Goal: Task Accomplishment & Management: Complete application form

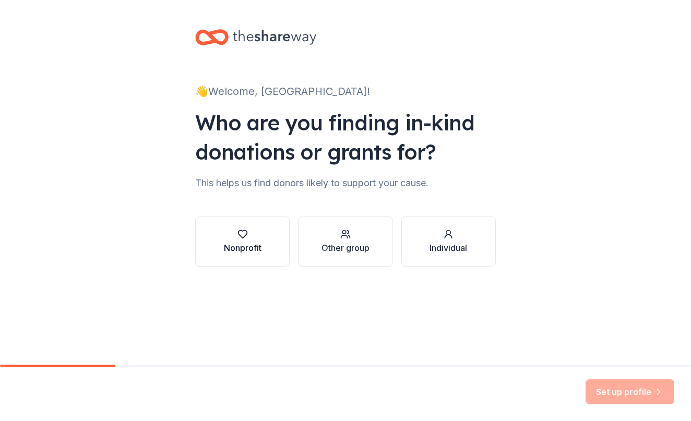
click at [289, 249] on button "Nonprofit" at bounding box center [242, 242] width 94 height 50
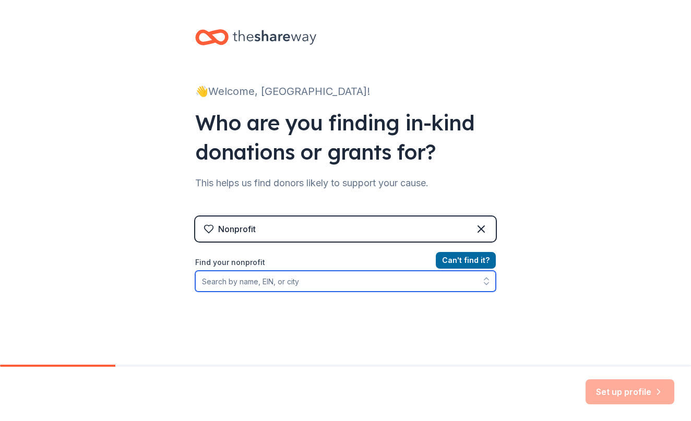
click at [364, 283] on input "Find your nonprofit" at bounding box center [345, 281] width 301 height 21
type input "Richards Volunteer"
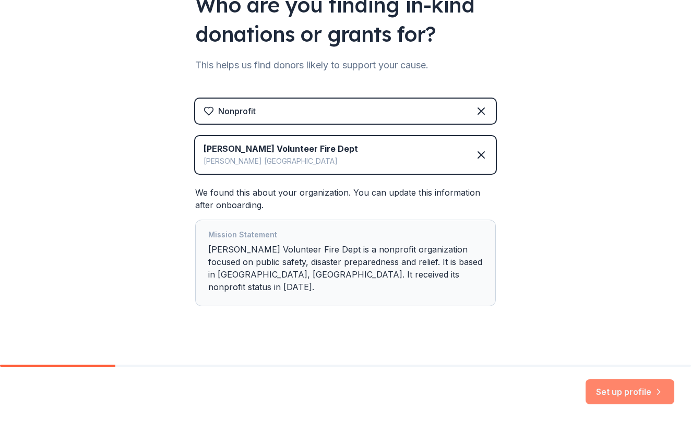
click at [643, 393] on button "Set up profile" at bounding box center [630, 391] width 89 height 25
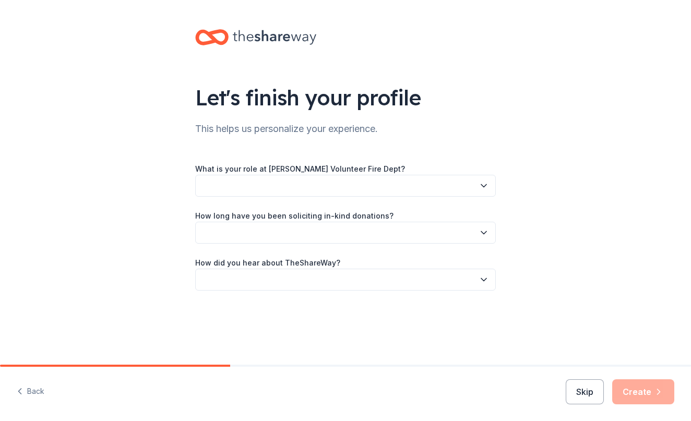
click at [385, 183] on button "button" at bounding box center [345, 186] width 301 height 22
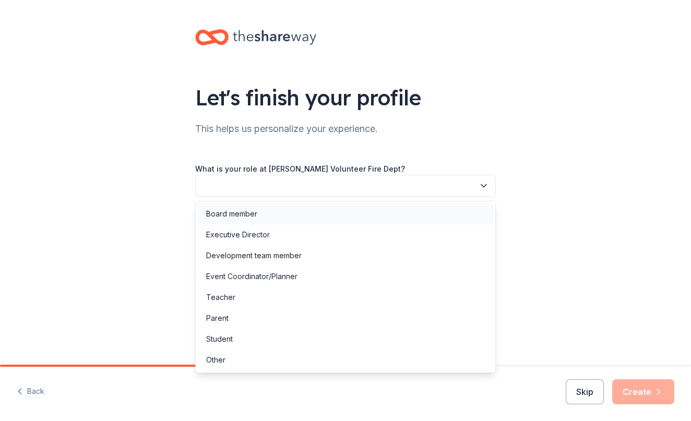
click at [269, 214] on div "Board member" at bounding box center [345, 214] width 295 height 21
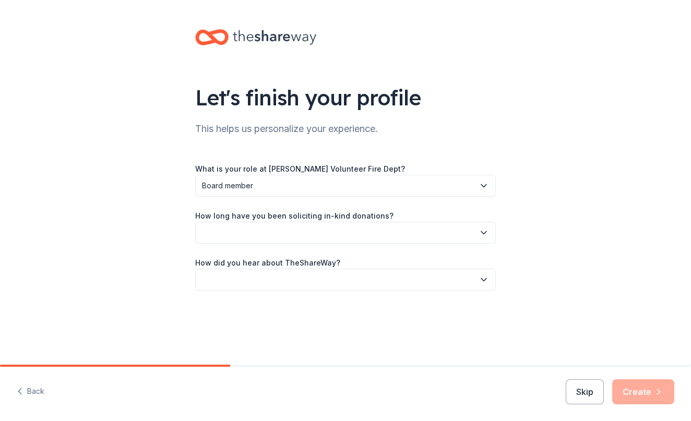
click at [488, 236] on icon "button" at bounding box center [484, 233] width 10 height 10
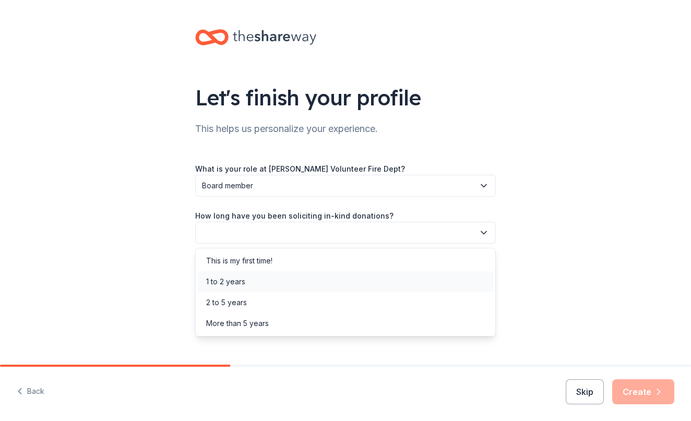
click at [225, 281] on div "1 to 2 years" at bounding box center [225, 282] width 39 height 13
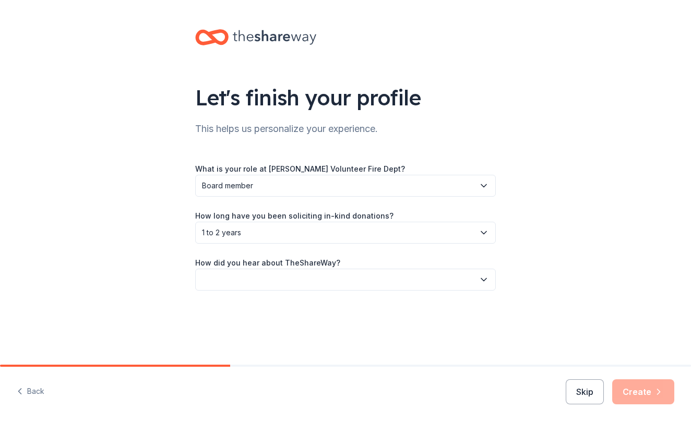
click at [282, 280] on button "button" at bounding box center [345, 280] width 301 height 22
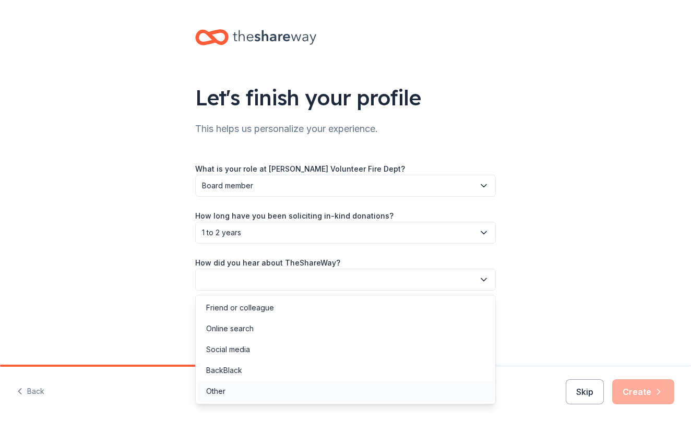
click at [227, 393] on div "Other" at bounding box center [345, 391] width 295 height 21
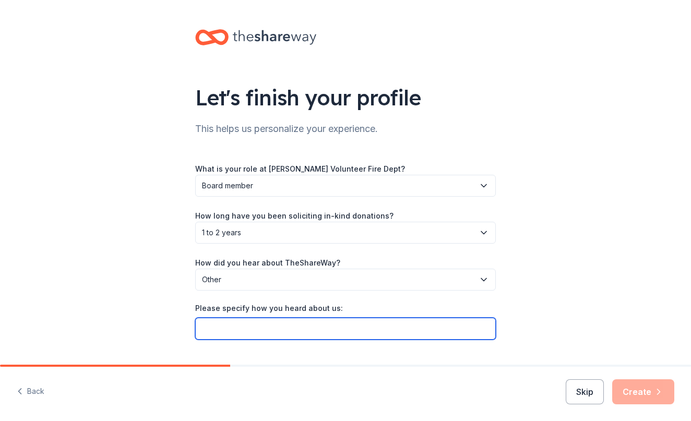
click at [251, 330] on input "Please specify how you heard about us:" at bounding box center [345, 329] width 301 height 22
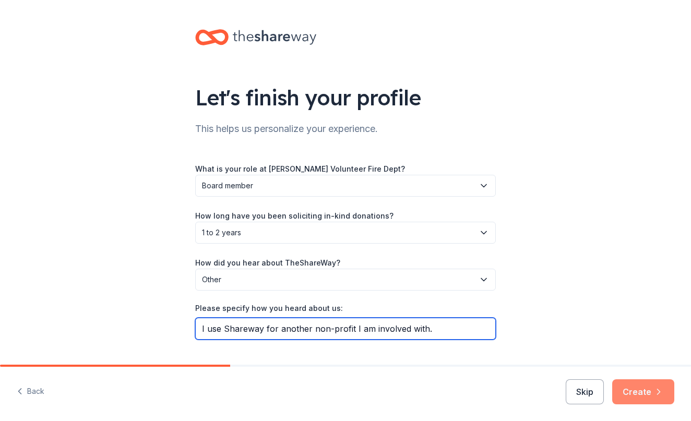
type input "I use Shareway for another non-profit I am involved with."
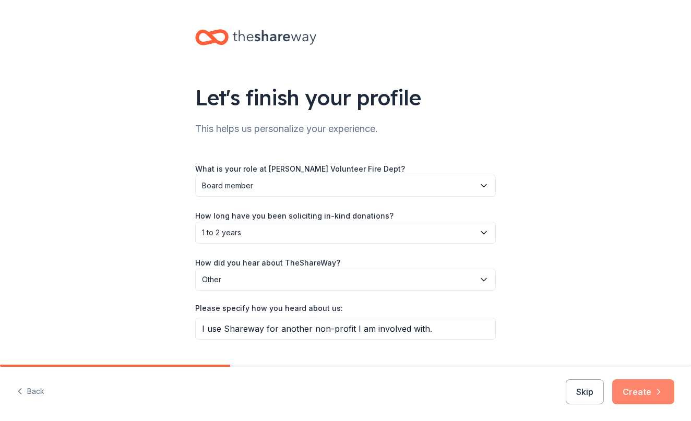
click at [625, 396] on button "Create" at bounding box center [643, 391] width 62 height 25
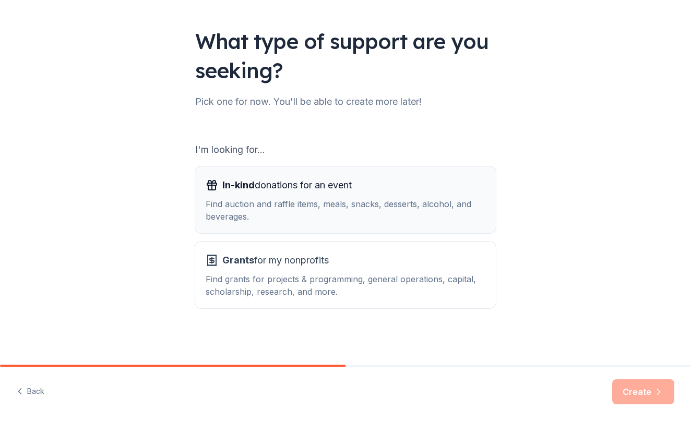
scroll to position [56, 0]
click at [336, 205] on div "Find auction and raffle items, meals, snacks, desserts, alcohol, and beverages." at bounding box center [346, 210] width 280 height 25
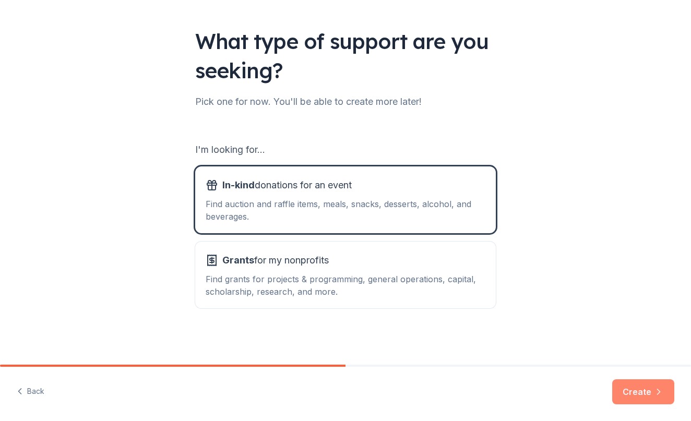
click at [635, 396] on button "Create" at bounding box center [643, 391] width 62 height 25
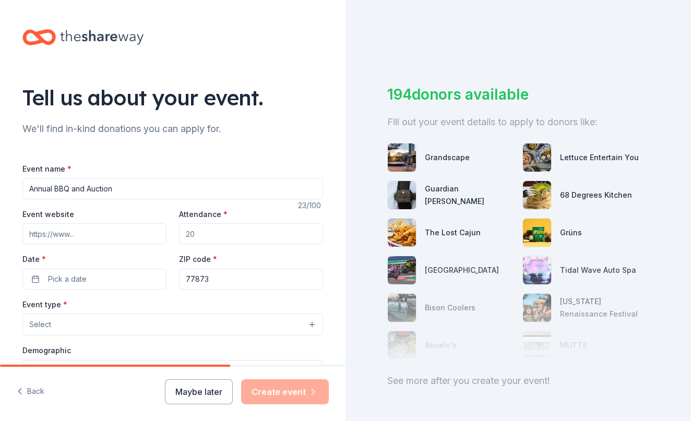
click at [29, 189] on input "Annual BBQ and Auction" at bounding box center [172, 189] width 301 height 21
type input "34th Annual BBQ and Auction"
click at [204, 240] on input "Attendance *" at bounding box center [251, 233] width 144 height 21
type input "100"
click at [146, 283] on button "Pick a date" at bounding box center [94, 279] width 144 height 21
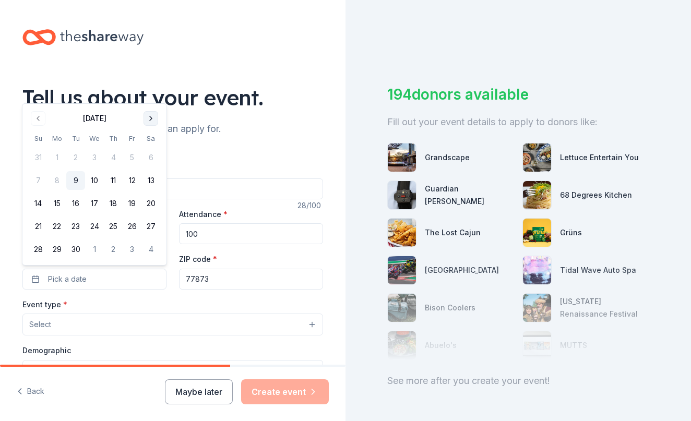
click at [149, 121] on button "Go to next month" at bounding box center [151, 118] width 15 height 15
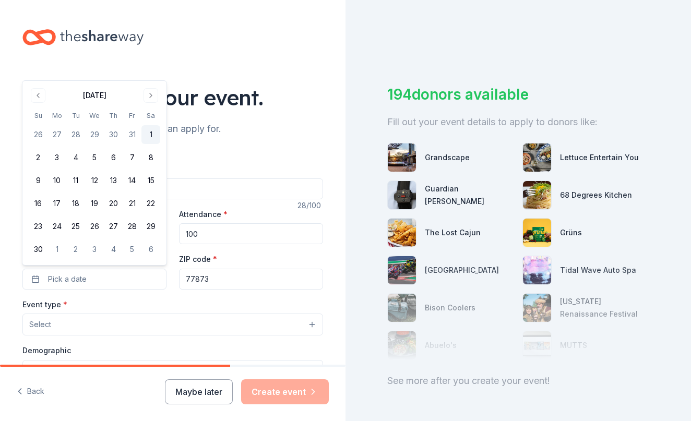
click at [153, 138] on button "1" at bounding box center [150, 134] width 19 height 19
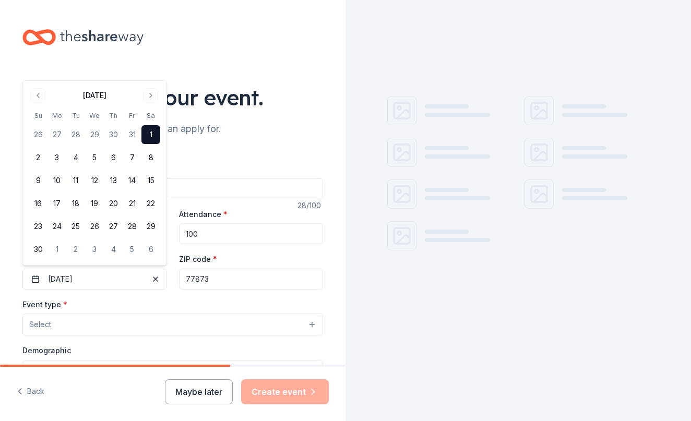
click at [201, 322] on button "Select" at bounding box center [172, 325] width 301 height 22
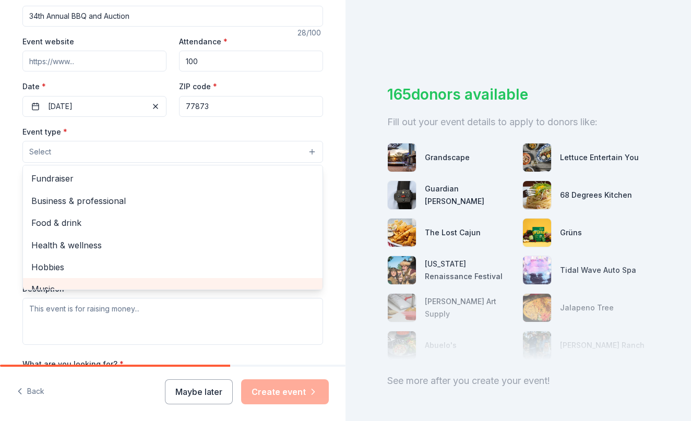
scroll to position [173, 0]
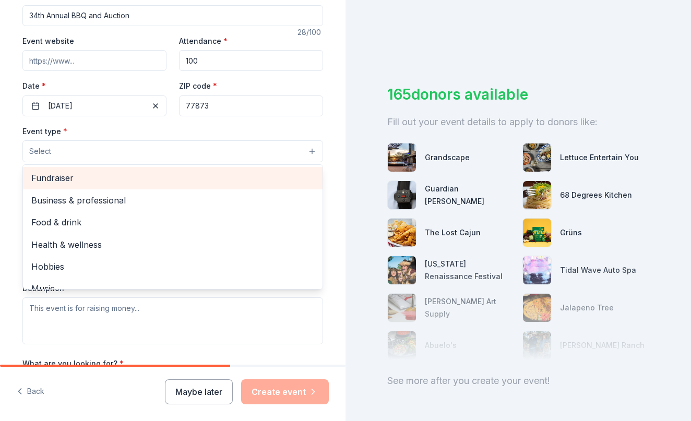
click at [77, 179] on span "Fundraiser" at bounding box center [172, 178] width 283 height 14
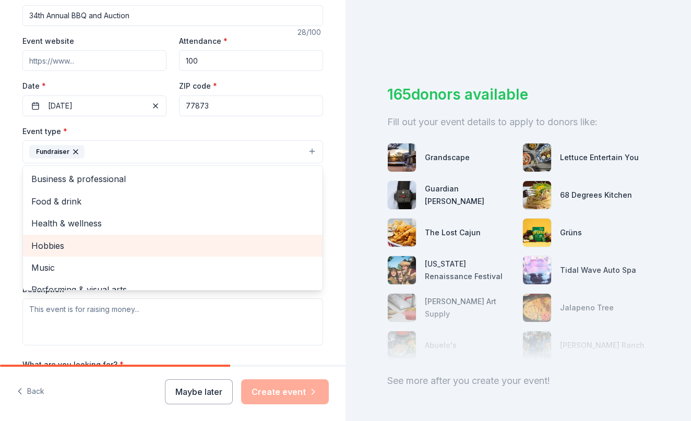
scroll to position [0, 0]
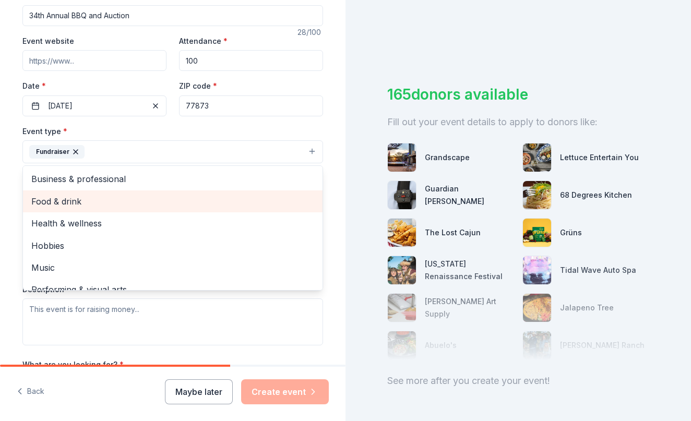
click at [90, 201] on span "Food & drink" at bounding box center [172, 202] width 283 height 14
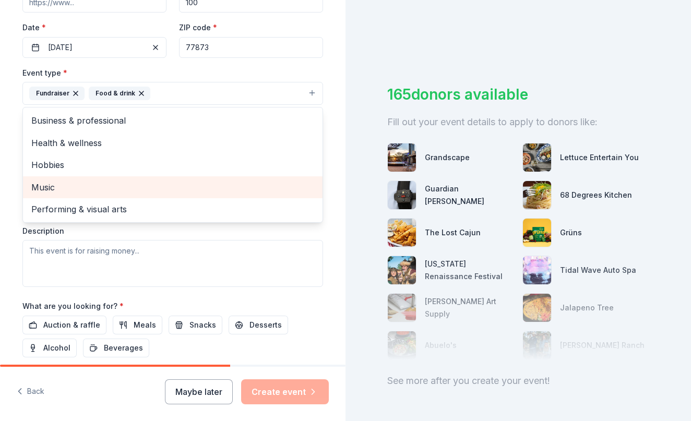
scroll to position [244, 0]
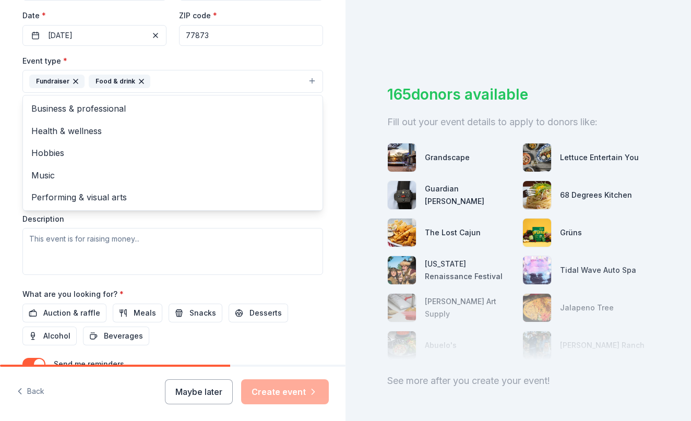
click at [129, 220] on div "Event type * Fundraiser Food & drink Business & professional Health & wellness …" at bounding box center [172, 164] width 301 height 221
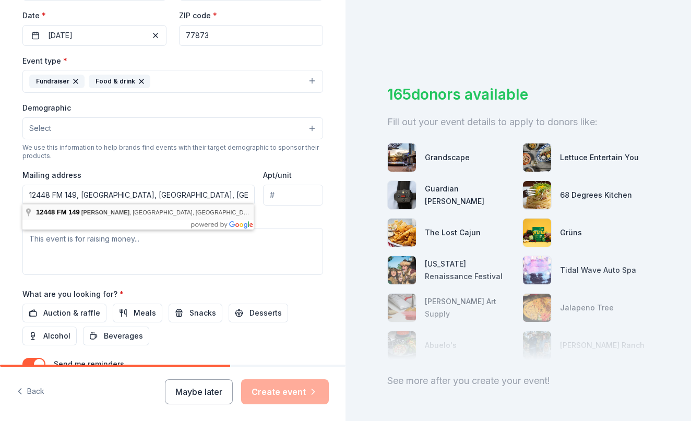
type input "12448 Farm to Market 149, Richards, TX, 77873"
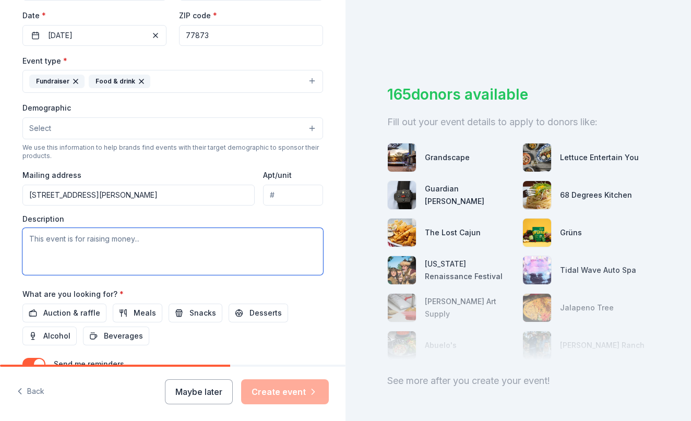
click at [134, 246] on textarea at bounding box center [172, 251] width 301 height 47
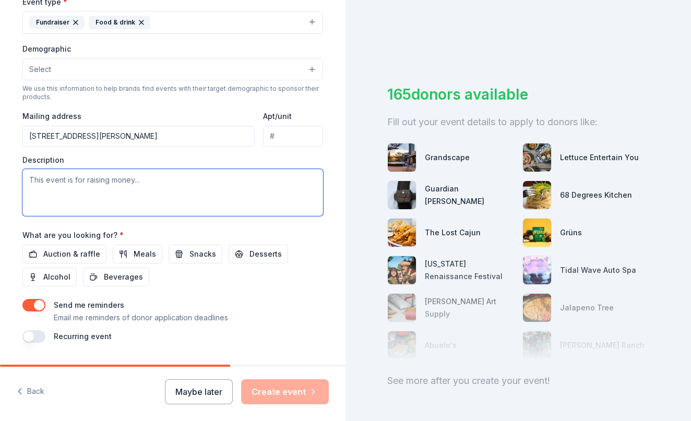
scroll to position [308, 0]
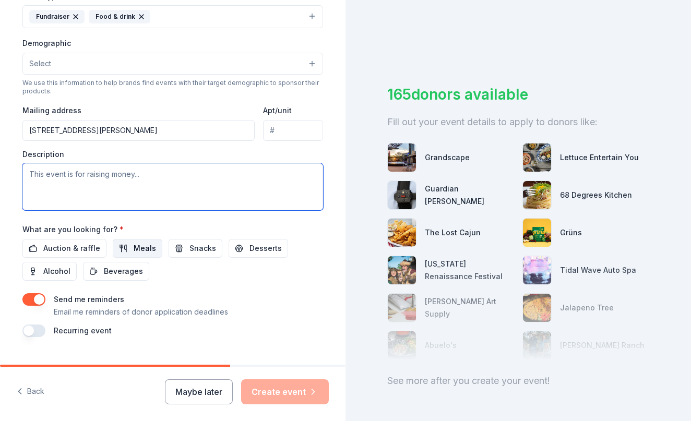
type textarea "h"
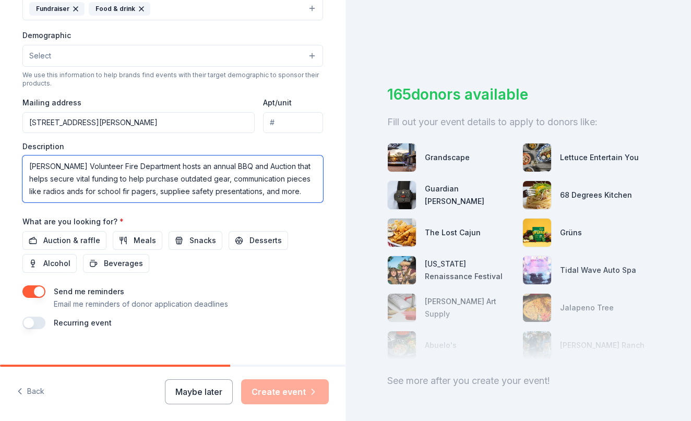
scroll to position [317, 0]
type textarea "Richards Volunteer Fire Department hosts an annual BBQ and Auction that helps s…"
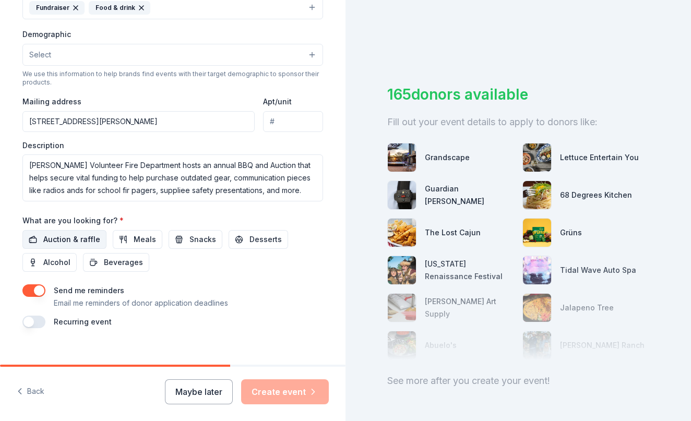
click at [82, 238] on span "Auction & raffle" at bounding box center [71, 239] width 57 height 13
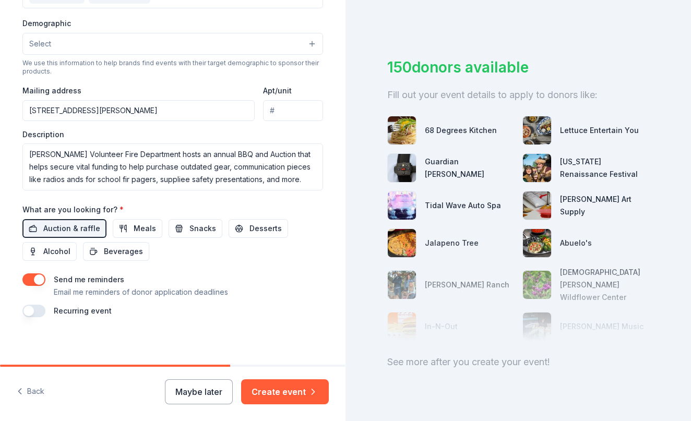
scroll to position [32, 0]
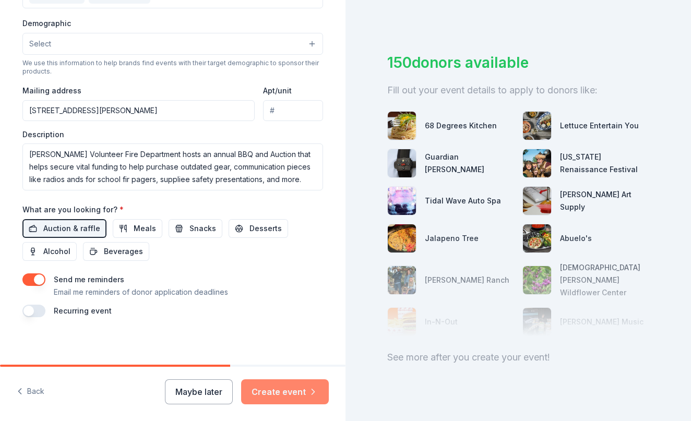
click at [304, 393] on button "Create event" at bounding box center [285, 391] width 88 height 25
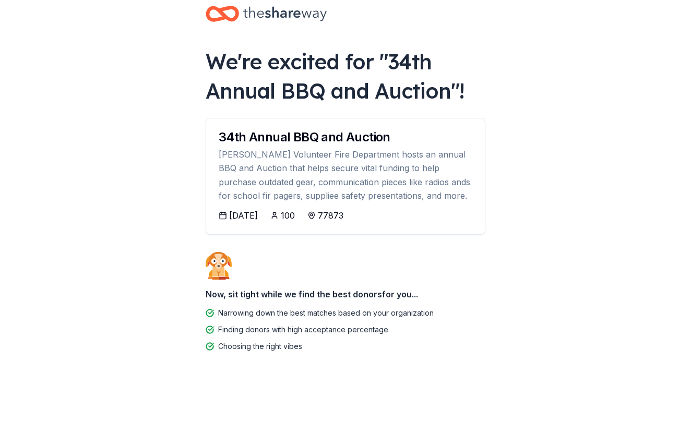
scroll to position [19, 0]
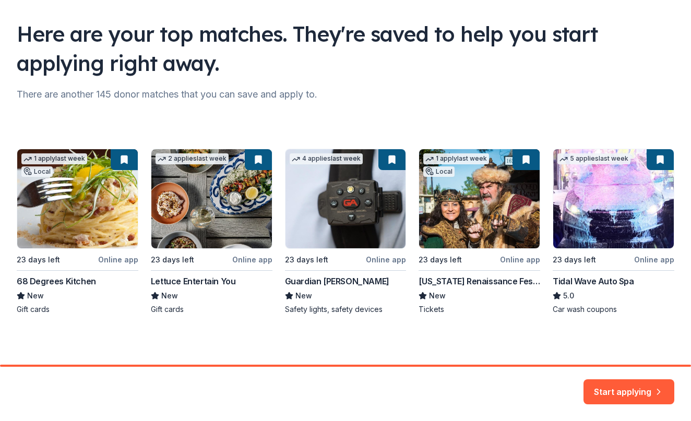
click at [452, 203] on div "1 apply last week Local 23 days left Online app 68 Degrees Kitchen New Gift car…" at bounding box center [346, 232] width 658 height 166
click at [633, 387] on button "Start applying" at bounding box center [629, 386] width 91 height 25
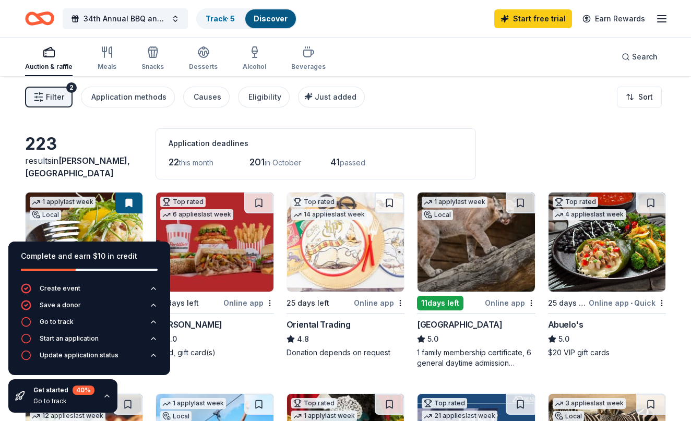
click at [106, 150] on div "223" at bounding box center [84, 144] width 118 height 21
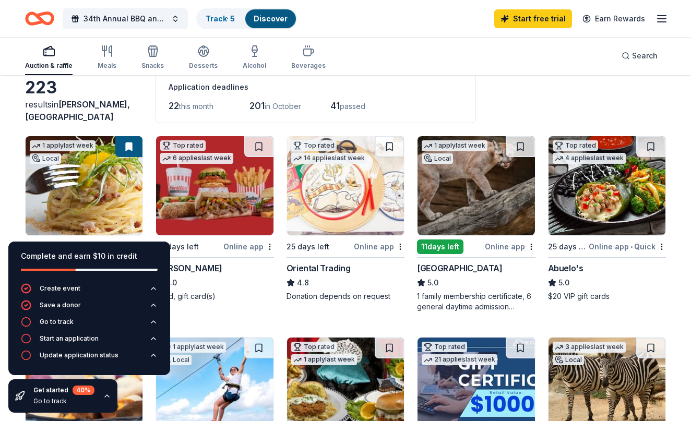
scroll to position [59, 0]
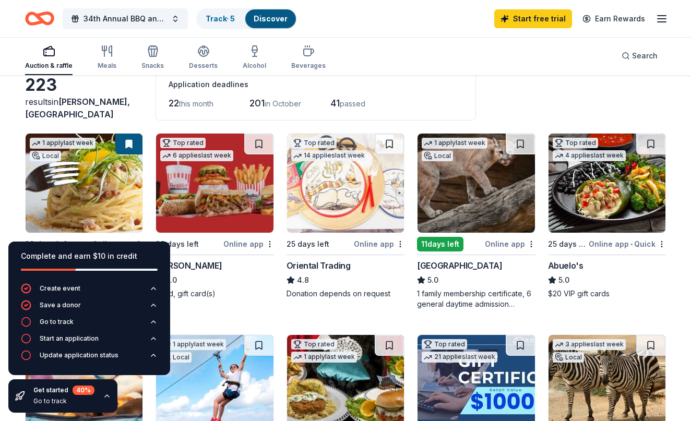
click at [105, 398] on icon "button" at bounding box center [107, 396] width 8 height 8
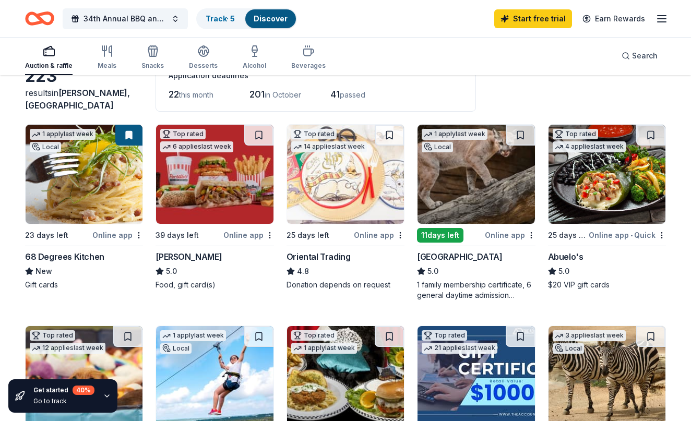
scroll to position [78, 0]
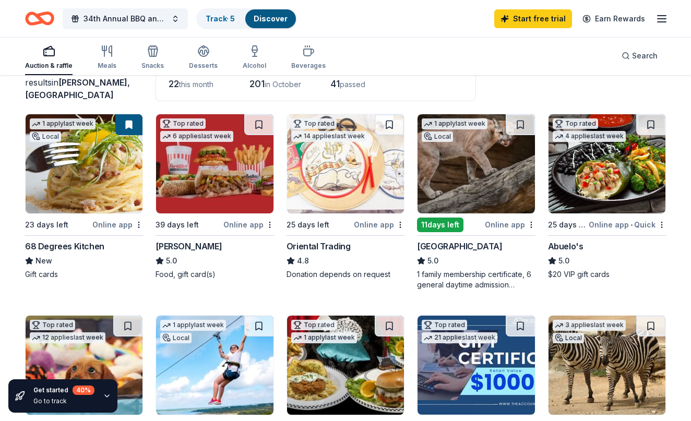
click at [460, 188] on img at bounding box center [476, 163] width 117 height 99
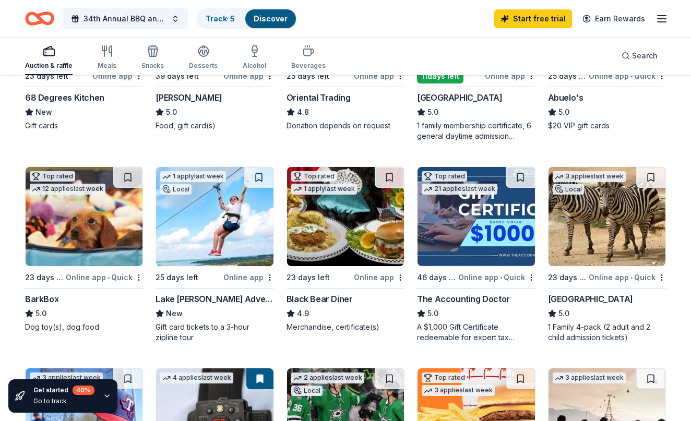
scroll to position [234, 0]
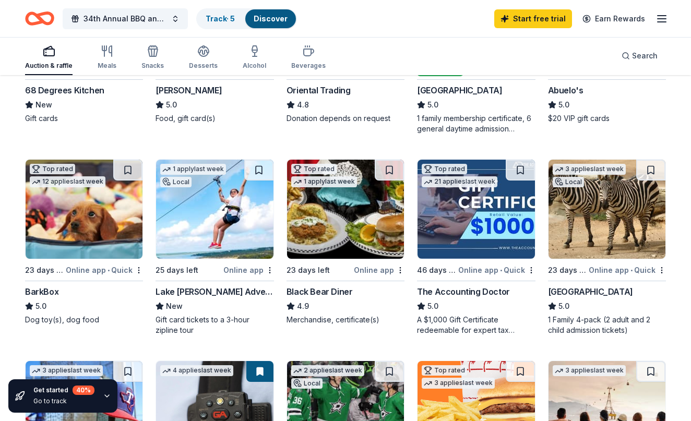
click at [86, 225] on img at bounding box center [84, 209] width 117 height 99
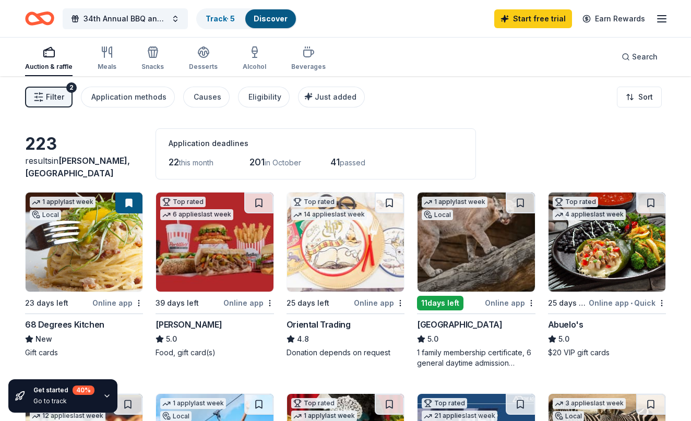
scroll to position [0, 0]
click at [515, 203] on button at bounding box center [520, 203] width 29 height 21
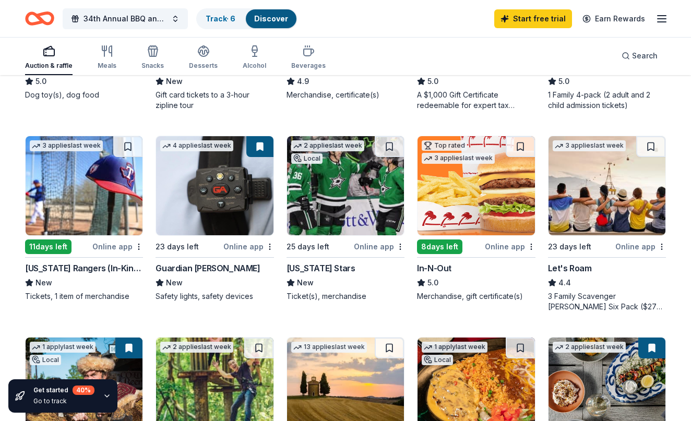
scroll to position [481, 0]
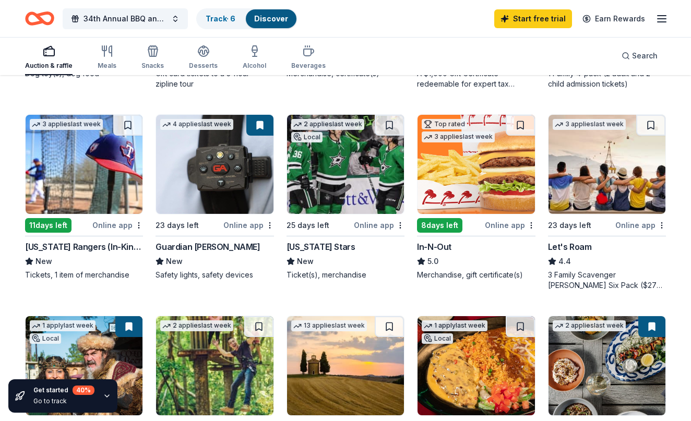
click at [65, 188] on img at bounding box center [84, 164] width 117 height 99
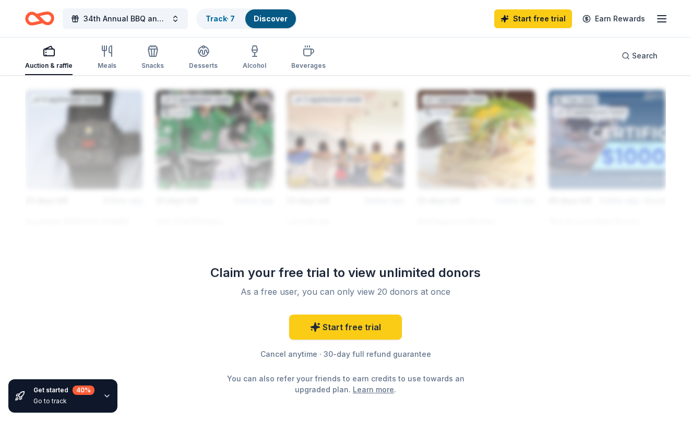
scroll to position [951, 0]
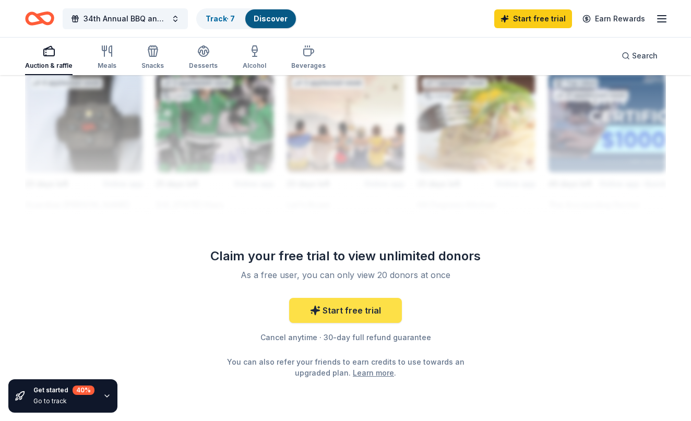
click at [351, 315] on link "Start free trial" at bounding box center [345, 310] width 113 height 25
click at [357, 314] on link "Start free trial" at bounding box center [345, 310] width 113 height 25
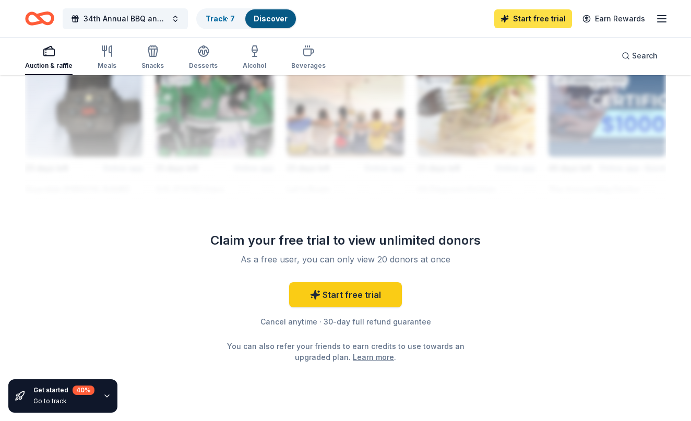
click at [552, 23] on link "Start free trial" at bounding box center [533, 18] width 78 height 19
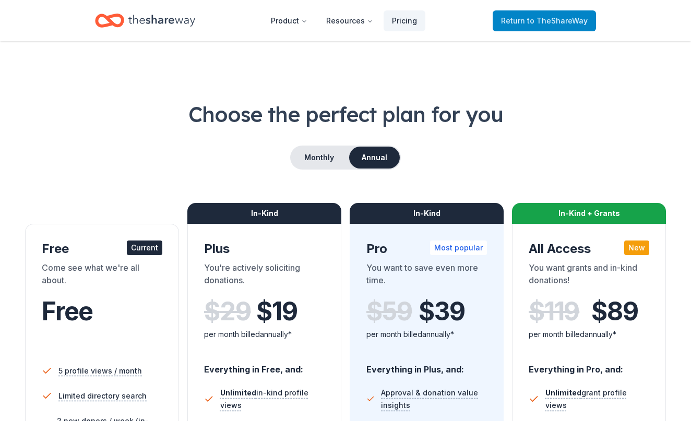
click at [546, 26] on span "Return to TheShareWay" at bounding box center [544, 21] width 87 height 13
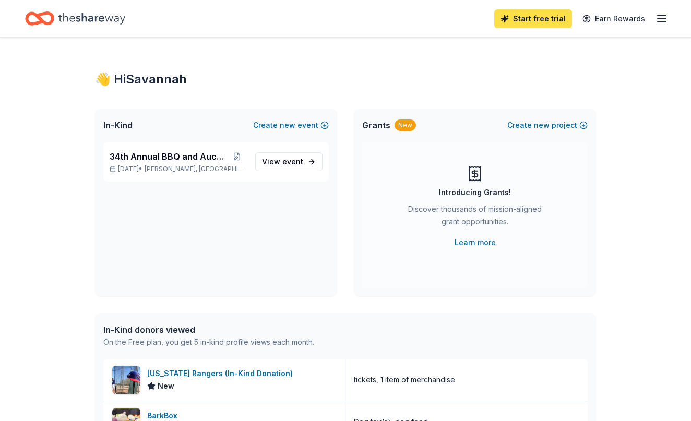
click at [538, 22] on link "Start free trial" at bounding box center [533, 18] width 78 height 19
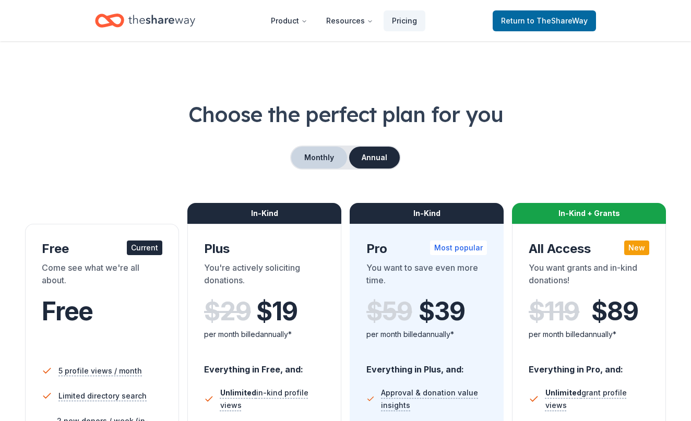
click at [323, 159] on button "Monthly" at bounding box center [319, 158] width 56 height 22
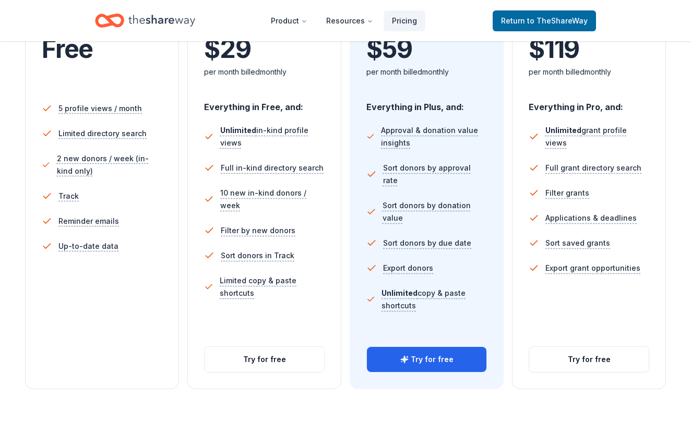
scroll to position [404, 0]
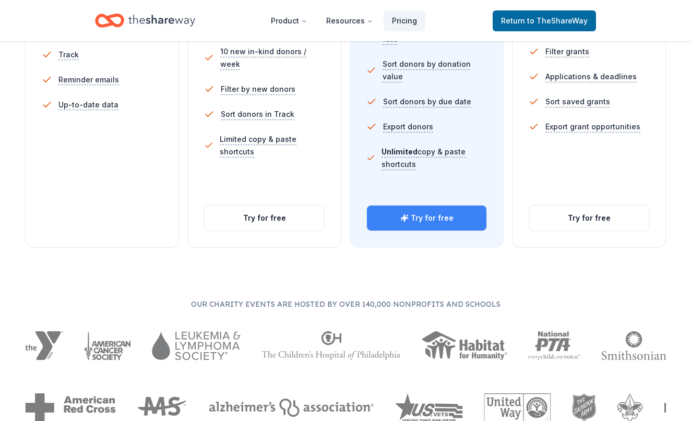
click at [429, 220] on button "Try for free" at bounding box center [427, 218] width 120 height 25
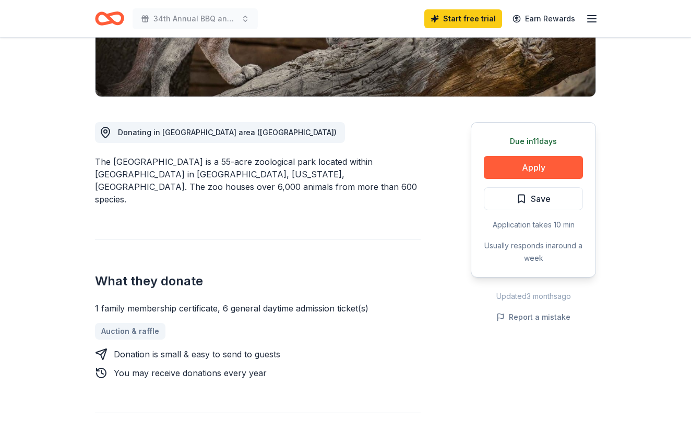
scroll to position [235, 0]
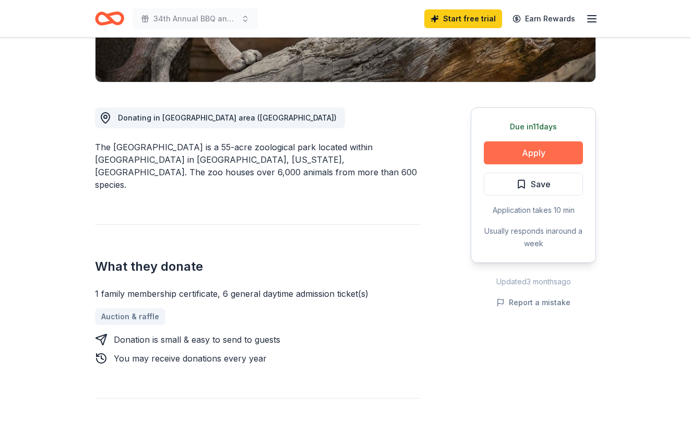
click at [519, 157] on button "Apply" at bounding box center [533, 152] width 99 height 23
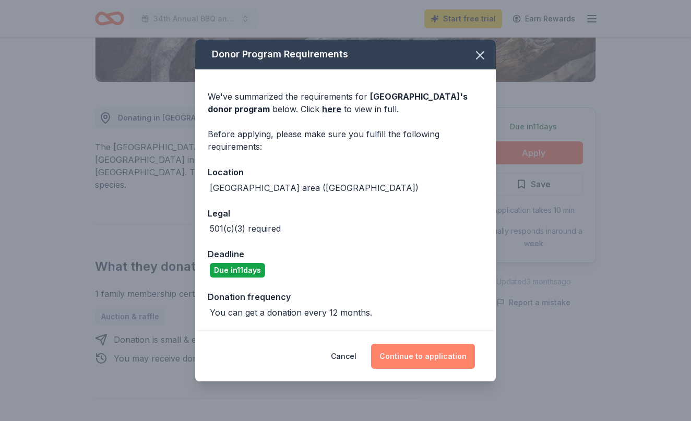
click at [419, 352] on button "Continue to application" at bounding box center [423, 356] width 104 height 25
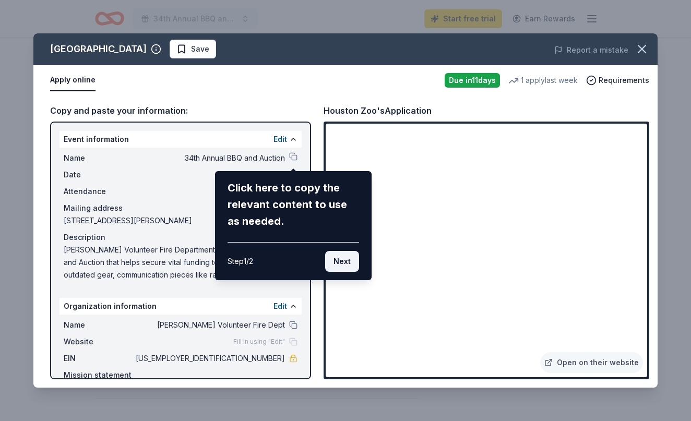
click at [340, 263] on button "Next" at bounding box center [342, 261] width 34 height 21
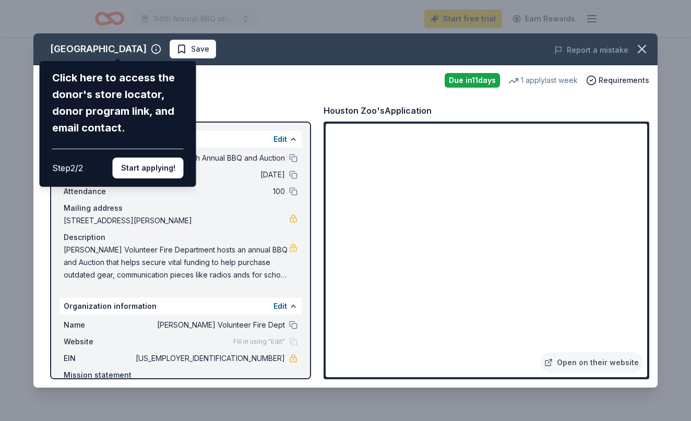
click at [189, 277] on div "Houston Zoo Click here to access the donor's store locator, donor program link,…" at bounding box center [345, 210] width 624 height 354
click at [290, 246] on div "Houston Zoo Click here to access the donor's store locator, donor program link,…" at bounding box center [345, 210] width 624 height 354
click at [207, 267] on div "Houston Zoo Click here to access the donor's store locator, donor program link,…" at bounding box center [345, 210] width 624 height 354
click at [144, 158] on button "Start applying!" at bounding box center [148, 168] width 71 height 21
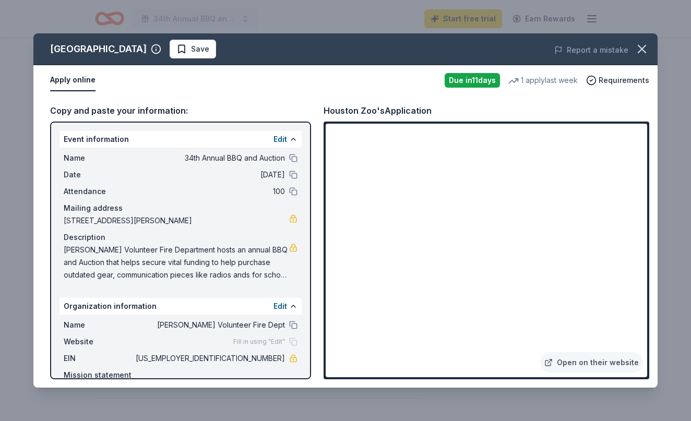
click at [293, 216] on div "Houston Zoo Save Report a mistake Apply online Due in 11 days 1 apply last week…" at bounding box center [345, 210] width 624 height 354
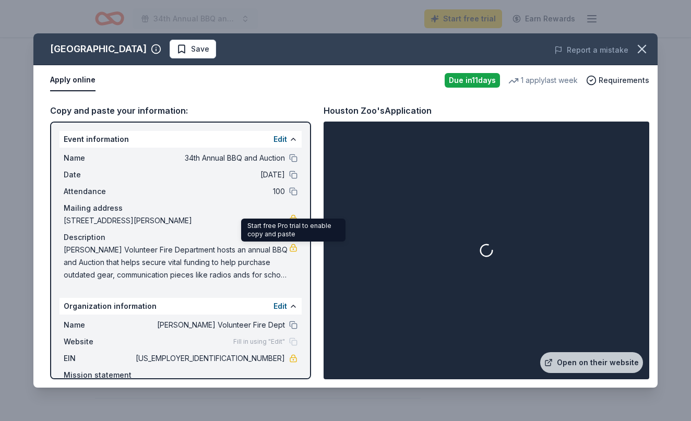
click at [295, 249] on link at bounding box center [293, 248] width 8 height 8
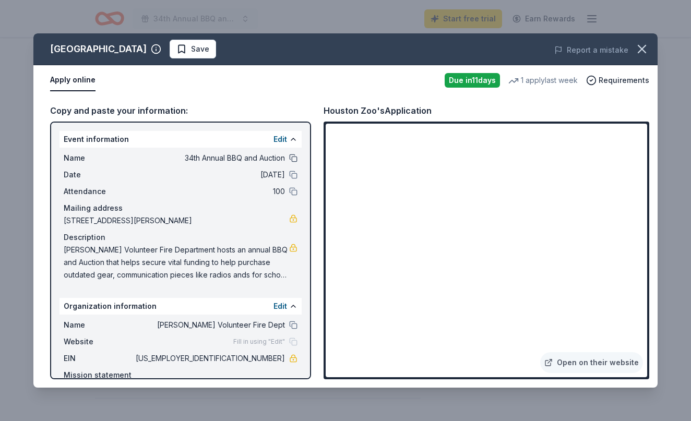
click at [296, 157] on button at bounding box center [293, 158] width 8 height 8
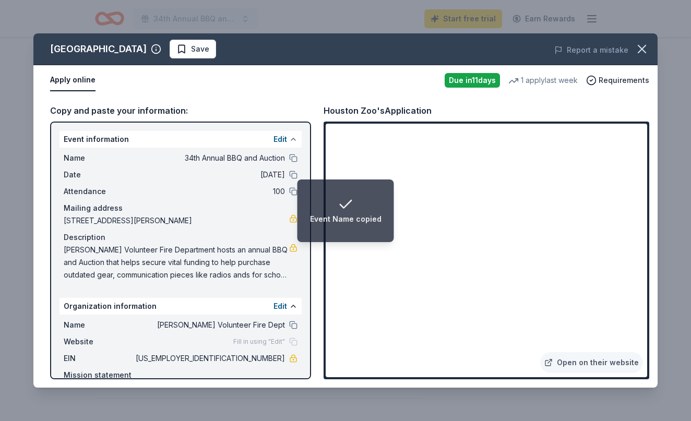
click at [290, 138] on button at bounding box center [293, 139] width 8 height 8
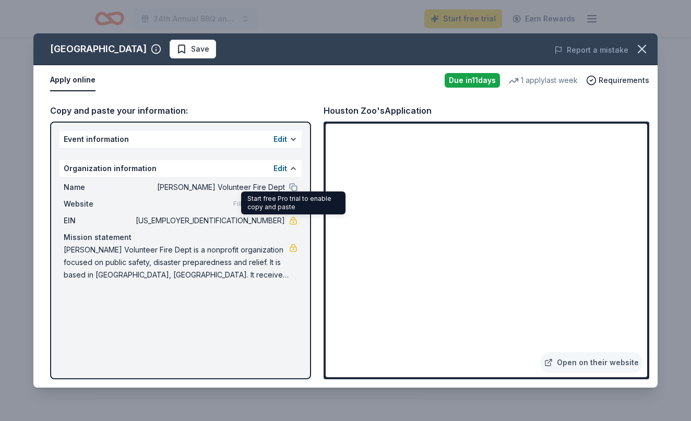
click at [296, 222] on link at bounding box center [293, 221] width 8 height 8
drag, startPoint x: 284, startPoint y: 220, endPoint x: 243, endPoint y: 220, distance: 41.2
click at [243, 220] on span "[US_EMPLOYER_IDENTIFICATION_NUMBER]" at bounding box center [209, 221] width 151 height 13
drag, startPoint x: 243, startPoint y: 220, endPoint x: 284, endPoint y: 223, distance: 41.9
click at [284, 223] on span "[US_EMPLOYER_IDENTIFICATION_NUMBER]" at bounding box center [209, 221] width 151 height 13
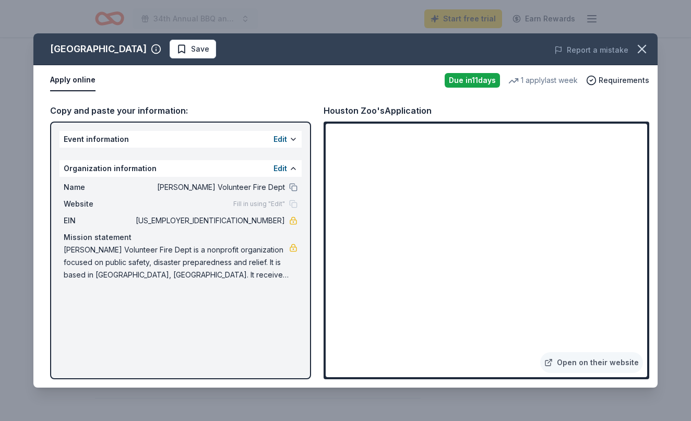
drag, startPoint x: 284, startPoint y: 223, endPoint x: 256, endPoint y: 220, distance: 28.9
click at [256, 220] on span "[US_EMPLOYER_IDENTIFICATION_NUMBER]" at bounding box center [209, 221] width 151 height 13
drag, startPoint x: 243, startPoint y: 220, endPoint x: 287, endPoint y: 227, distance: 44.5
click at [287, 227] on div "Name Richards Volunteer Fire Dept Website Fill in using "Edit" EIN 90-0536759 M…" at bounding box center [181, 231] width 242 height 109
drag, startPoint x: 267, startPoint y: 278, endPoint x: 158, endPoint y: 274, distance: 109.2
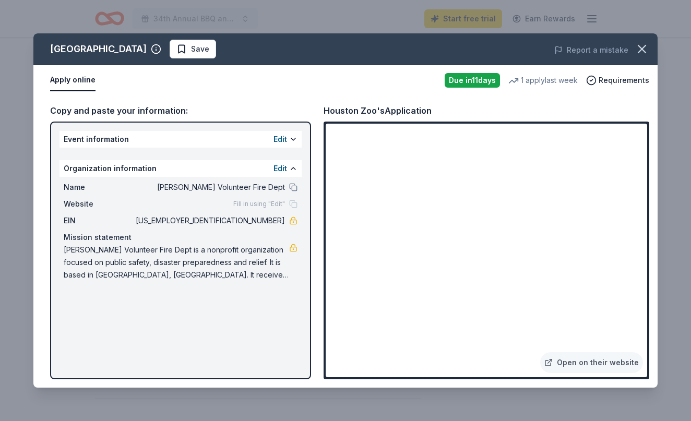
click at [158, 274] on span "[PERSON_NAME] Volunteer Fire Dept is a nonprofit organization focused on public…" at bounding box center [176, 263] width 225 height 38
drag, startPoint x: 64, startPoint y: 248, endPoint x: 213, endPoint y: 277, distance: 151.5
click at [213, 277] on span "[PERSON_NAME] Volunteer Fire Dept is a nonprofit organization focused on public…" at bounding box center [176, 263] width 225 height 38
click at [293, 168] on button at bounding box center [293, 168] width 8 height 8
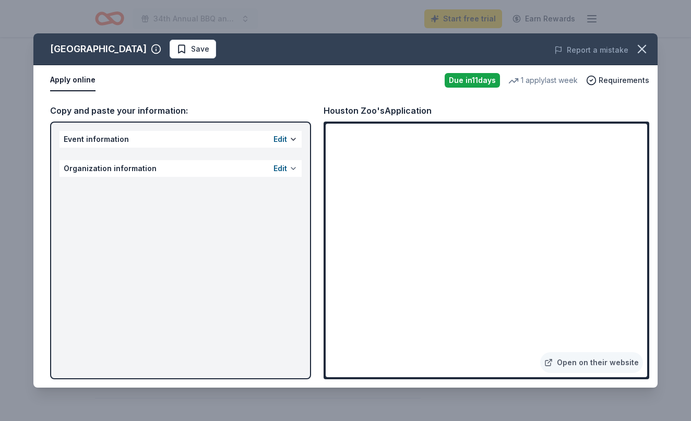
click at [293, 168] on button at bounding box center [293, 168] width 8 height 8
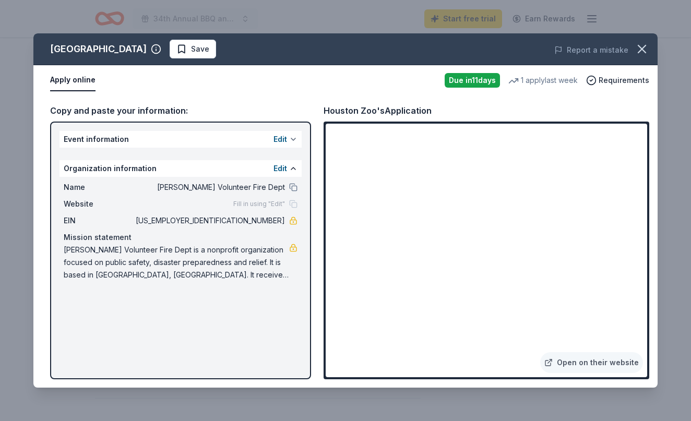
click at [291, 136] on button at bounding box center [293, 139] width 8 height 8
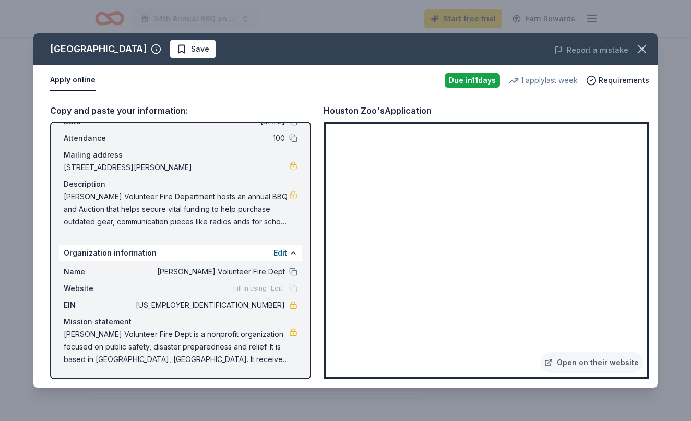
scroll to position [53, 0]
drag, startPoint x: 246, startPoint y: 361, endPoint x: 159, endPoint y: 346, distance: 87.9
click at [159, 346] on span "[PERSON_NAME] Volunteer Fire Dept is a nonprofit organization focused on public…" at bounding box center [176, 347] width 225 height 38
click at [642, 49] on icon "button" at bounding box center [641, 48] width 7 height 7
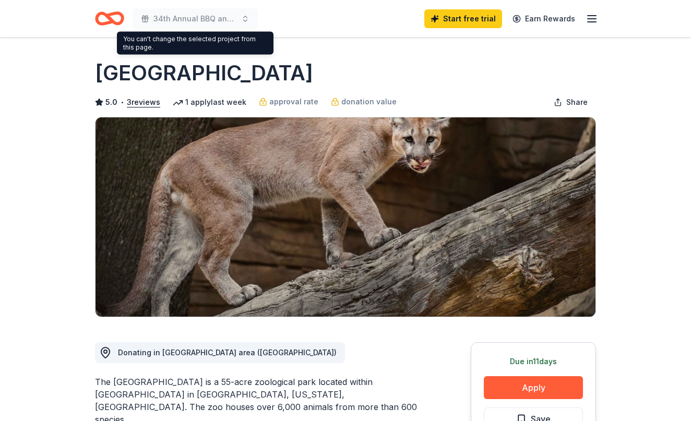
scroll to position [0, 0]
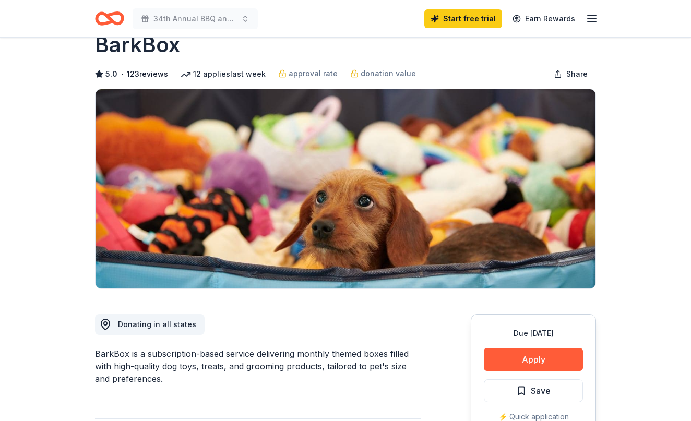
scroll to position [29, 0]
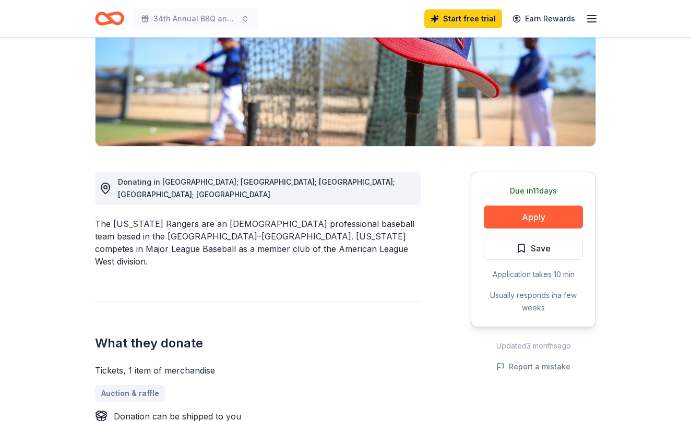
scroll to position [172, 0]
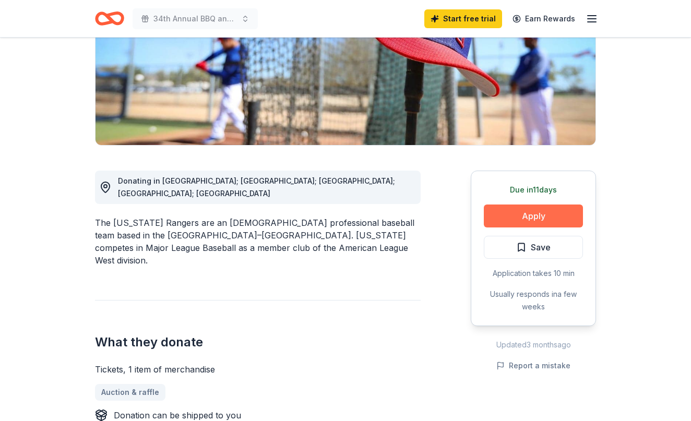
click at [526, 216] on button "Apply" at bounding box center [533, 216] width 99 height 23
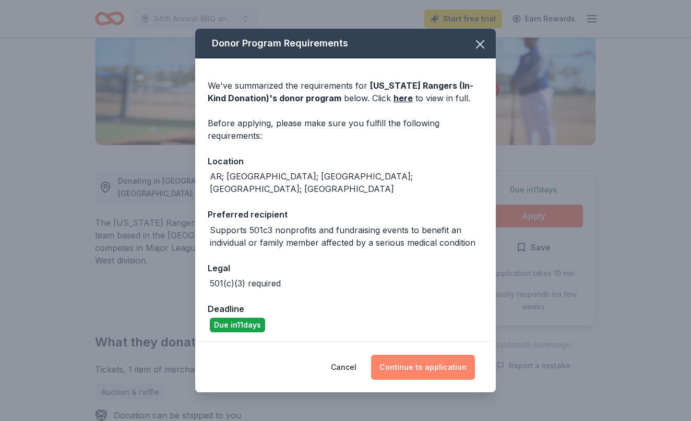
click at [441, 361] on button "Continue to application" at bounding box center [423, 367] width 104 height 25
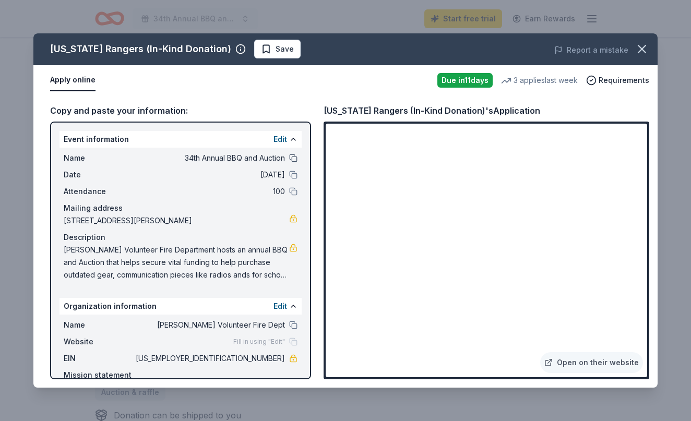
click at [294, 159] on button at bounding box center [293, 158] width 8 height 8
click at [644, 51] on icon "button" at bounding box center [641, 48] width 7 height 7
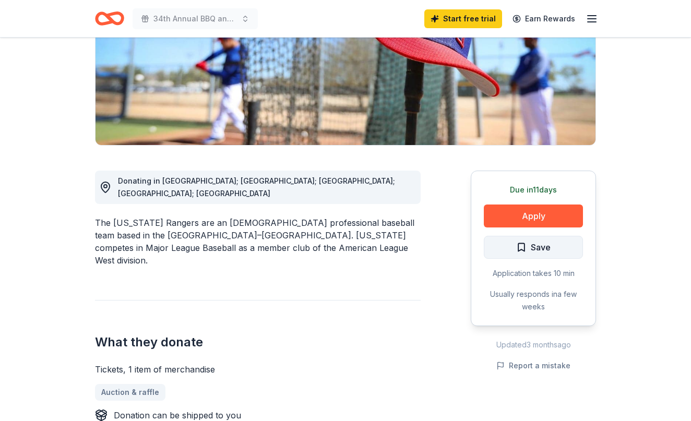
click at [520, 252] on span "Save" at bounding box center [533, 248] width 34 height 14
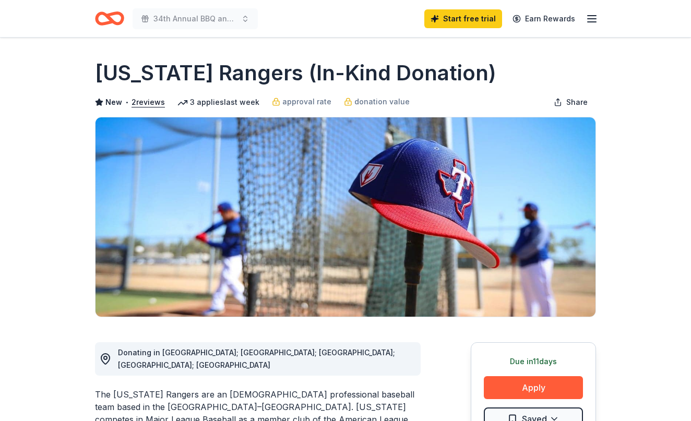
scroll to position [0, 0]
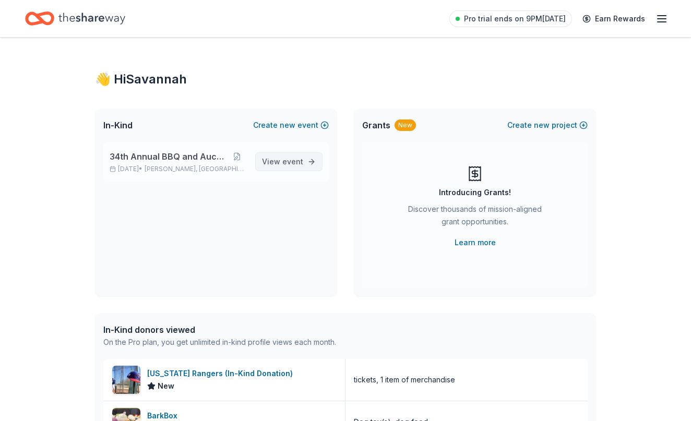
click at [288, 159] on span "event" at bounding box center [292, 161] width 21 height 9
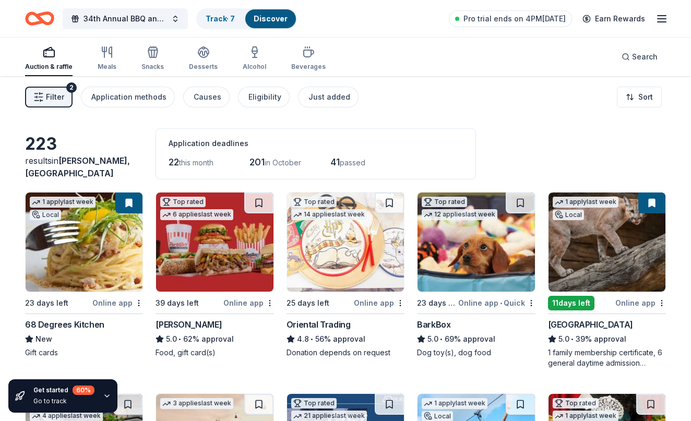
click at [62, 99] on span "Filter" at bounding box center [55, 97] width 18 height 13
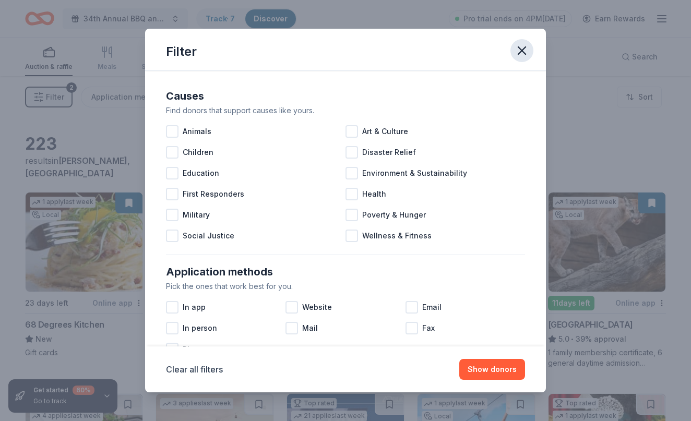
click at [522, 51] on icon "button" at bounding box center [521, 50] width 7 height 7
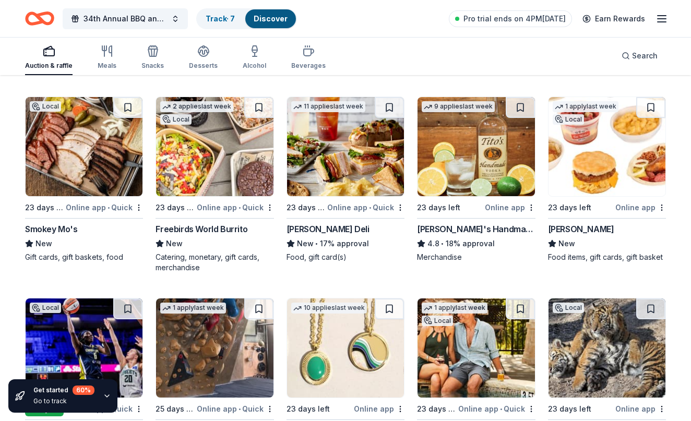
scroll to position [1507, 0]
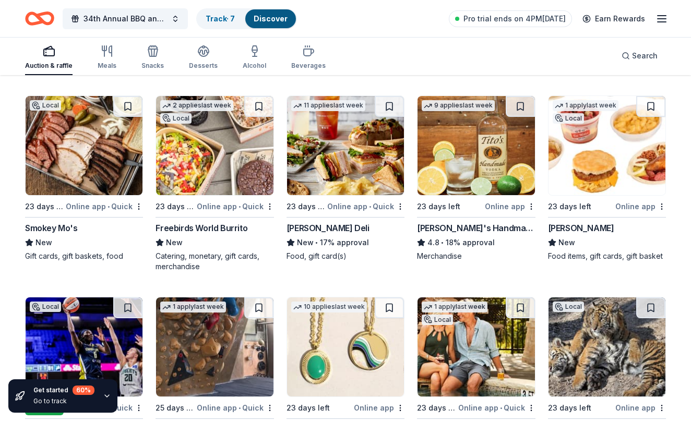
click at [445, 175] on img at bounding box center [476, 145] width 117 height 99
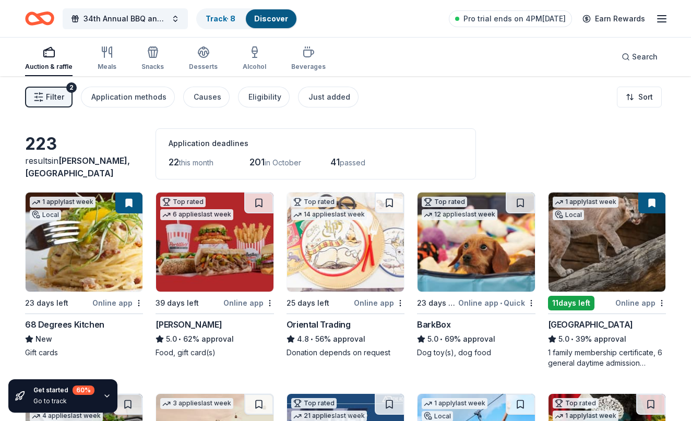
scroll to position [0, 0]
click at [42, 93] on line "button" at bounding box center [41, 93] width 3 height 0
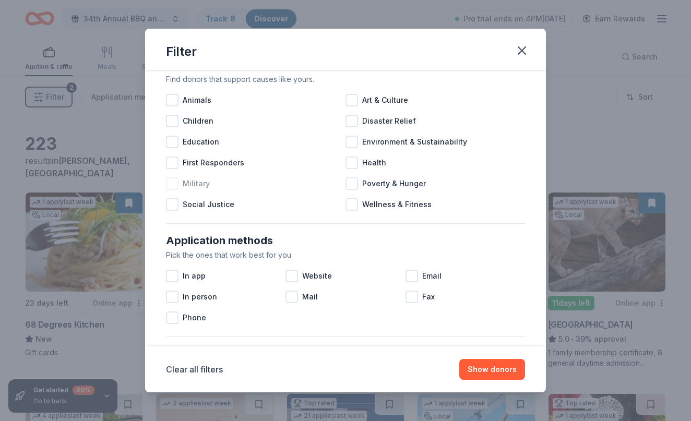
scroll to position [33, 0]
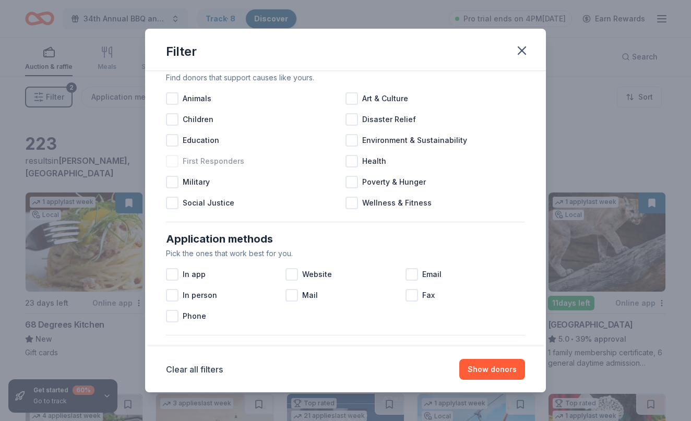
click at [173, 163] on div at bounding box center [172, 161] width 13 height 13
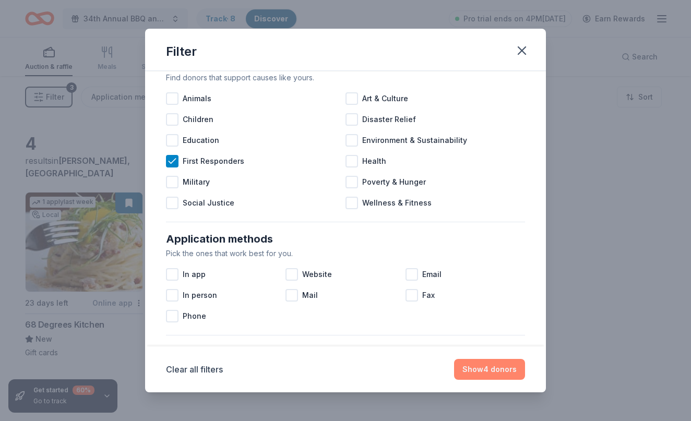
click at [489, 373] on button "Show 4 donors" at bounding box center [489, 369] width 71 height 21
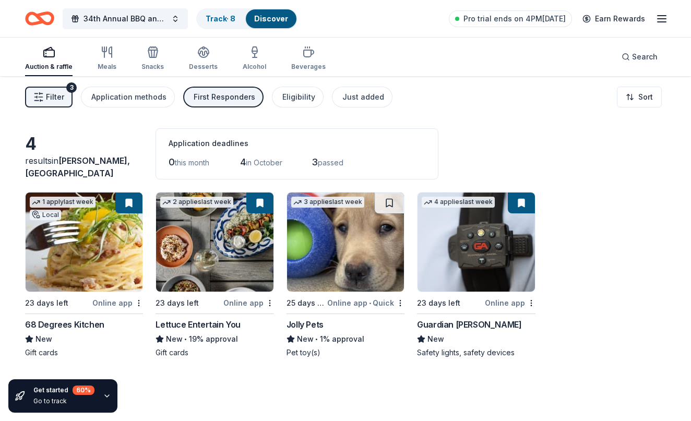
click at [521, 200] on button at bounding box center [521, 203] width 27 height 21
click at [59, 100] on span "Filter" at bounding box center [55, 97] width 18 height 13
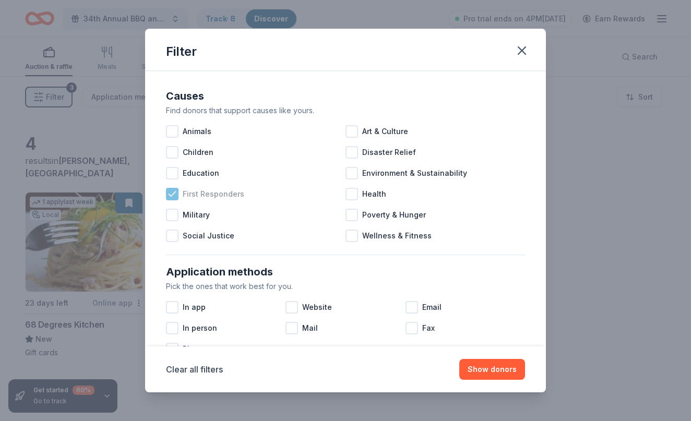
click at [173, 194] on icon at bounding box center [172, 194] width 7 height 5
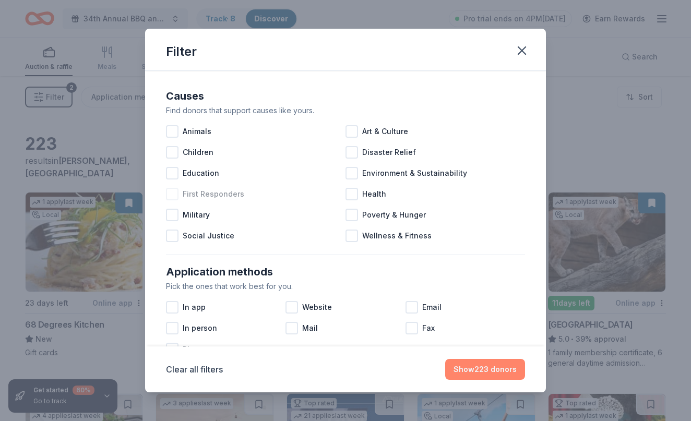
click at [488, 368] on button "Show 223 donors" at bounding box center [485, 369] width 80 height 21
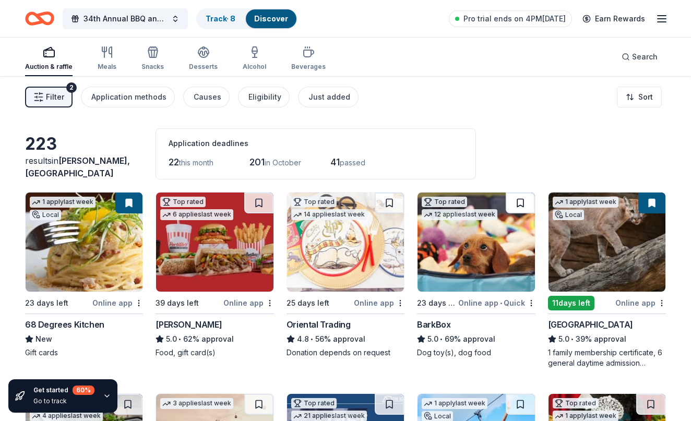
click at [518, 204] on button at bounding box center [520, 203] width 29 height 21
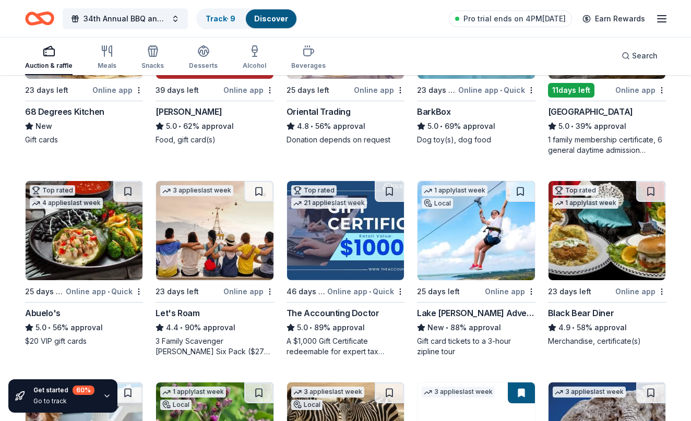
scroll to position [214, 0]
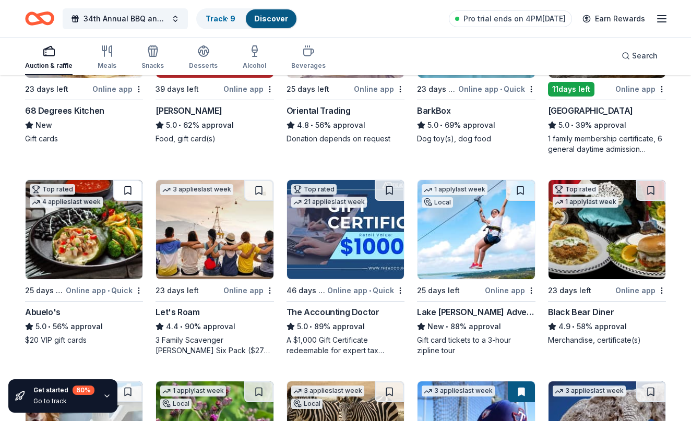
click at [133, 192] on button at bounding box center [127, 190] width 29 height 21
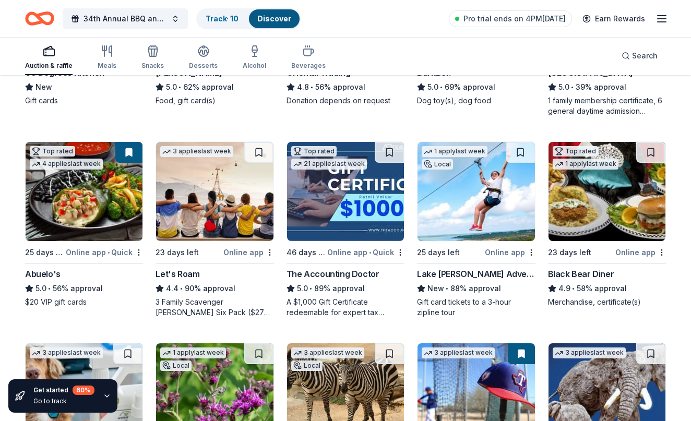
scroll to position [253, 0]
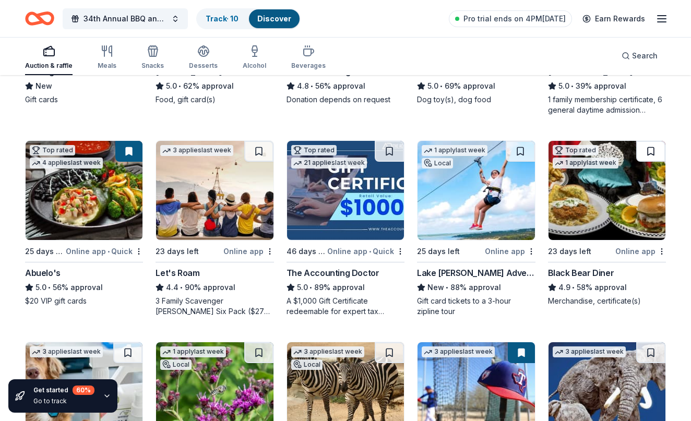
click at [658, 147] on button at bounding box center [650, 151] width 29 height 21
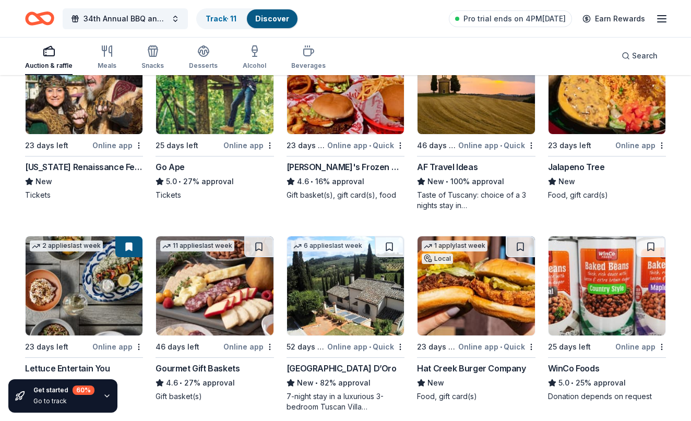
scroll to position [984, 0]
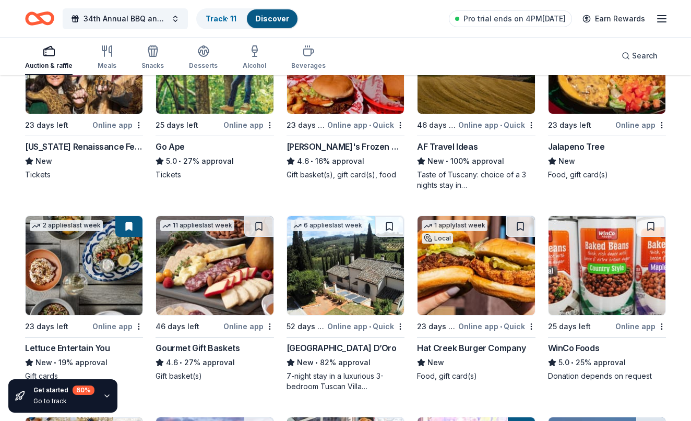
click at [132, 227] on button at bounding box center [128, 226] width 27 height 21
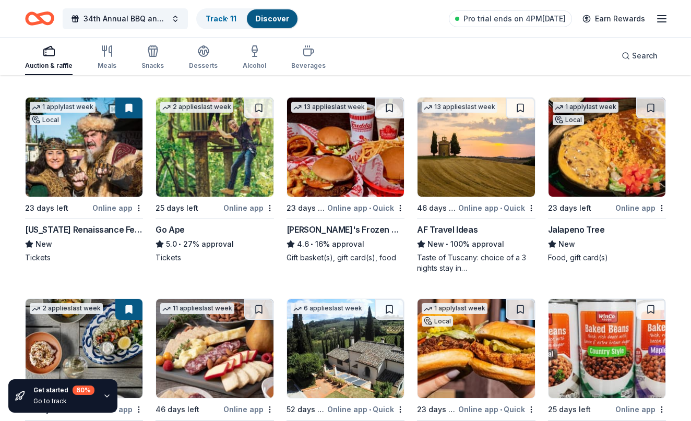
scroll to position [883, 0]
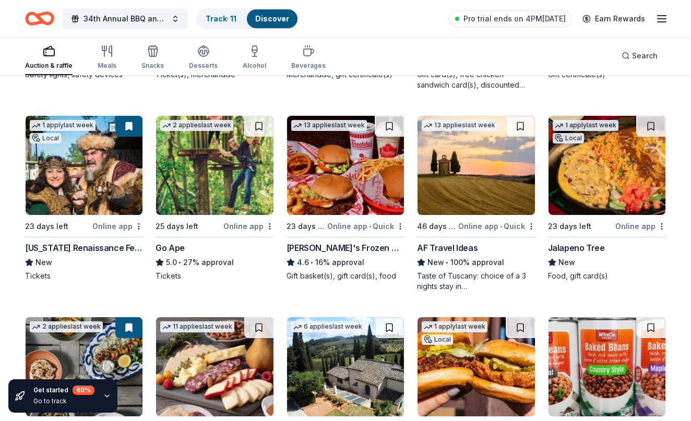
click at [130, 125] on button at bounding box center [128, 126] width 27 height 21
click at [88, 127] on div "1 apply last week" at bounding box center [63, 125] width 66 height 11
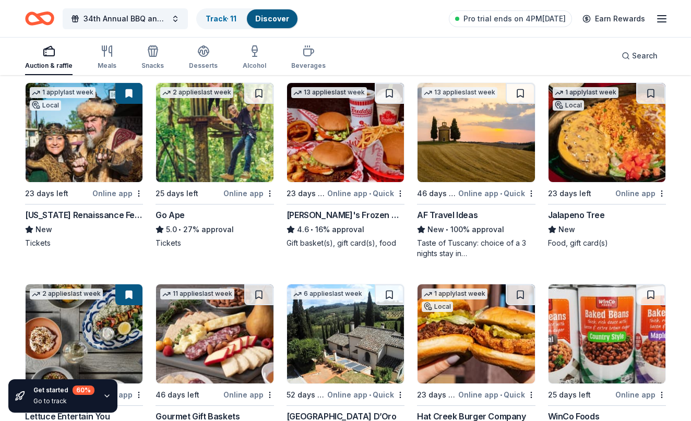
scroll to position [915, 0]
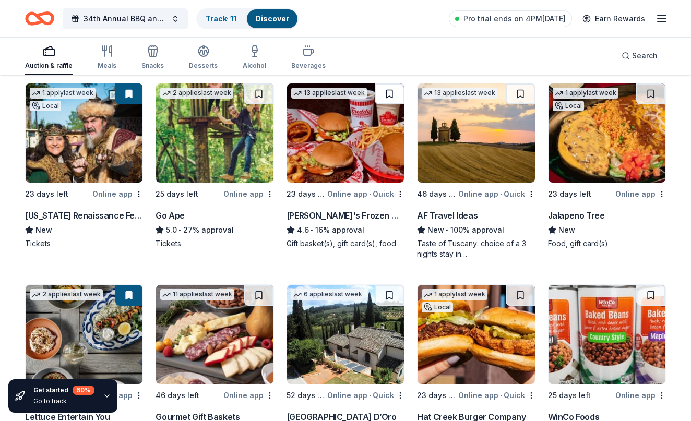
click at [398, 93] on button at bounding box center [389, 94] width 29 height 21
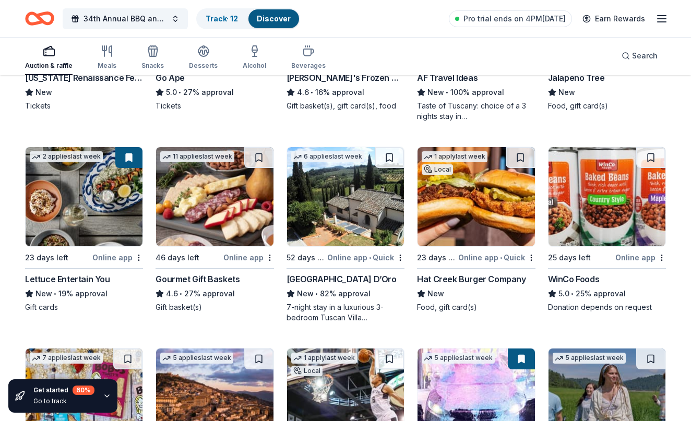
scroll to position [1056, 0]
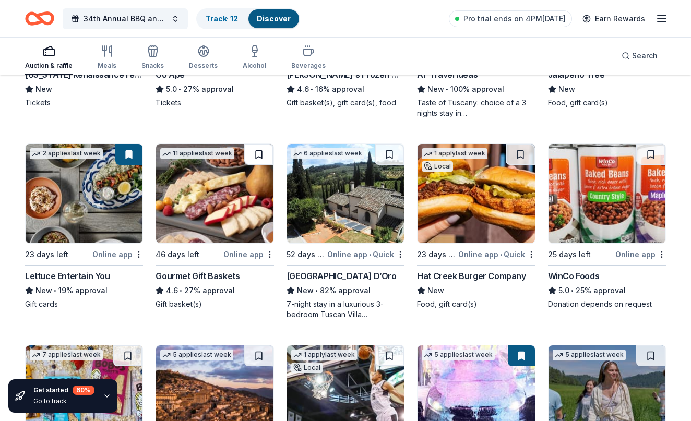
click at [261, 152] on button at bounding box center [258, 154] width 29 height 21
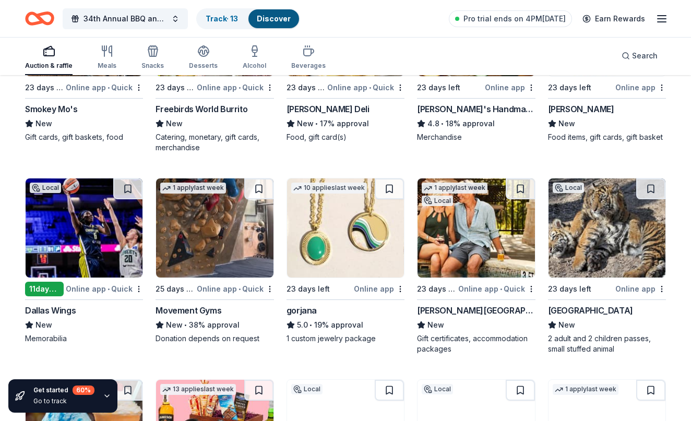
scroll to position [1633, 0]
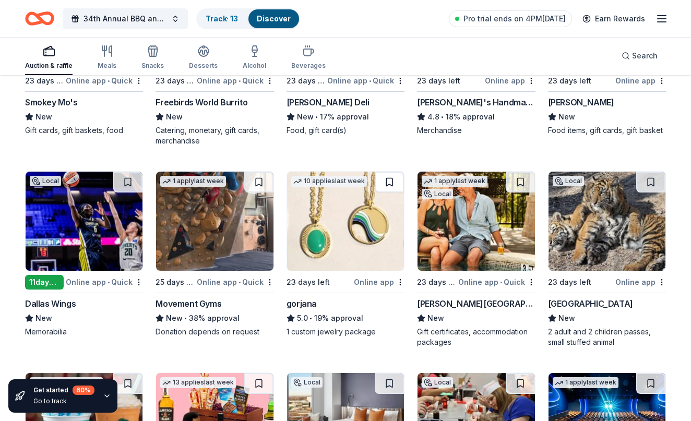
click at [392, 184] on button at bounding box center [389, 182] width 29 height 21
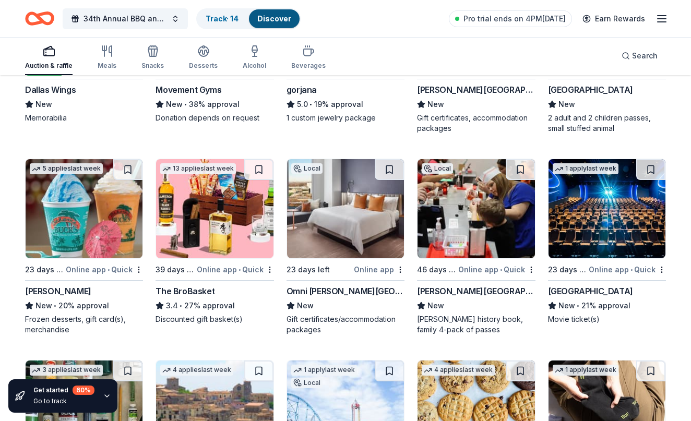
scroll to position [1849, 0]
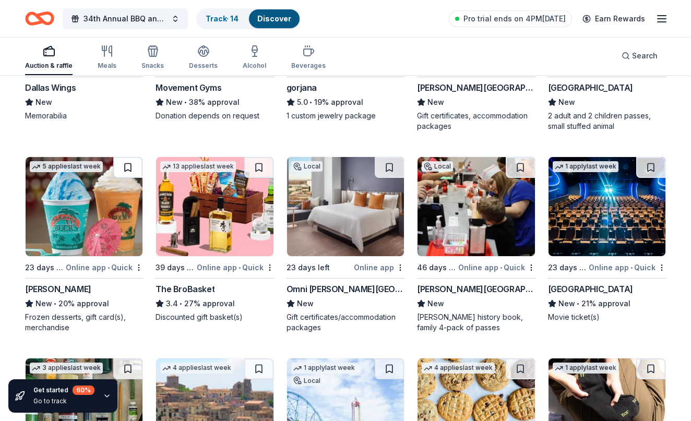
click at [134, 167] on button at bounding box center [127, 167] width 29 height 21
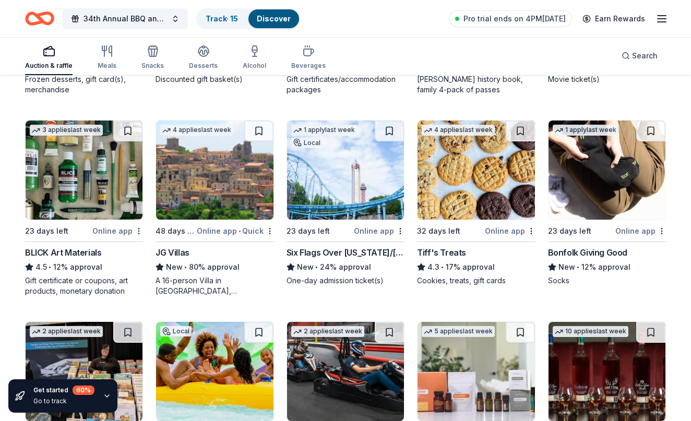
scroll to position [2096, 0]
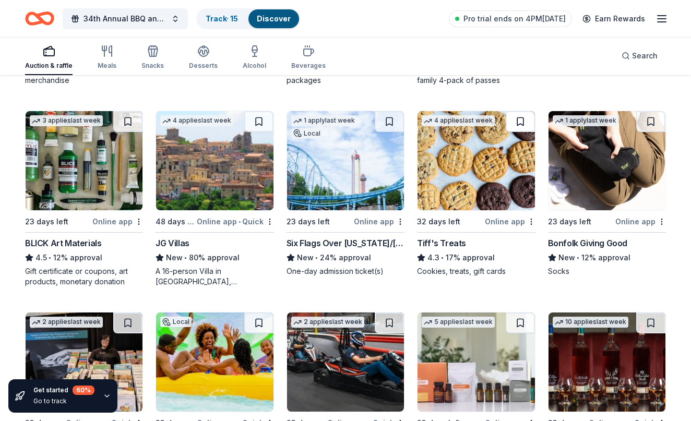
click at [524, 123] on button at bounding box center [520, 121] width 29 height 21
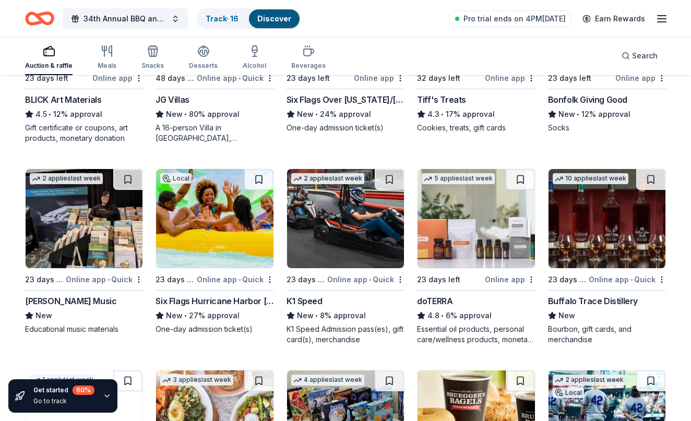
scroll to position [2240, 0]
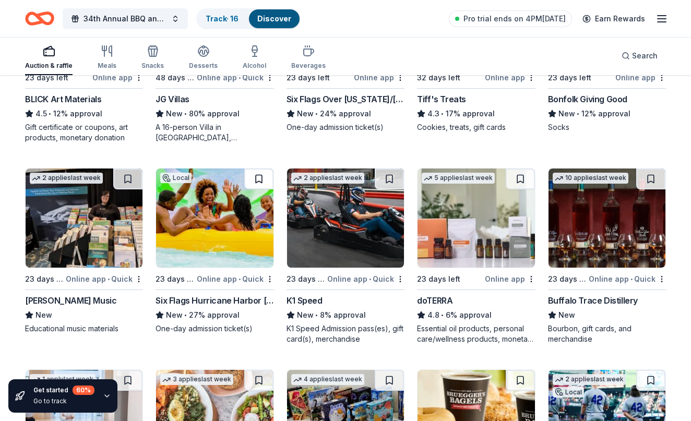
click at [262, 181] on button at bounding box center [258, 179] width 29 height 21
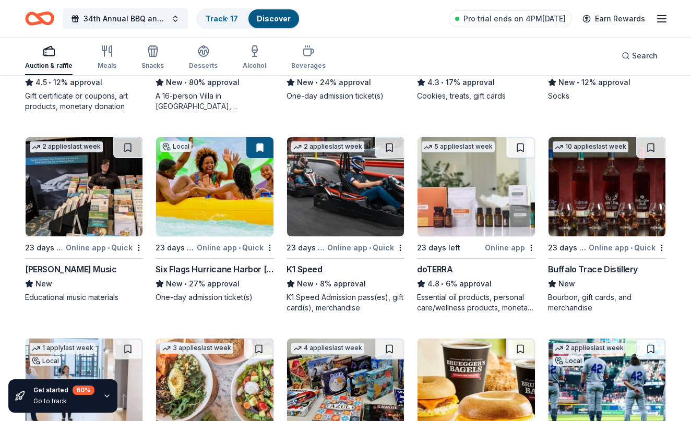
scroll to position [2287, 0]
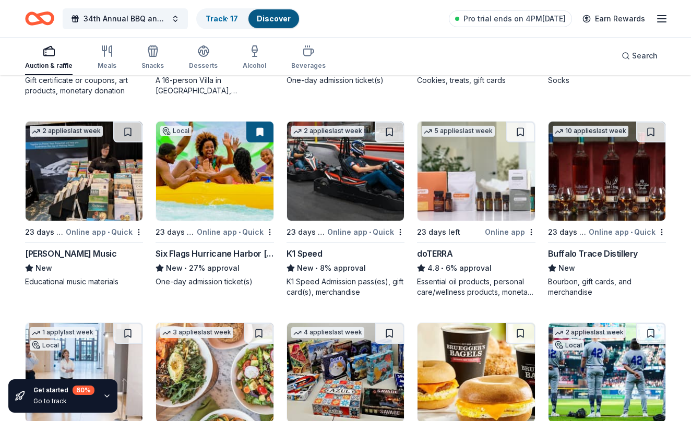
click at [307, 259] on div "K1 Speed" at bounding box center [305, 253] width 36 height 13
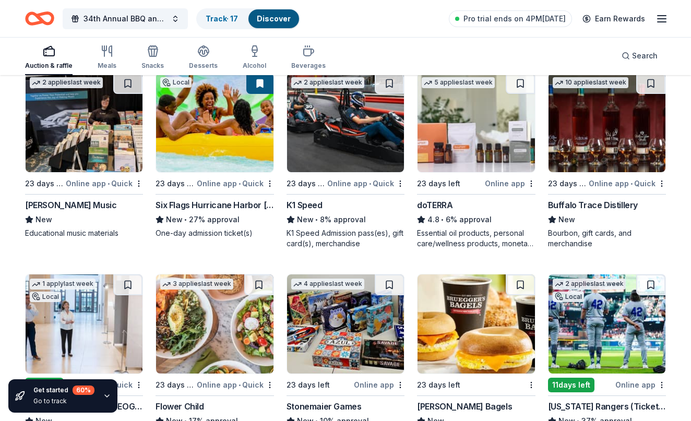
scroll to position [2275, 0]
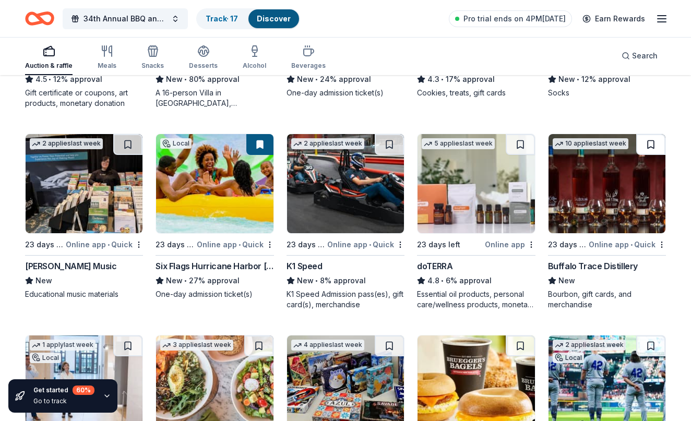
click at [652, 145] on button at bounding box center [650, 144] width 29 height 21
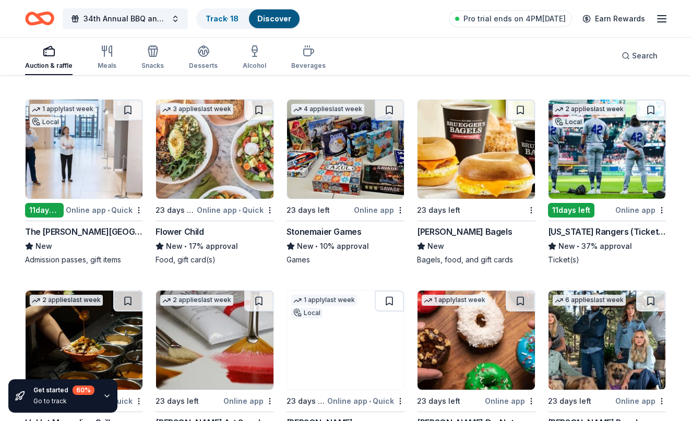
scroll to position [2514, 0]
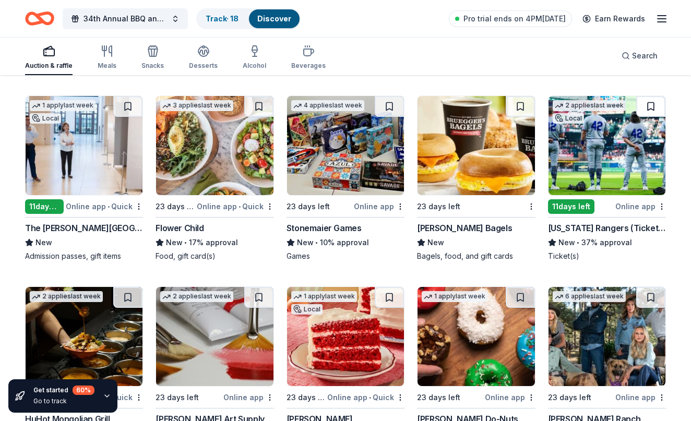
click at [654, 104] on button at bounding box center [650, 106] width 29 height 21
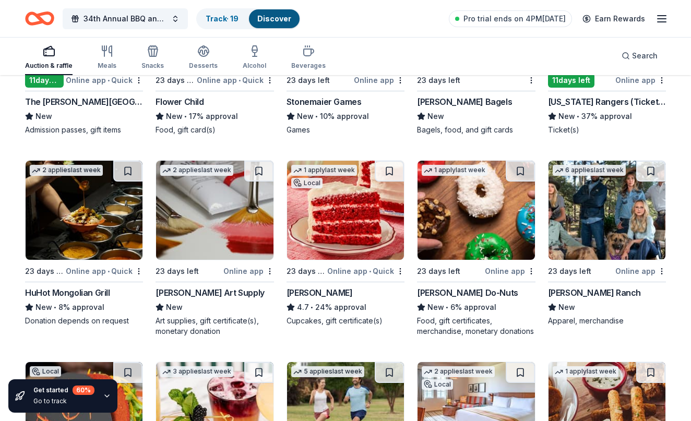
scroll to position [2642, 0]
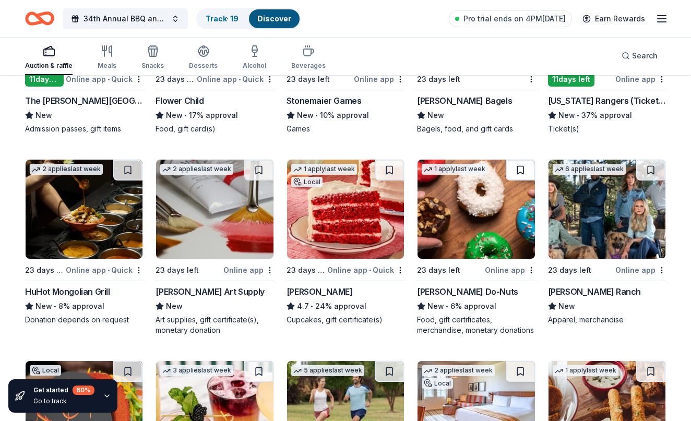
click at [519, 171] on button at bounding box center [520, 170] width 29 height 21
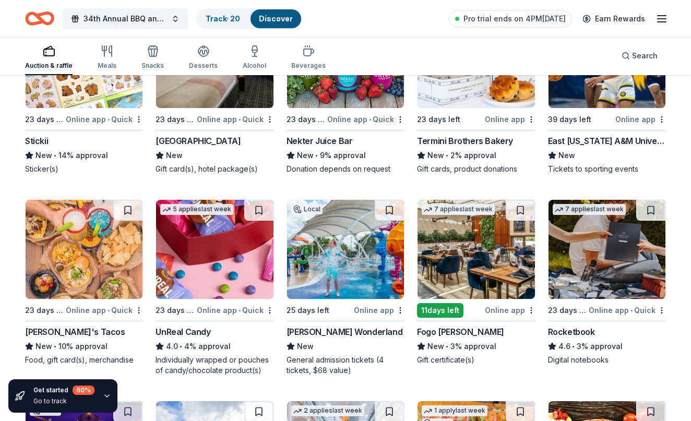
scroll to position [3200, 0]
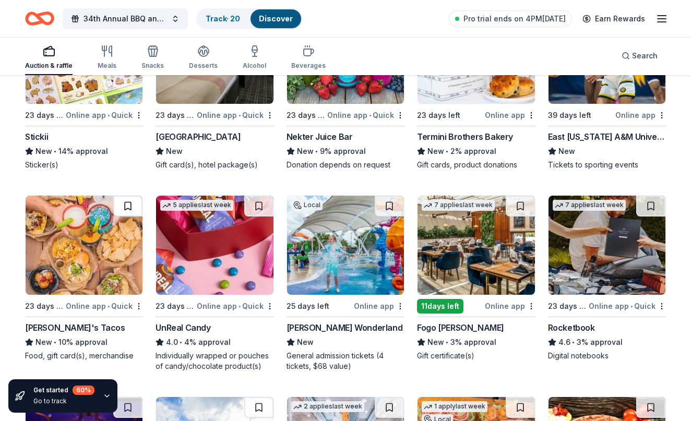
click at [131, 206] on button at bounding box center [127, 206] width 29 height 21
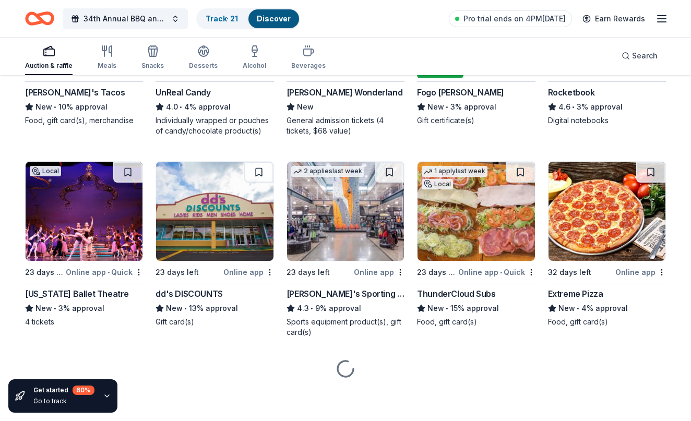
scroll to position [3435, 0]
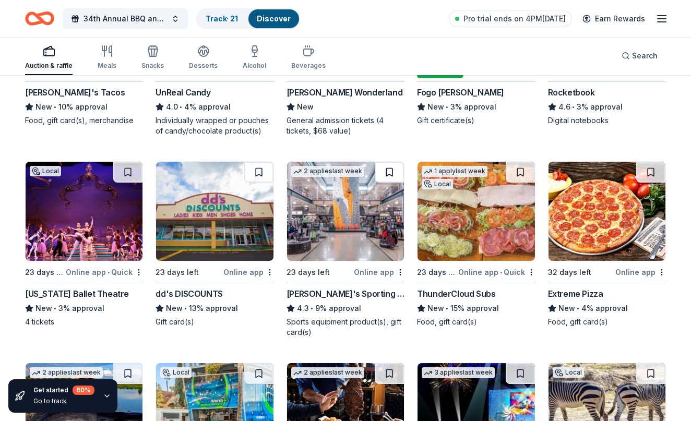
click at [393, 172] on button at bounding box center [389, 172] width 29 height 21
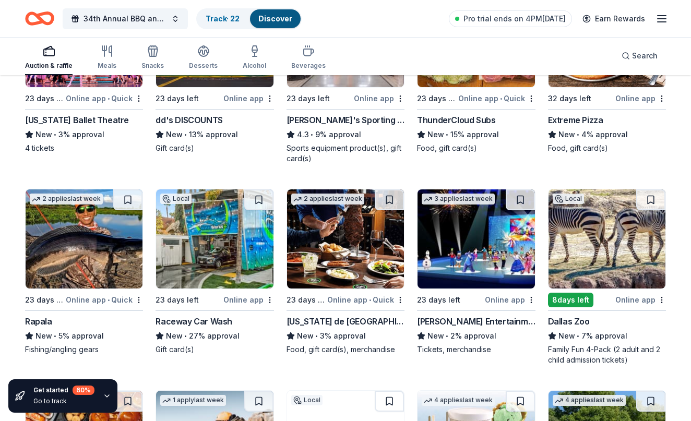
scroll to position [3611, 0]
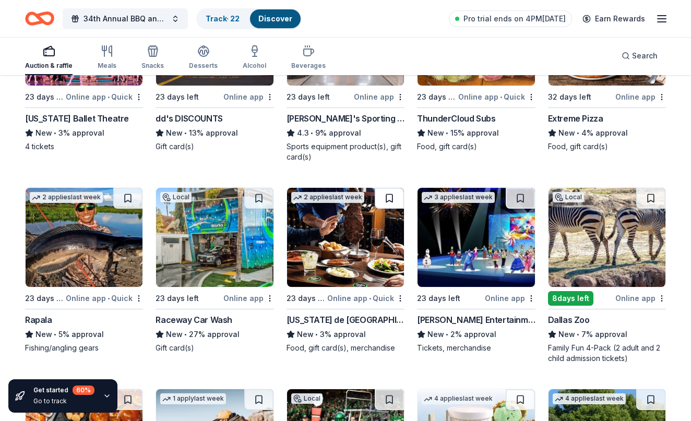
click at [395, 200] on button at bounding box center [389, 198] width 29 height 21
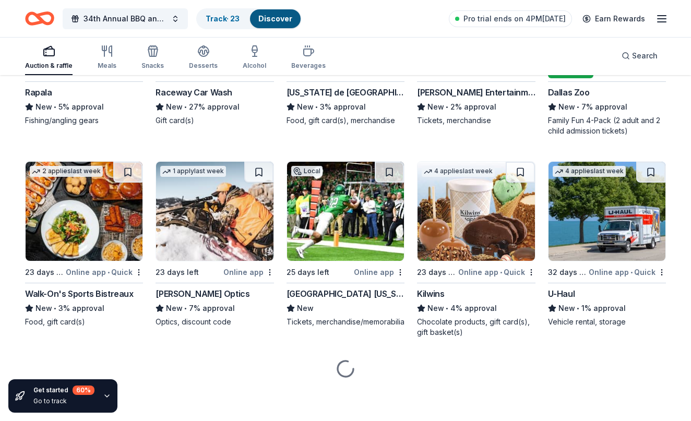
scroll to position [3838, 0]
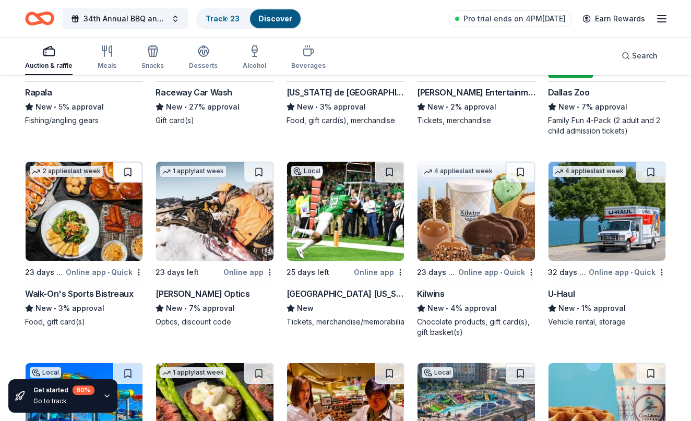
click at [131, 176] on button at bounding box center [127, 172] width 29 height 21
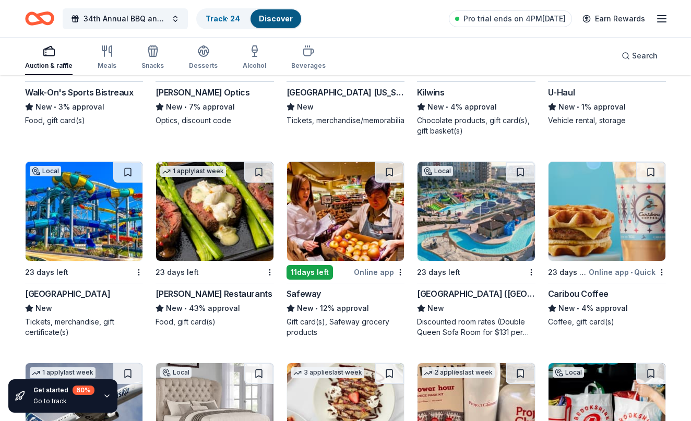
scroll to position [4040, 0]
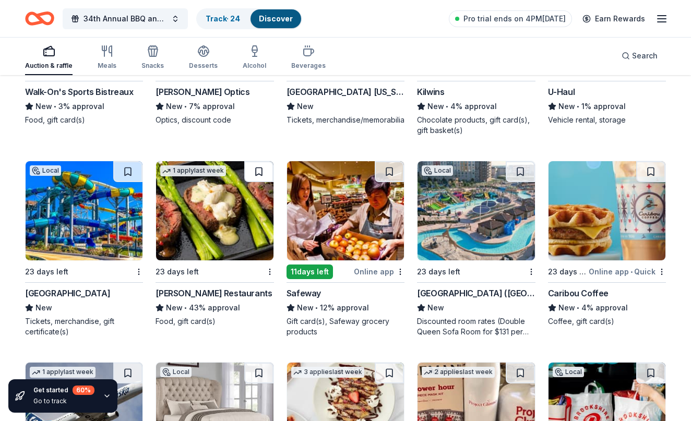
click at [260, 171] on button at bounding box center [258, 171] width 29 height 21
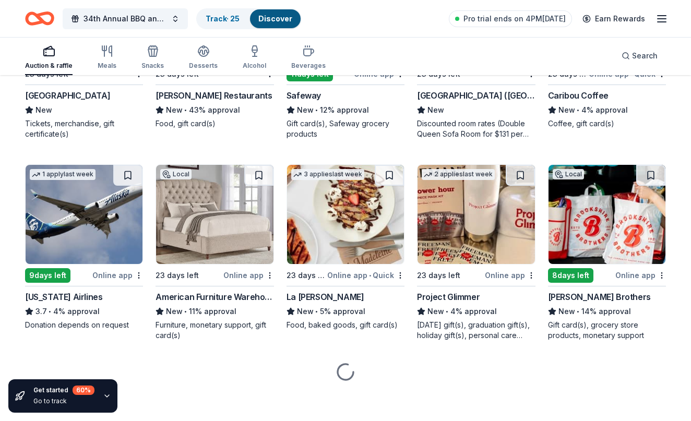
scroll to position [4240, 0]
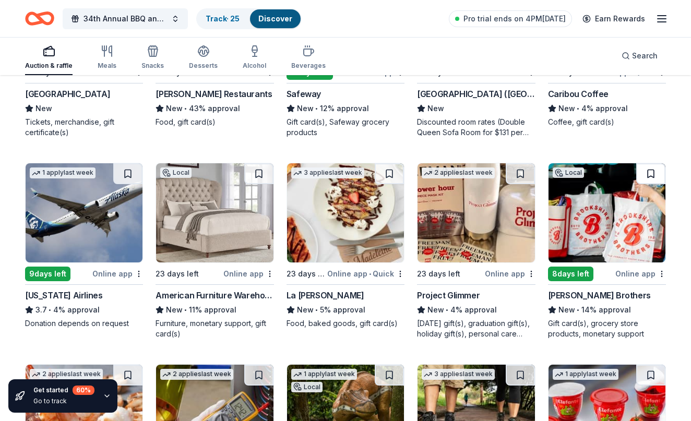
click at [652, 176] on button at bounding box center [650, 173] width 29 height 21
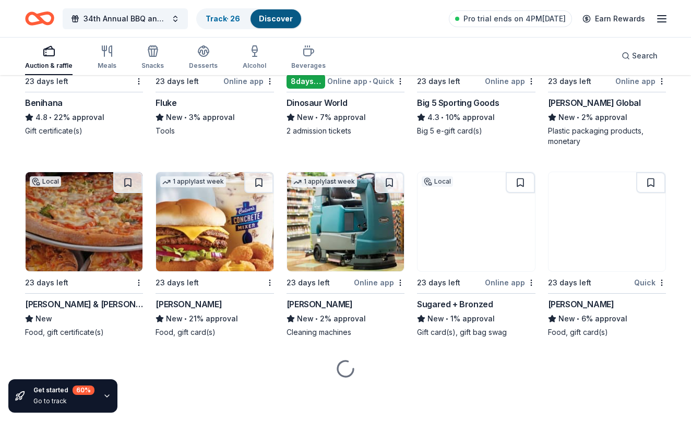
scroll to position [4634, 0]
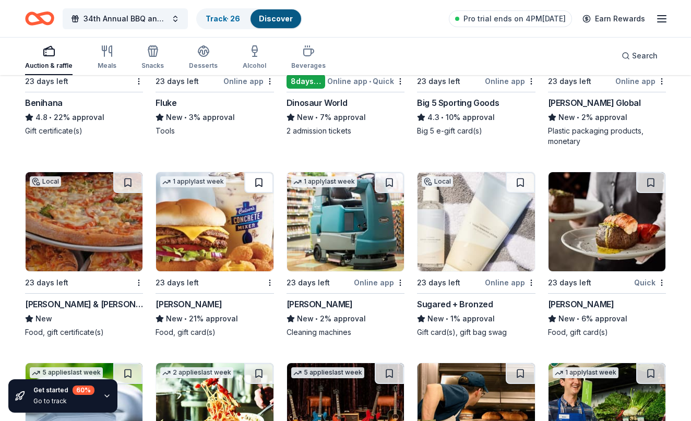
click at [264, 185] on button at bounding box center [258, 182] width 29 height 21
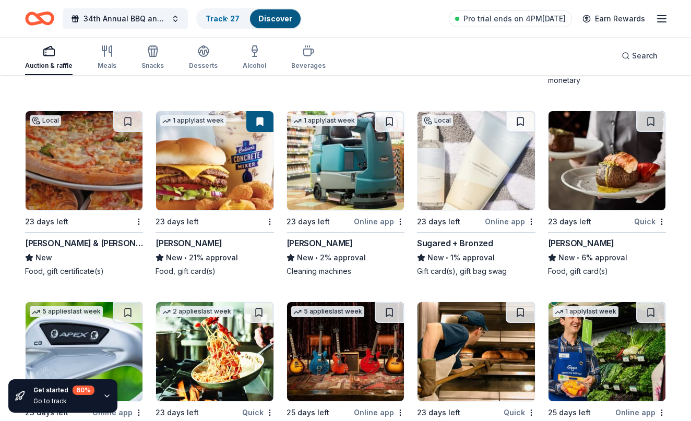
scroll to position [4696, 0]
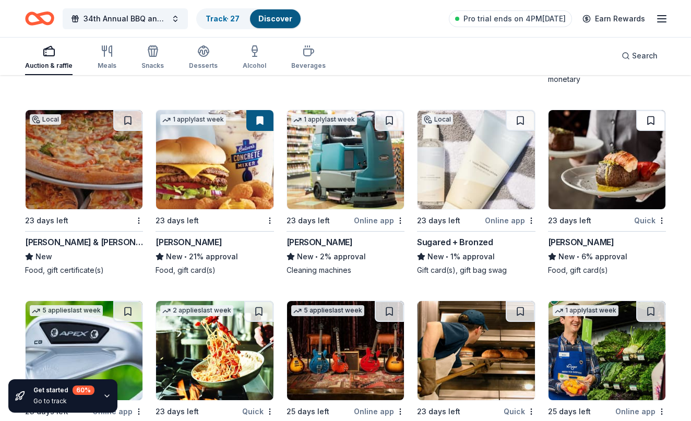
click at [652, 123] on button at bounding box center [650, 120] width 29 height 21
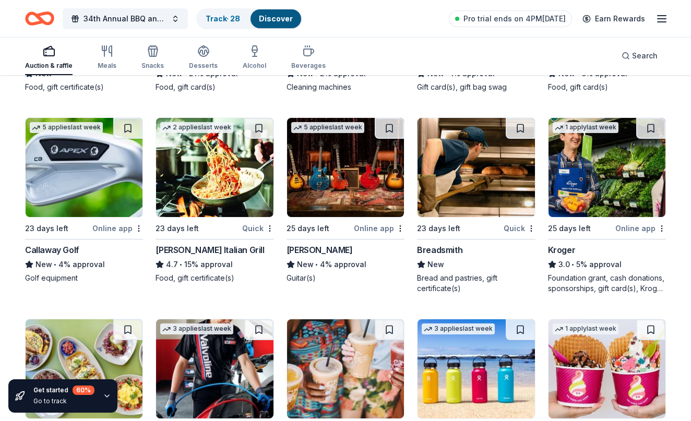
scroll to position [4875, 0]
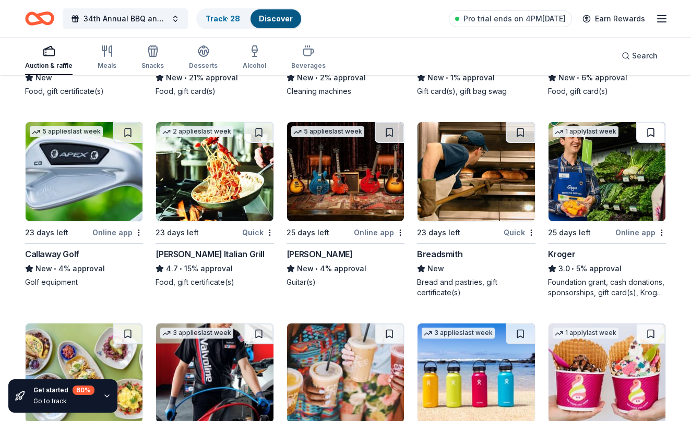
click at [656, 133] on button at bounding box center [650, 132] width 29 height 21
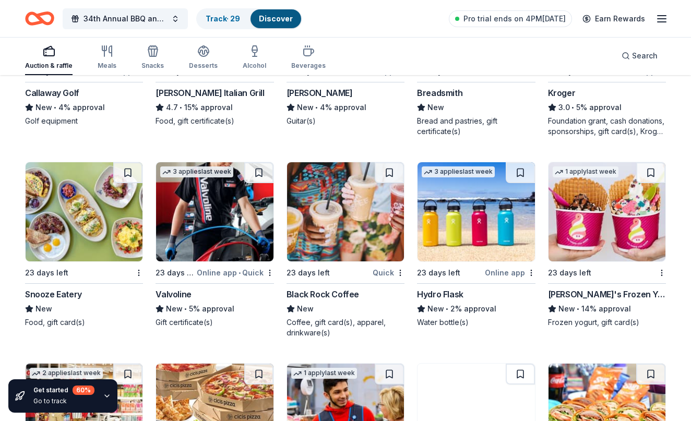
scroll to position [5038, 0]
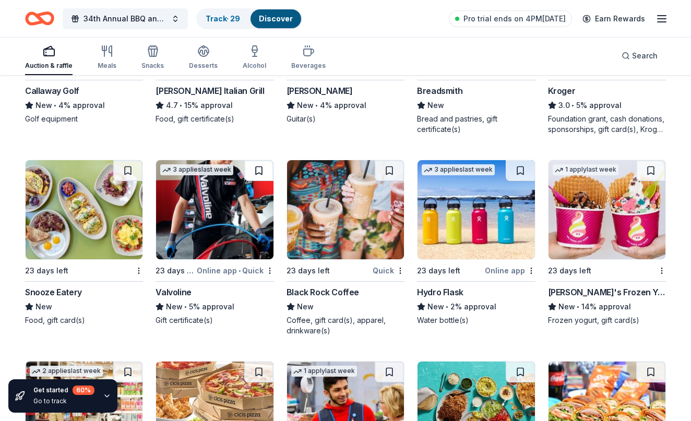
click at [261, 173] on button at bounding box center [258, 170] width 29 height 21
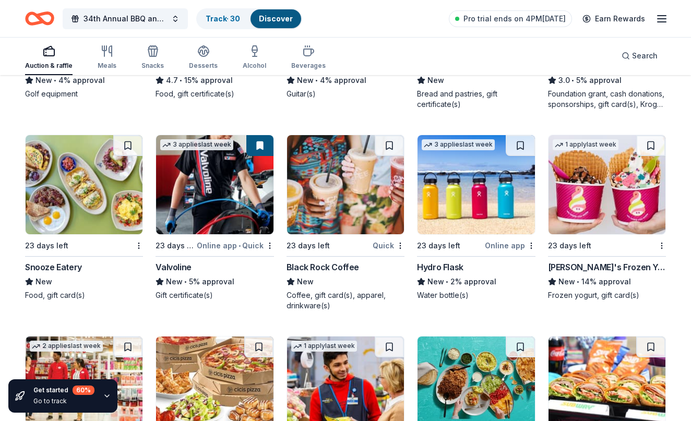
scroll to position [5065, 0]
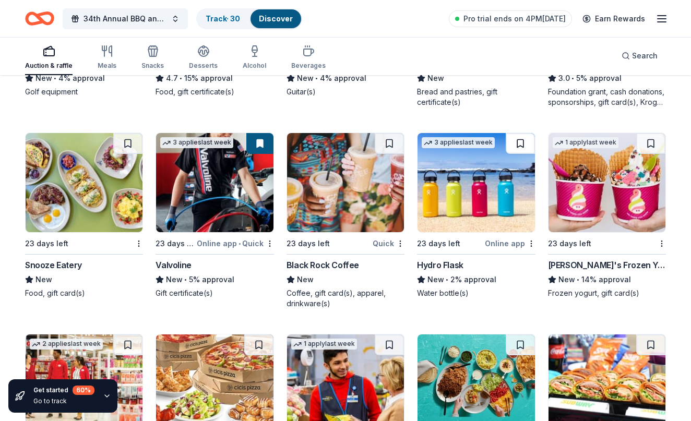
click at [520, 147] on button at bounding box center [520, 143] width 29 height 21
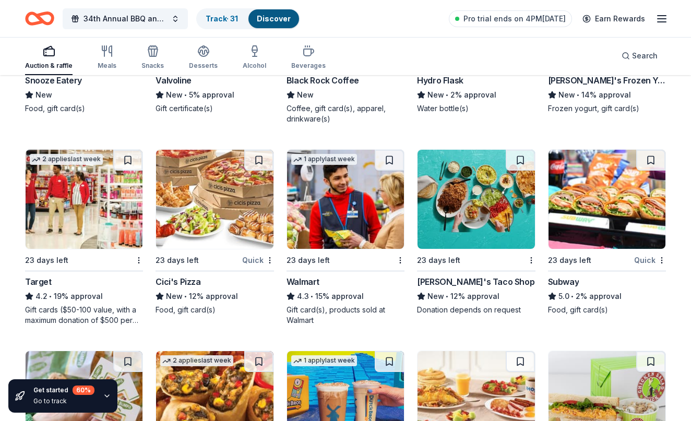
scroll to position [5251, 0]
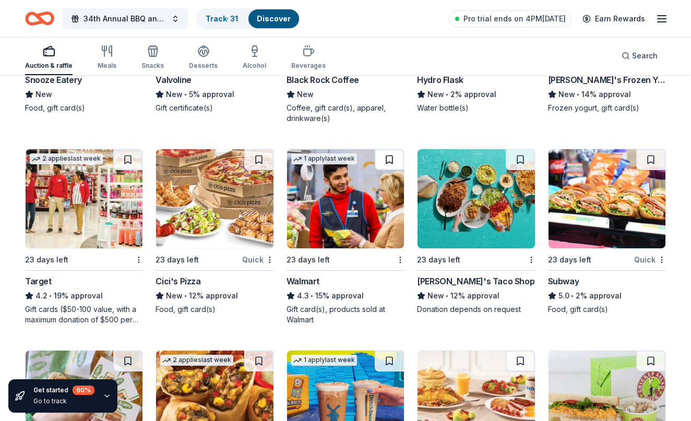
click at [389, 158] on button at bounding box center [389, 159] width 29 height 21
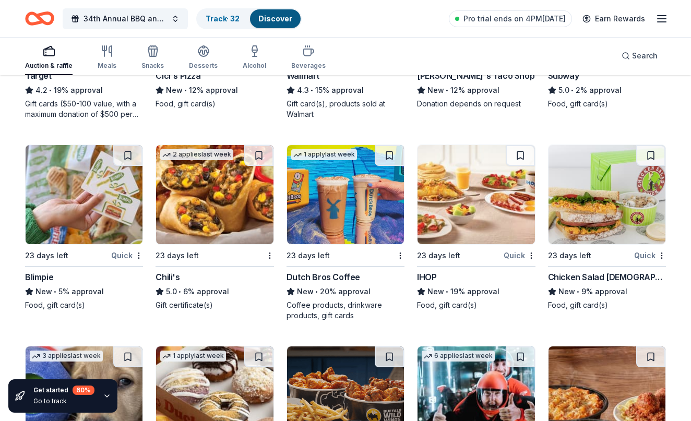
scroll to position [5458, 0]
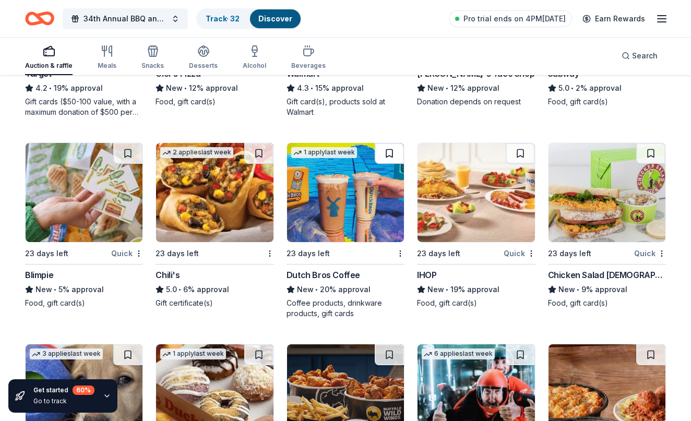
click at [390, 147] on button at bounding box center [389, 153] width 29 height 21
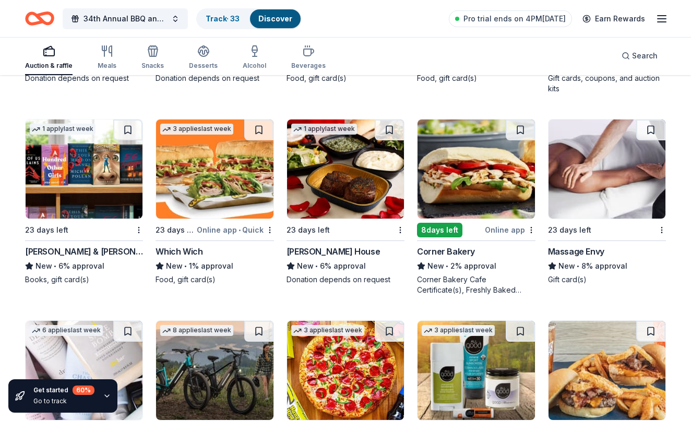
scroll to position [6486, 0]
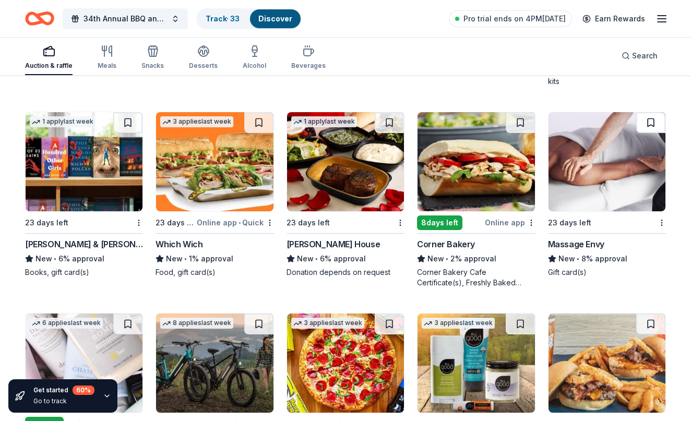
click at [651, 123] on button at bounding box center [650, 122] width 29 height 21
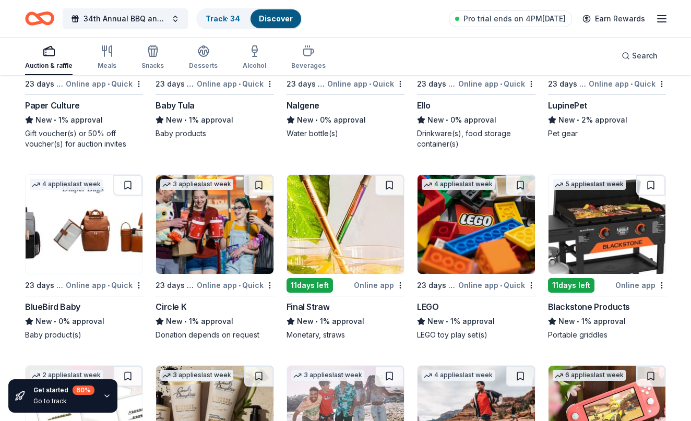
scroll to position [8039, 0]
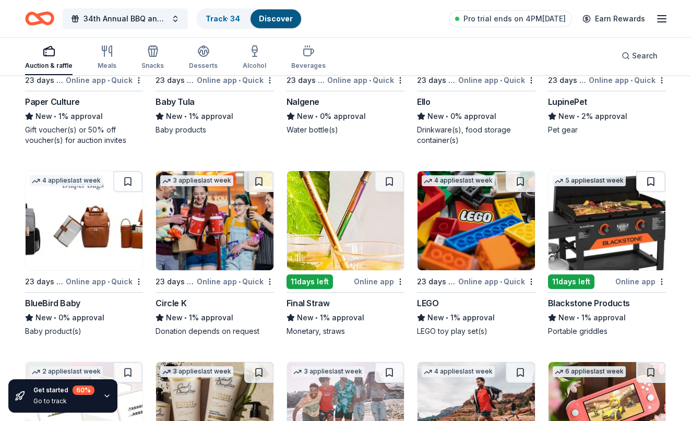
click at [650, 181] on button at bounding box center [650, 181] width 29 height 21
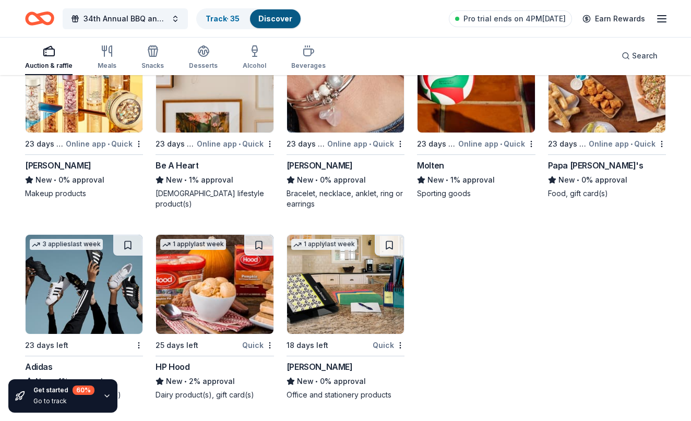
scroll to position [8760, 0]
click at [227, 21] on link "Track · 35" at bounding box center [223, 18] width 34 height 9
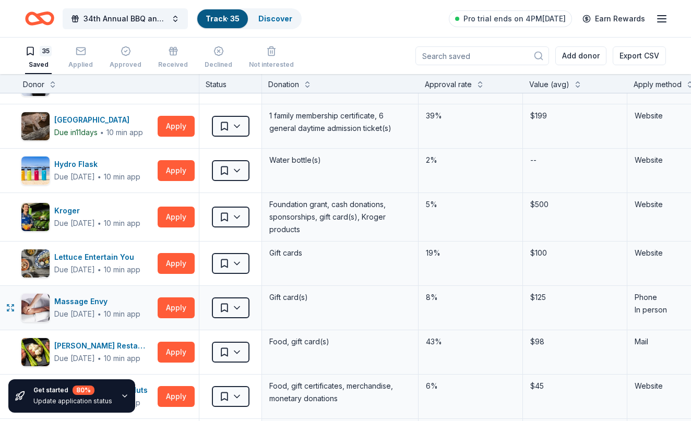
scroll to position [678, 8]
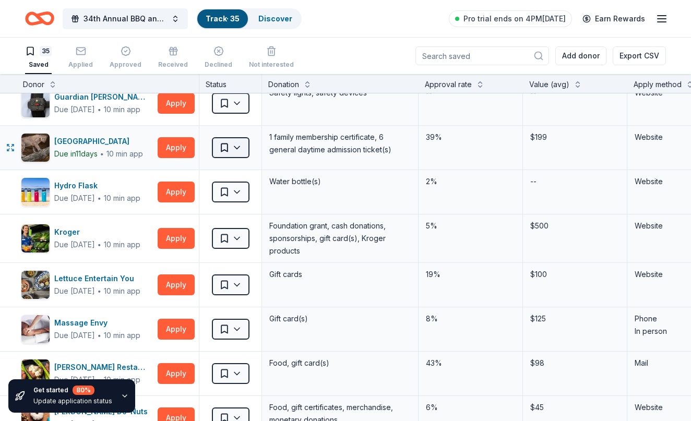
click at [244, 148] on html "34th Annual BBQ and Auction Track · 35 Discover Pro trial ends on 4PM, 9/16 Ear…" at bounding box center [345, 210] width 691 height 421
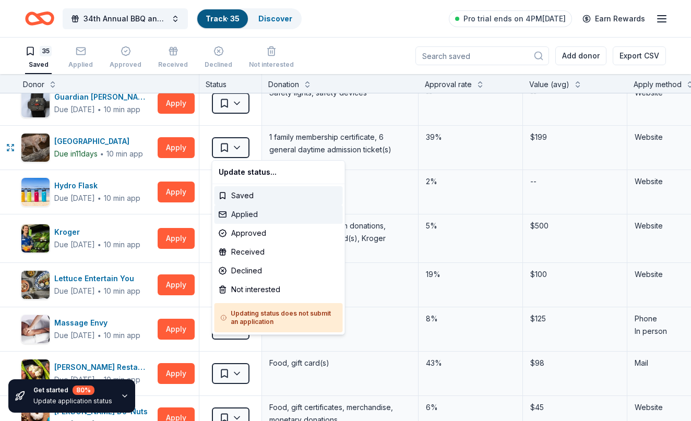
click at [248, 219] on div "Applied" at bounding box center [279, 214] width 128 height 19
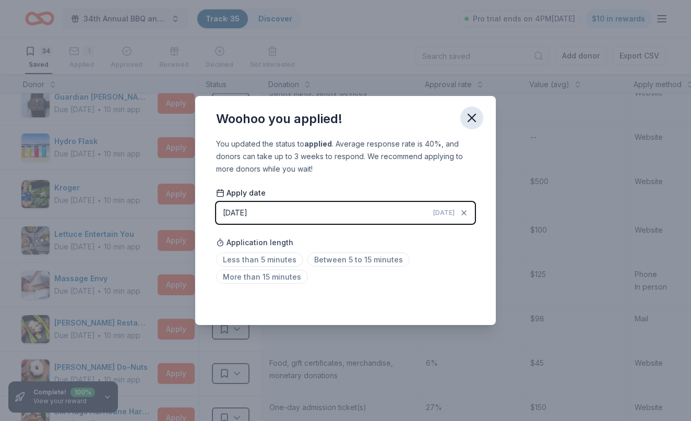
click at [471, 117] on icon "button" at bounding box center [471, 117] width 7 height 7
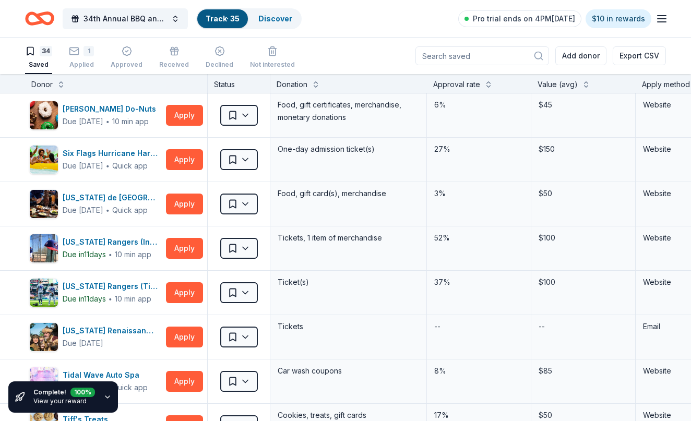
scroll to position [939, 0]
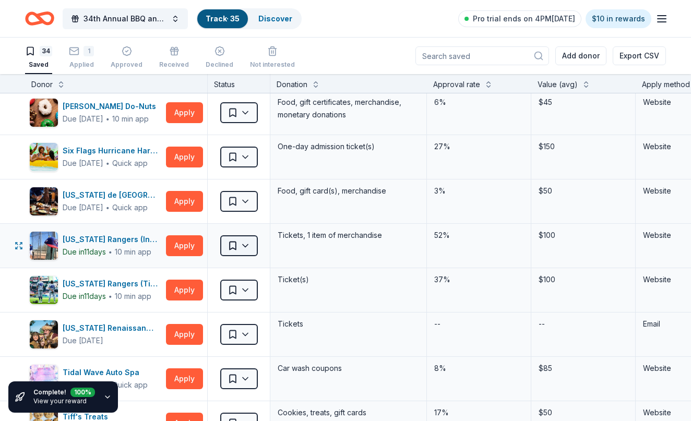
click at [244, 246] on html "34th Annual BBQ and Auction Track · 35 Discover Pro trial ends on 4PM, 9/16 $10…" at bounding box center [345, 210] width 691 height 421
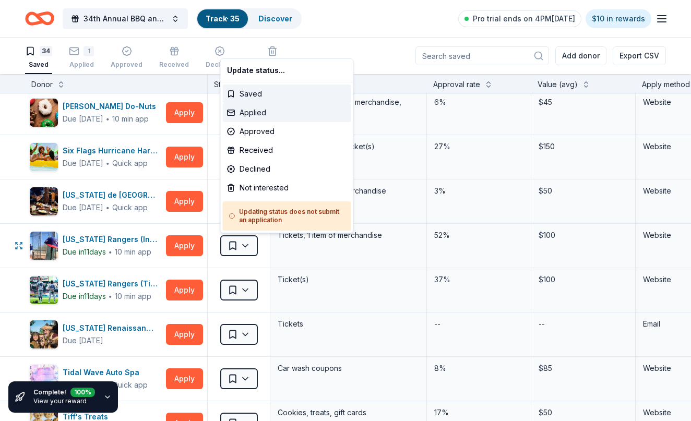
click at [265, 114] on div "Applied" at bounding box center [287, 112] width 128 height 19
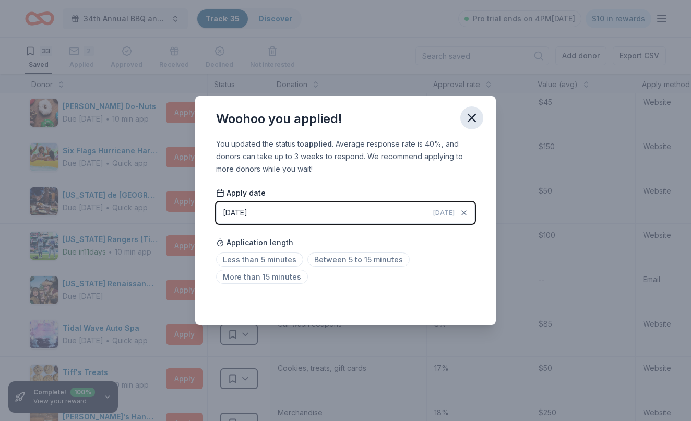
click at [468, 111] on icon "button" at bounding box center [472, 118] width 15 height 15
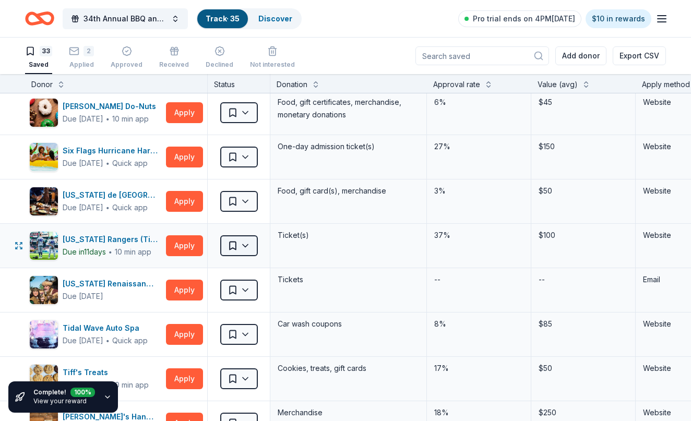
click at [248, 244] on html "34th Annual BBQ and Auction Track · 35 Discover Pro trial ends on 4PM, 9/16 $10…" at bounding box center [345, 210] width 691 height 421
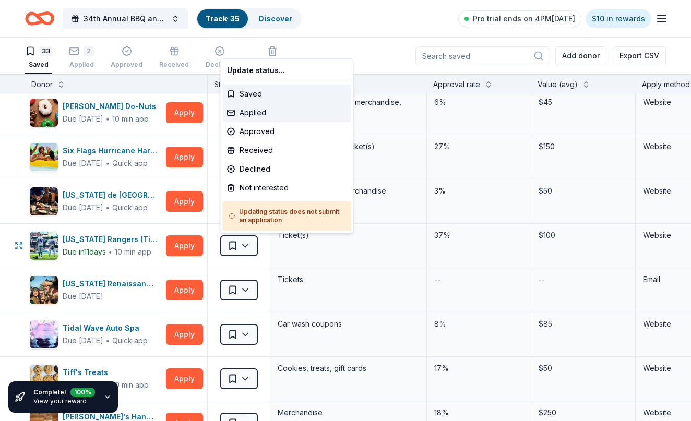
click at [259, 113] on div "Applied" at bounding box center [287, 112] width 128 height 19
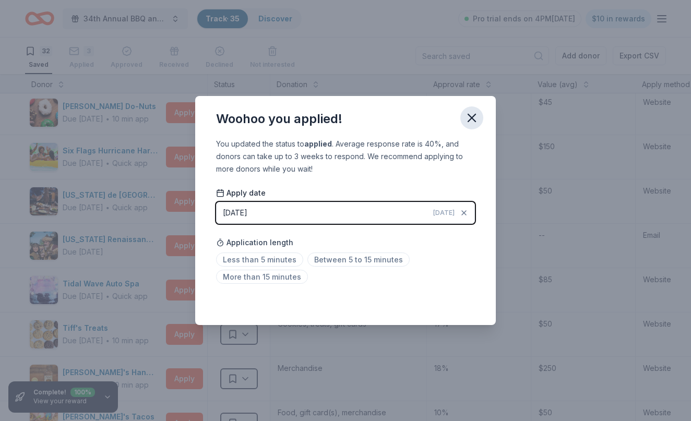
click at [470, 121] on icon "button" at bounding box center [472, 118] width 15 height 15
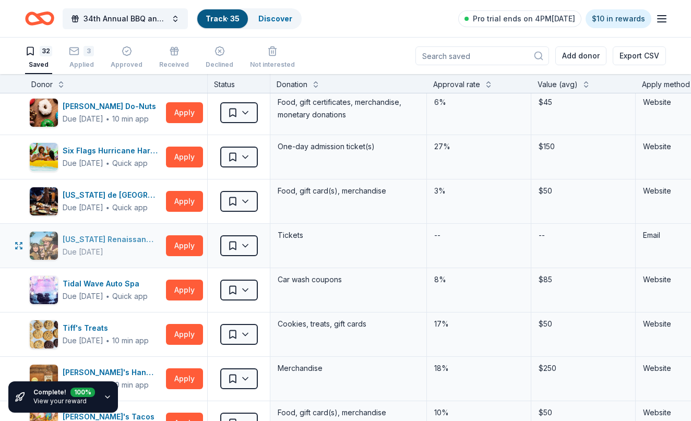
scroll to position [926, 0]
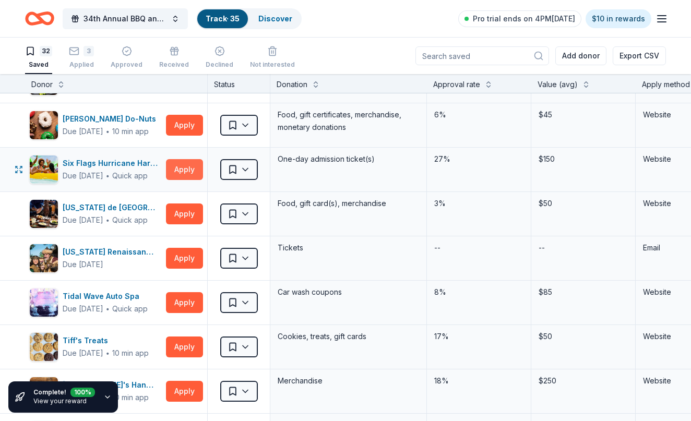
click at [185, 170] on button "Apply" at bounding box center [184, 169] width 37 height 21
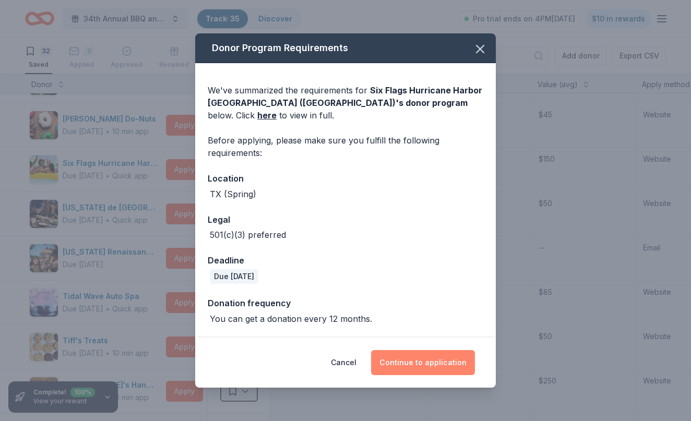
click at [434, 363] on button "Continue to application" at bounding box center [423, 362] width 104 height 25
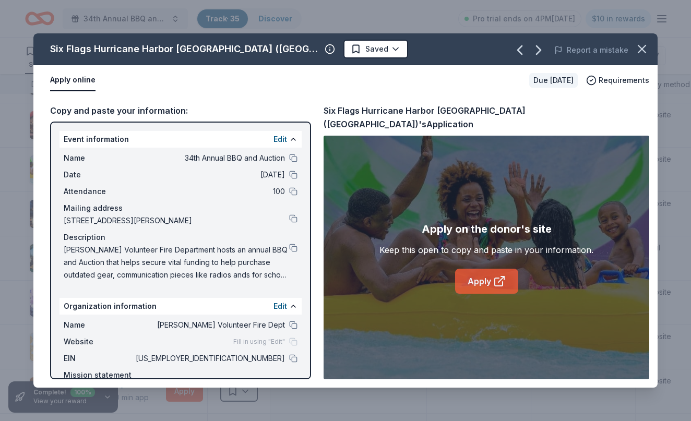
click at [500, 277] on icon at bounding box center [501, 280] width 6 height 6
click at [351, 51] on html "34th Annual BBQ and Auction Track · 35 Discover Pro trial ends on 4PM, 9/16 $10…" at bounding box center [345, 210] width 691 height 421
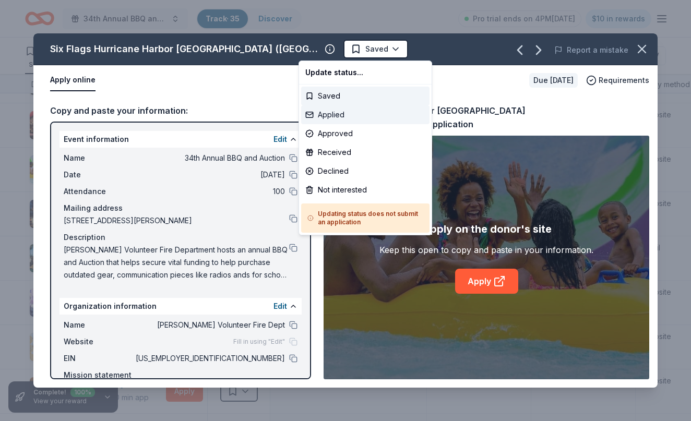
click at [345, 116] on div "Applied" at bounding box center [365, 114] width 128 height 19
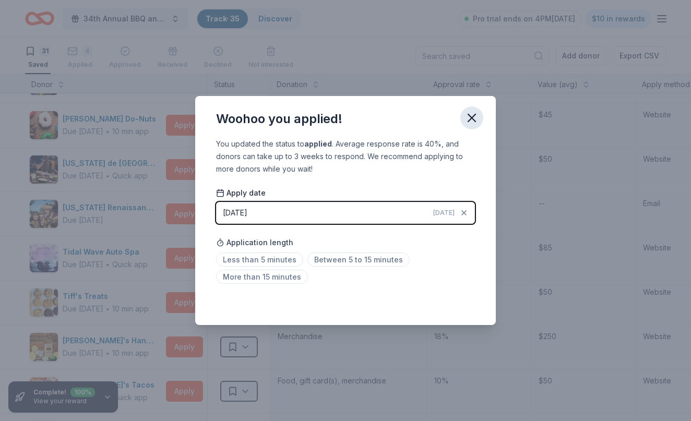
click at [471, 115] on icon "button" at bounding box center [472, 118] width 15 height 15
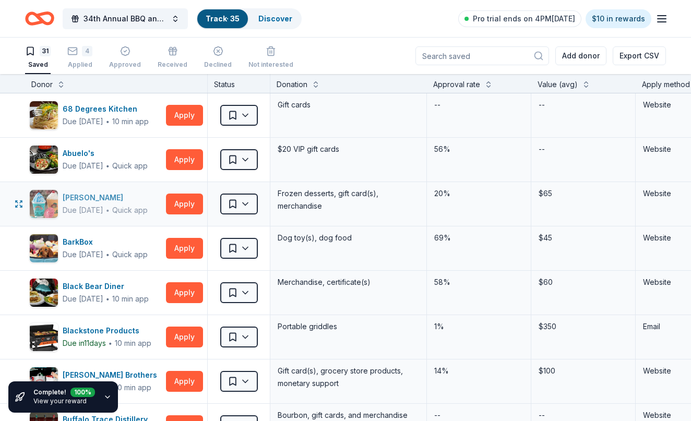
scroll to position [0, 0]
click at [193, 154] on button "Apply" at bounding box center [184, 159] width 37 height 21
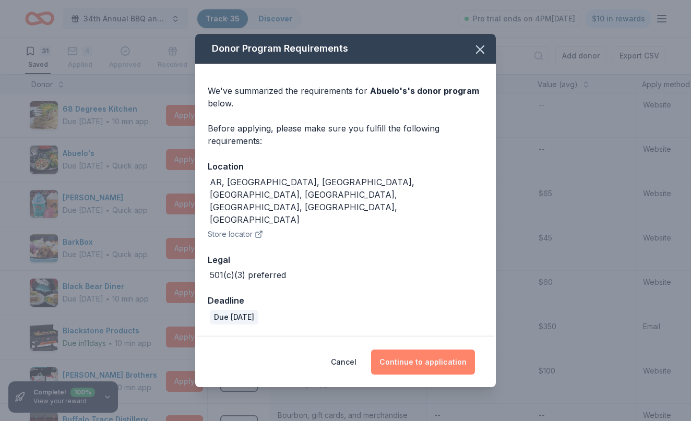
click at [430, 350] on button "Continue to application" at bounding box center [423, 362] width 104 height 25
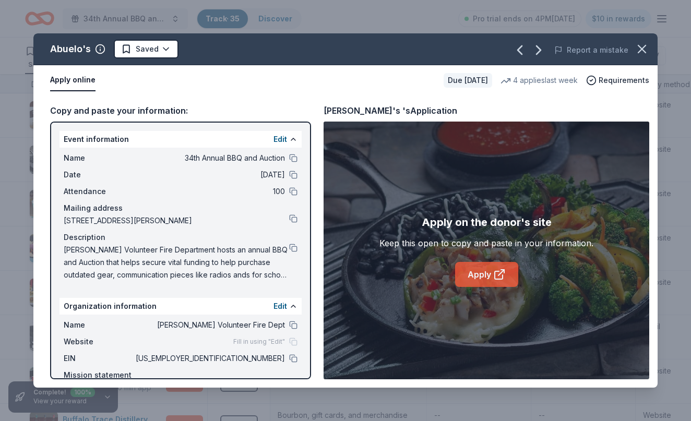
click at [476, 276] on link "Apply" at bounding box center [486, 274] width 63 height 25
click at [162, 52] on html "34th Annual BBQ and Auction Track · 35 Discover Pro trial ends on 4PM, 9/16 $10…" at bounding box center [345, 210] width 691 height 421
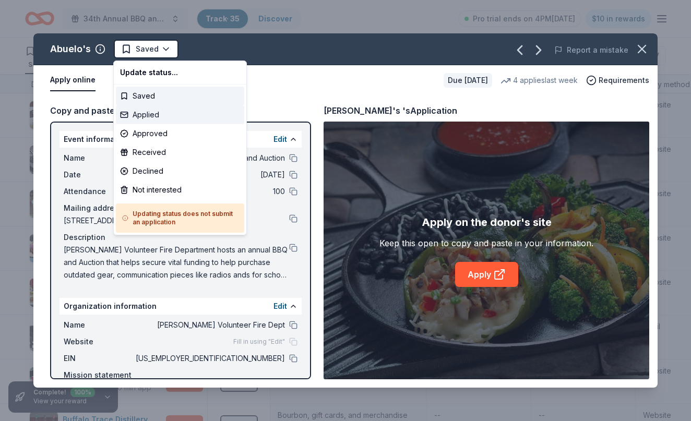
click at [162, 116] on div "Applied" at bounding box center [180, 114] width 128 height 19
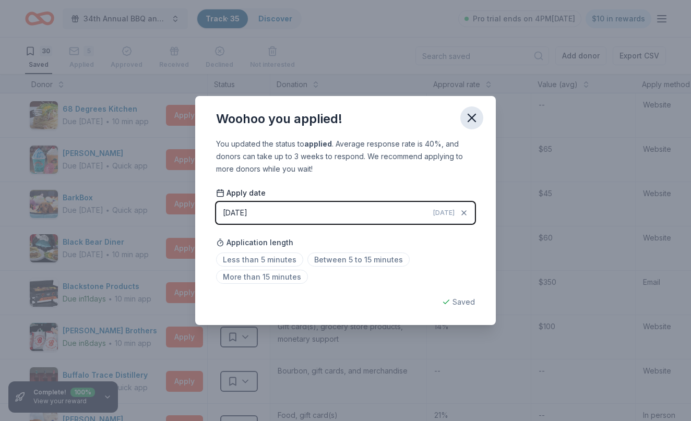
click at [472, 116] on icon "button" at bounding box center [472, 118] width 15 height 15
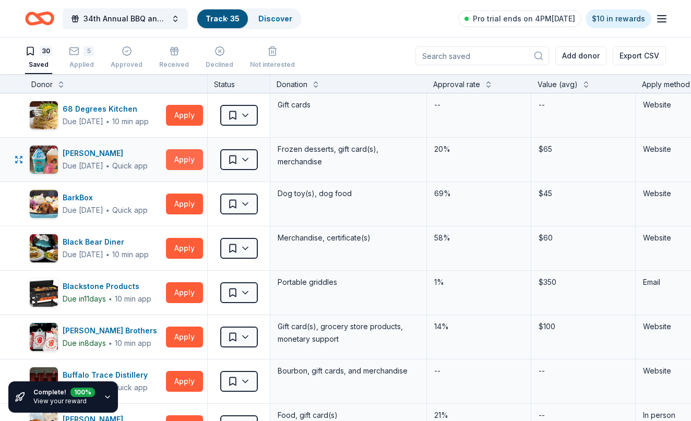
click at [192, 160] on button "Apply" at bounding box center [184, 159] width 37 height 21
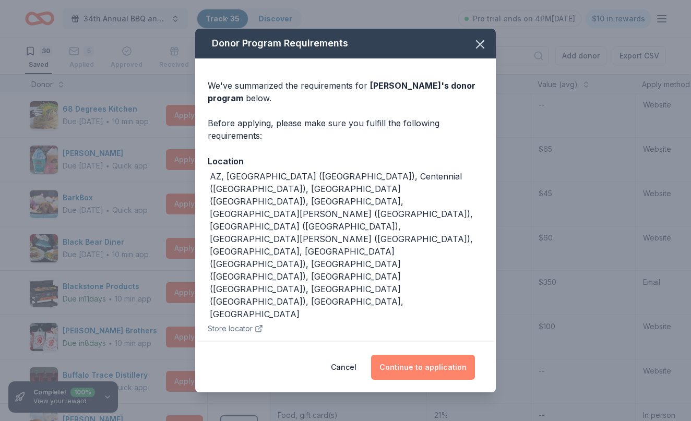
click at [434, 355] on button "Continue to application" at bounding box center [423, 367] width 104 height 25
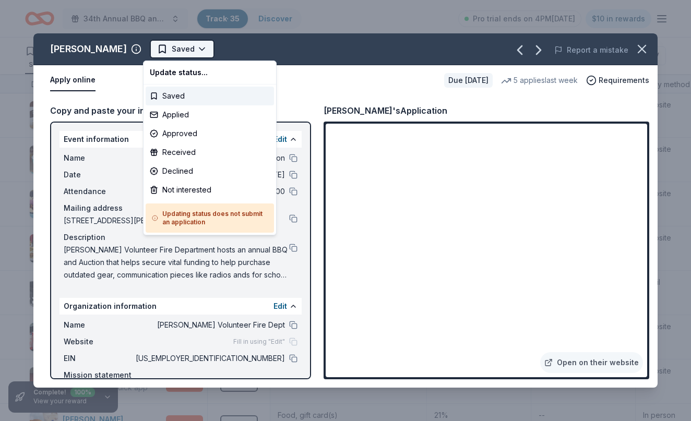
click at [197, 49] on html "34th Annual BBQ and Auction Track · 35 Discover Pro trial ends on 4PM, 9/16 $10…" at bounding box center [345, 210] width 691 height 421
click at [192, 116] on div "Applied" at bounding box center [210, 114] width 128 height 19
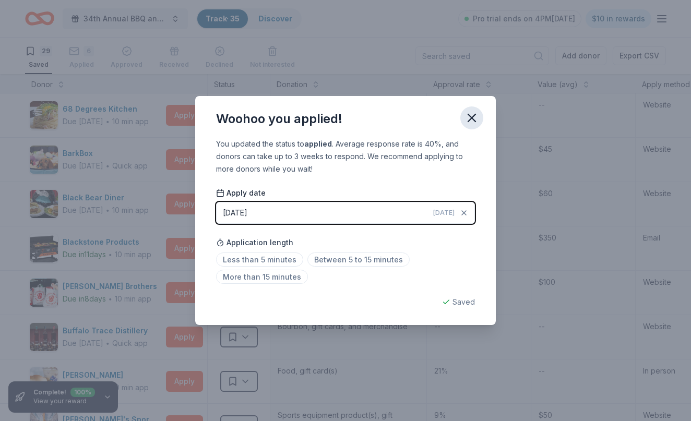
click at [476, 116] on icon "button" at bounding box center [472, 118] width 15 height 15
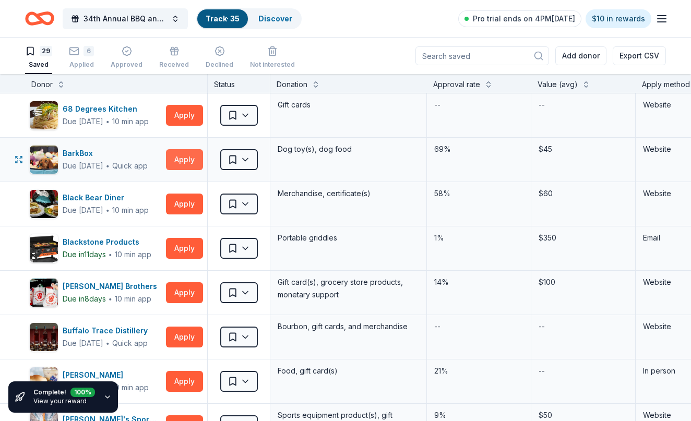
click at [185, 159] on button "Apply" at bounding box center [184, 159] width 37 height 21
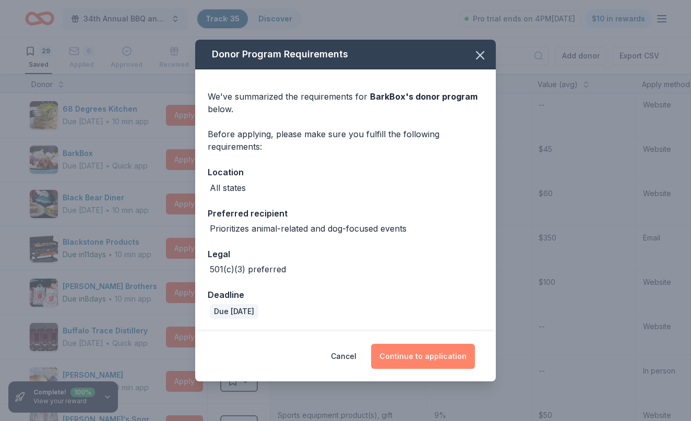
click at [445, 358] on button "Continue to application" at bounding box center [423, 356] width 104 height 25
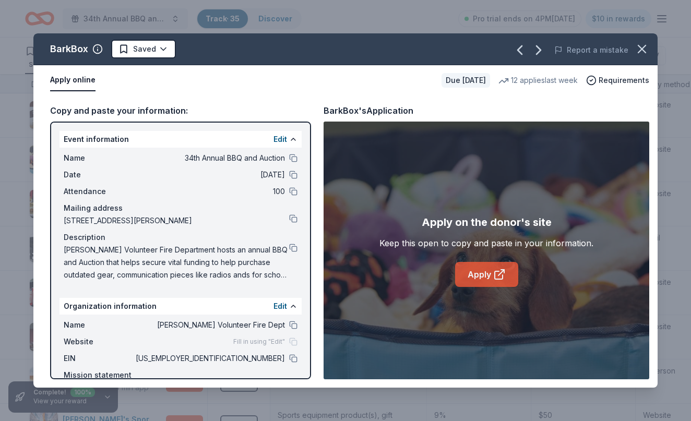
click at [496, 274] on icon at bounding box center [499, 274] width 13 height 13
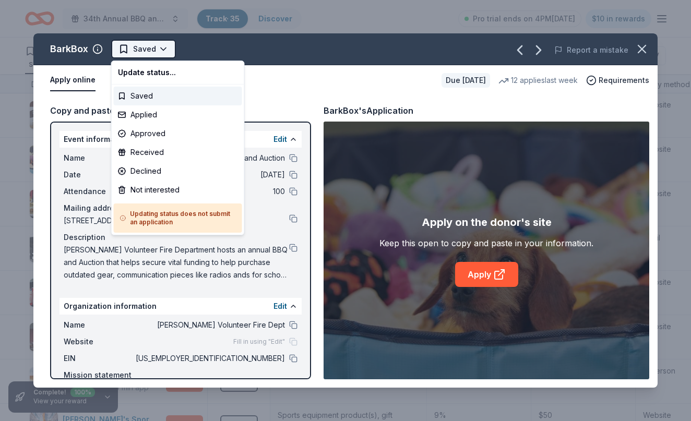
click at [164, 45] on html "34th Annual BBQ and Auction Track · 35 Discover Pro trial ends on 4PM, 9/16 $10…" at bounding box center [345, 210] width 691 height 421
click at [163, 115] on div "Applied" at bounding box center [178, 114] width 128 height 19
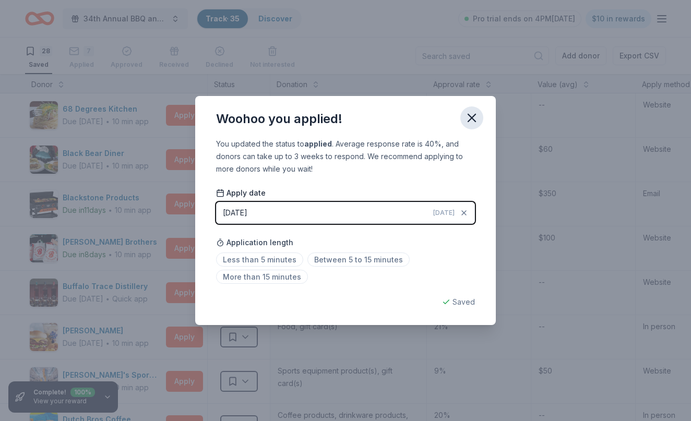
click at [473, 118] on icon "button" at bounding box center [471, 117] width 7 height 7
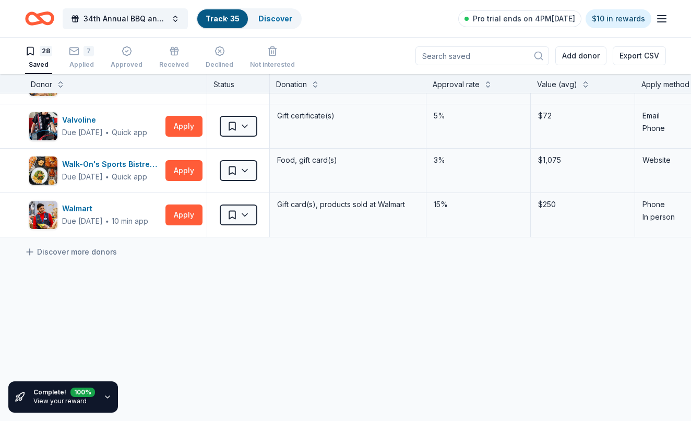
scroll to position [1102, 1]
click at [185, 171] on button "Apply" at bounding box center [183, 171] width 37 height 21
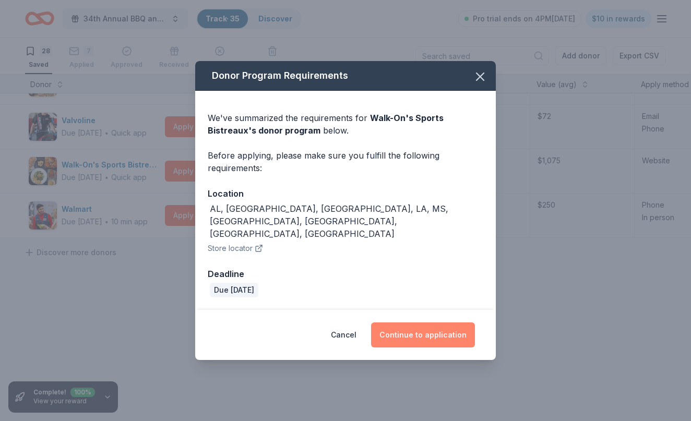
click at [435, 326] on button "Continue to application" at bounding box center [423, 335] width 104 height 25
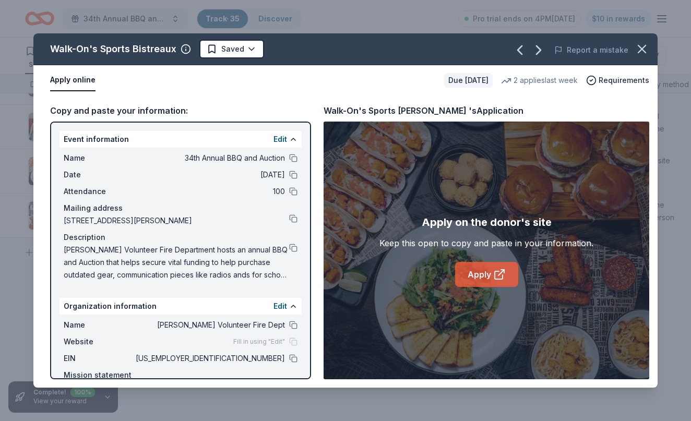
click at [488, 269] on link "Apply" at bounding box center [486, 274] width 63 height 25
click at [485, 275] on link "Apply" at bounding box center [486, 274] width 63 height 25
click at [645, 49] on icon "button" at bounding box center [642, 49] width 15 height 15
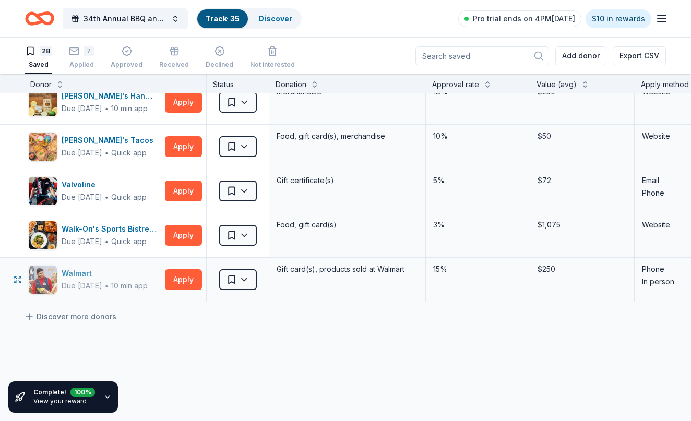
scroll to position [1024, 1]
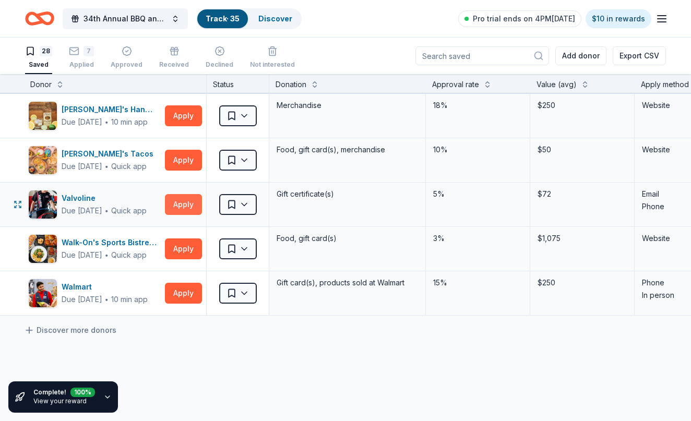
click at [182, 206] on button "Apply" at bounding box center [183, 204] width 37 height 21
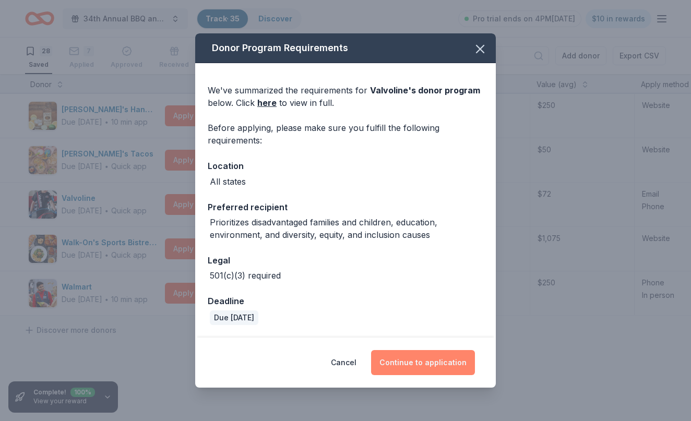
click at [433, 367] on button "Continue to application" at bounding box center [423, 362] width 104 height 25
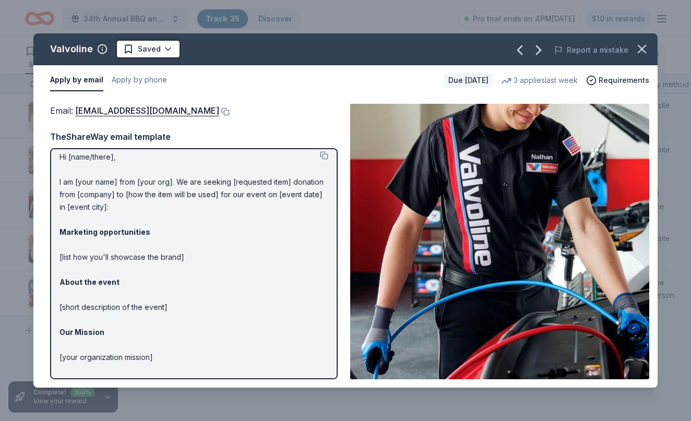
scroll to position [8, 0]
click at [178, 110] on link "contributions@valvoline.com" at bounding box center [147, 111] width 144 height 14
click at [219, 111] on button at bounding box center [224, 112] width 10 height 8
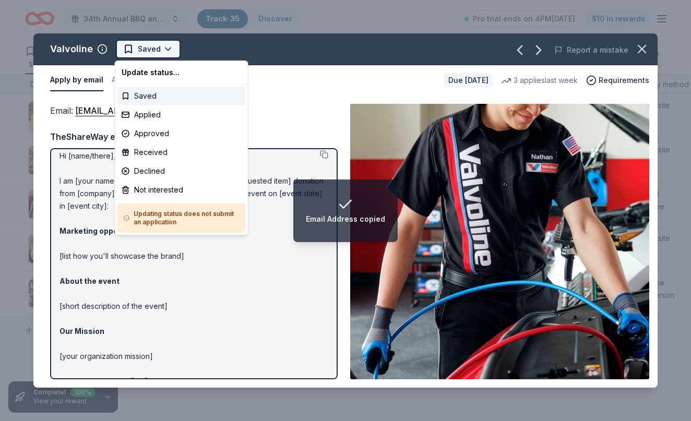
click at [164, 48] on html "Email Address copied 34th Annual BBQ and Auction Track · 35 Discover Pro trial …" at bounding box center [345, 210] width 691 height 421
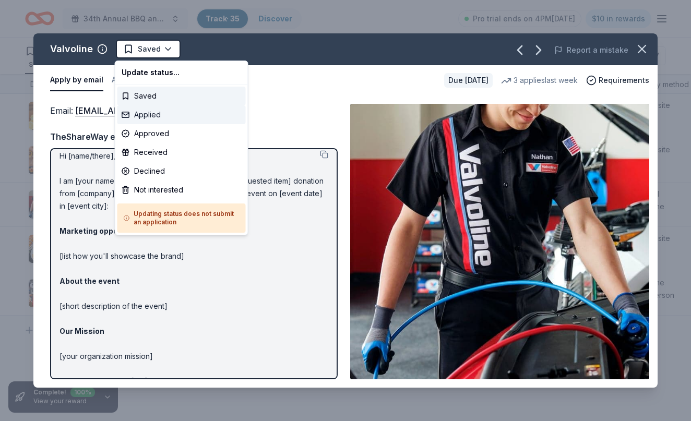
click at [163, 117] on div "Applied" at bounding box center [181, 114] width 128 height 19
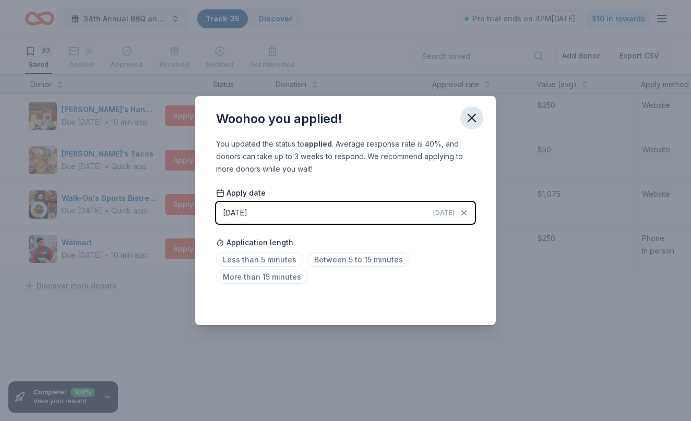
click at [474, 120] on icon "button" at bounding box center [471, 117] width 7 height 7
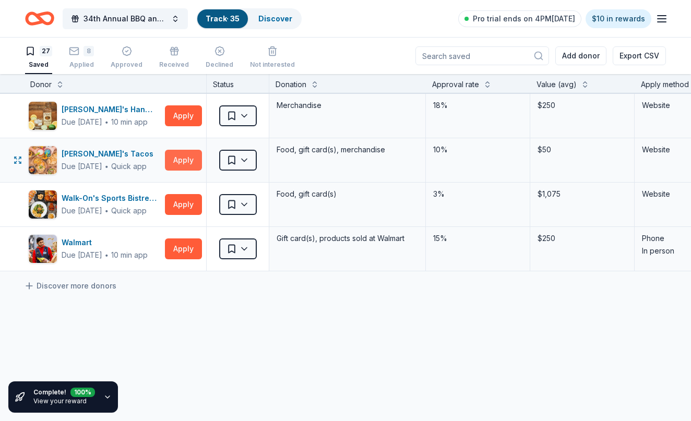
click at [174, 162] on button "Apply" at bounding box center [183, 160] width 37 height 21
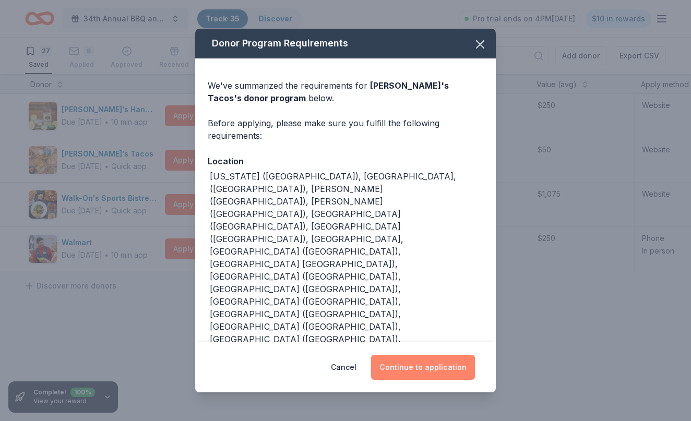
click at [409, 355] on button "Continue to application" at bounding box center [423, 367] width 104 height 25
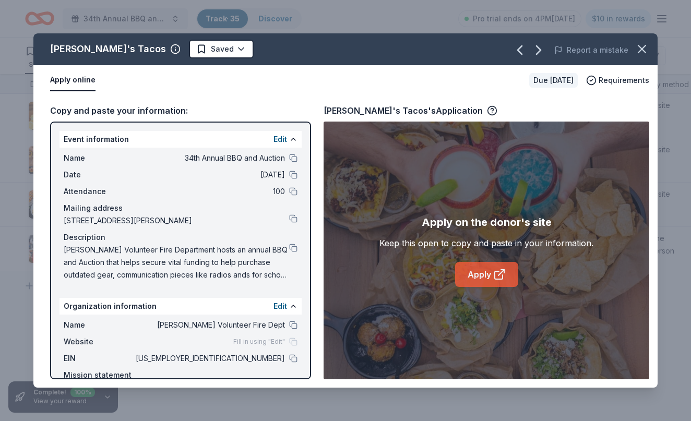
click at [490, 270] on link "Apply" at bounding box center [486, 274] width 63 height 25
click at [643, 51] on icon "button" at bounding box center [642, 49] width 15 height 15
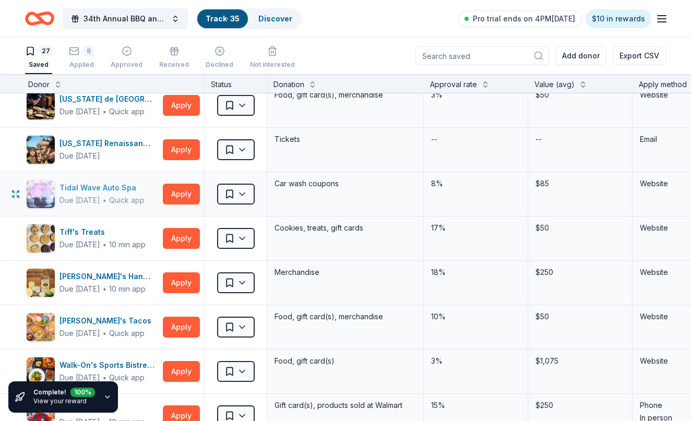
scroll to position [857, 3]
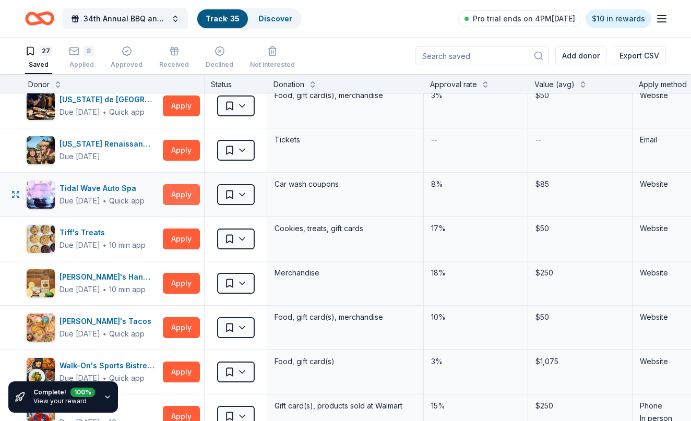
click at [189, 197] on button "Apply" at bounding box center [181, 194] width 37 height 21
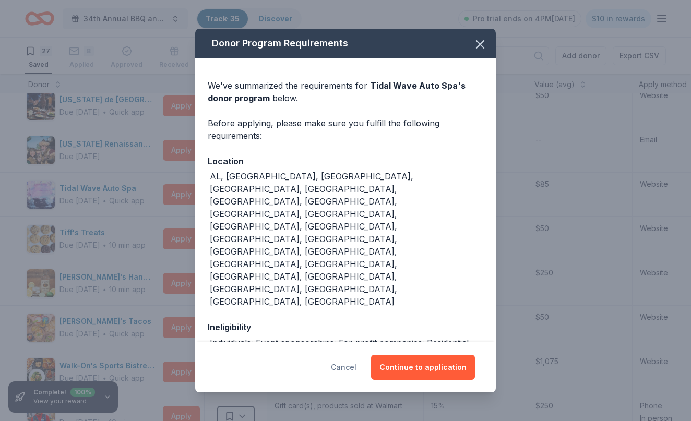
click at [349, 366] on button "Cancel" at bounding box center [344, 367] width 26 height 25
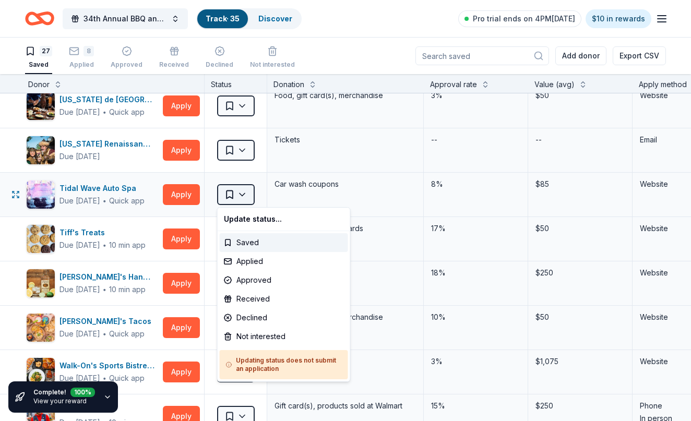
click at [243, 198] on html "34th Annual BBQ and Auction Track · 35 Discover Pro trial ends on 4PM, 9/16 $10…" at bounding box center [345, 210] width 691 height 421
click at [260, 338] on div "Not interested" at bounding box center [284, 336] width 128 height 19
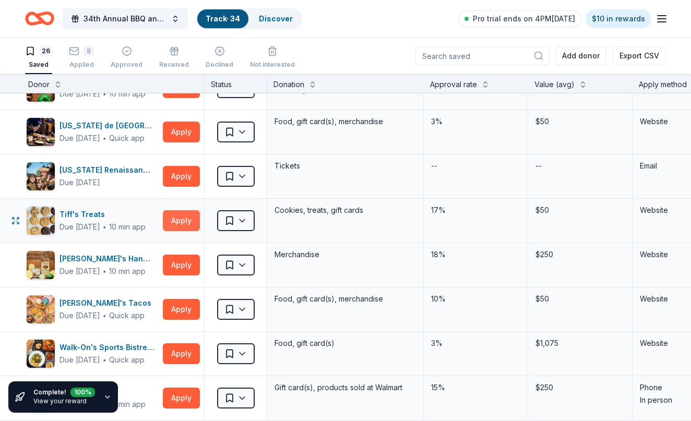
scroll to position [818, 3]
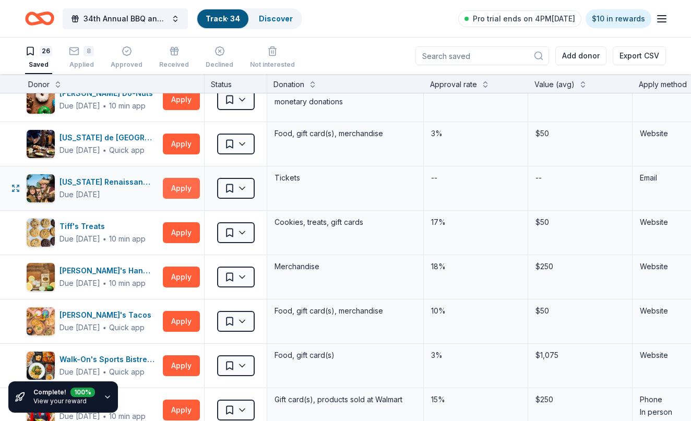
click at [183, 191] on button "Apply" at bounding box center [181, 188] width 37 height 21
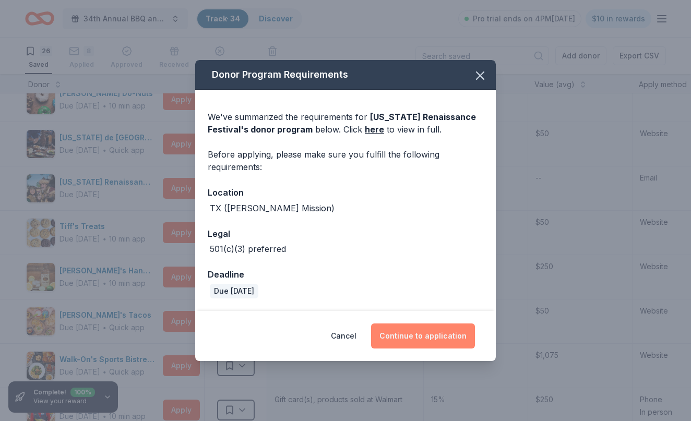
click at [426, 337] on button "Continue to application" at bounding box center [423, 336] width 104 height 25
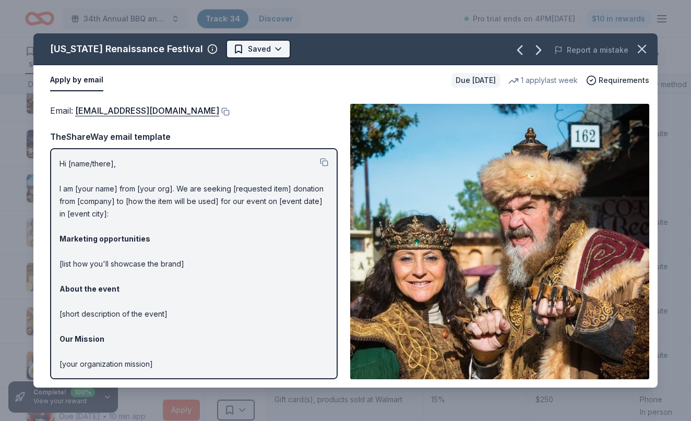
click at [248, 49] on span "Saved" at bounding box center [259, 49] width 23 height 13
click at [250, 44] on html "34th Annual BBQ and Auction Track · 34 Discover Pro trial ends on 4PM, 9/16 $10…" at bounding box center [345, 210] width 691 height 421
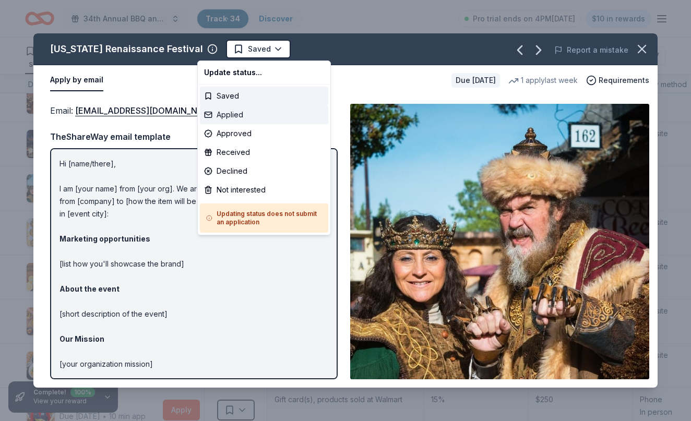
click at [239, 114] on div "Applied" at bounding box center [264, 114] width 128 height 19
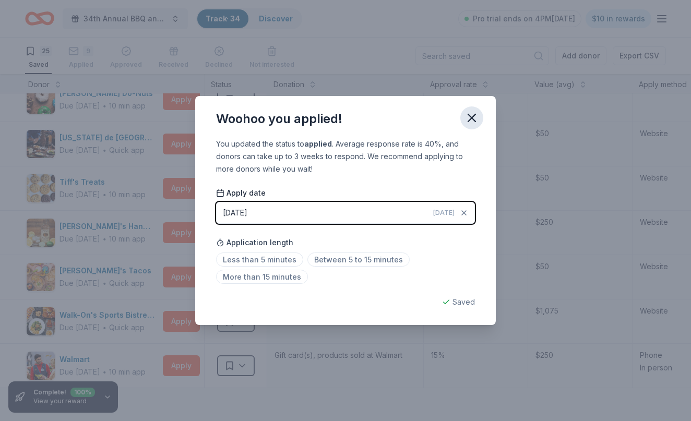
click at [470, 117] on icon "button" at bounding box center [472, 118] width 15 height 15
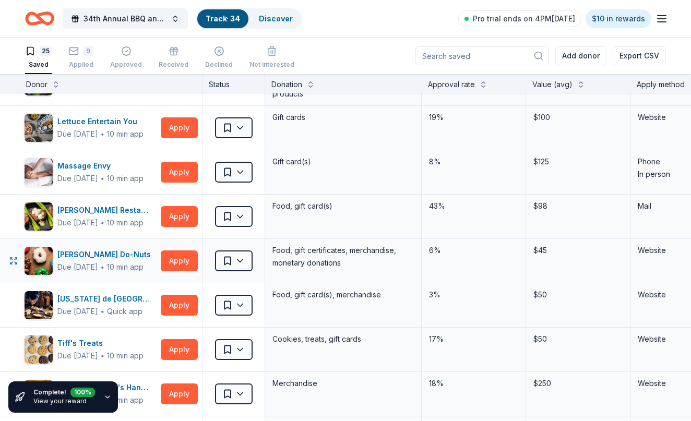
scroll to position [666, 6]
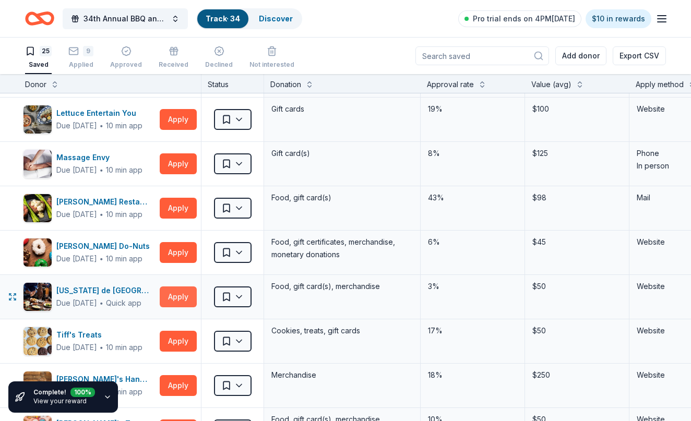
click at [179, 301] on button "Apply" at bounding box center [178, 297] width 37 height 21
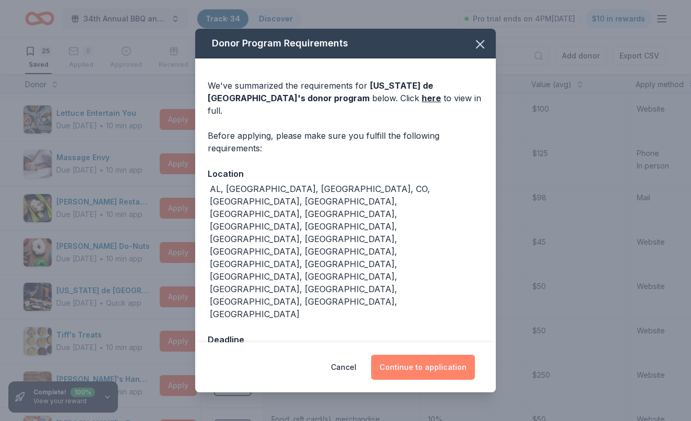
click at [453, 355] on button "Continue to application" at bounding box center [423, 367] width 104 height 25
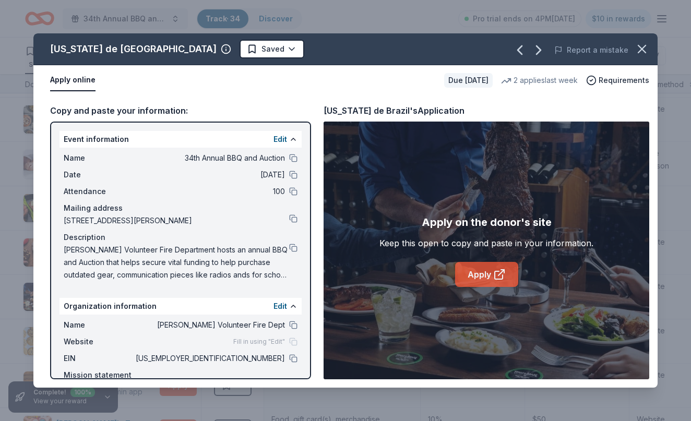
click at [480, 276] on link "Apply" at bounding box center [486, 274] width 63 height 25
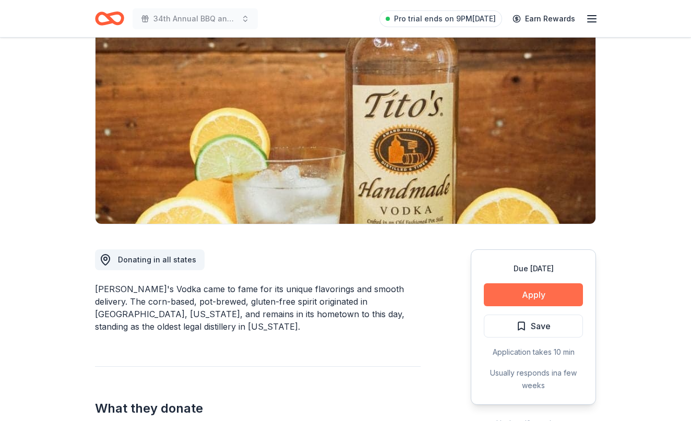
scroll to position [96, 0]
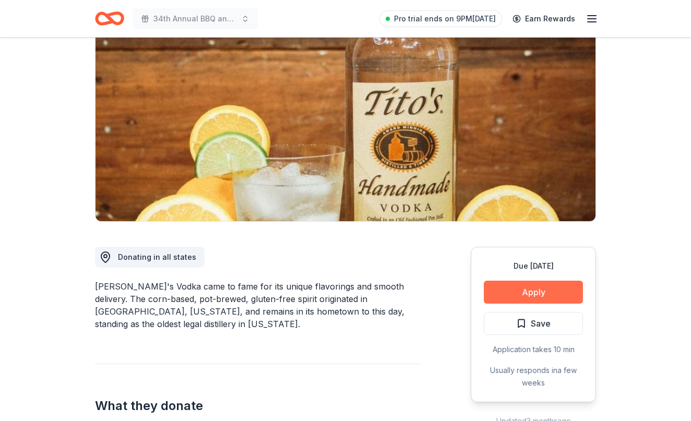
click at [515, 292] on button "Apply" at bounding box center [533, 292] width 99 height 23
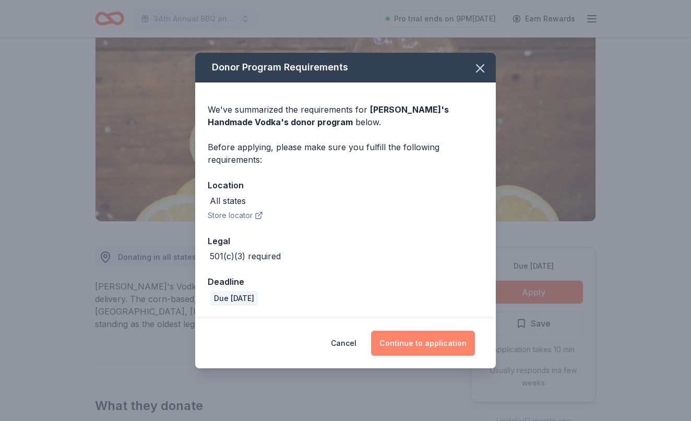
click at [431, 347] on button "Continue to application" at bounding box center [423, 343] width 104 height 25
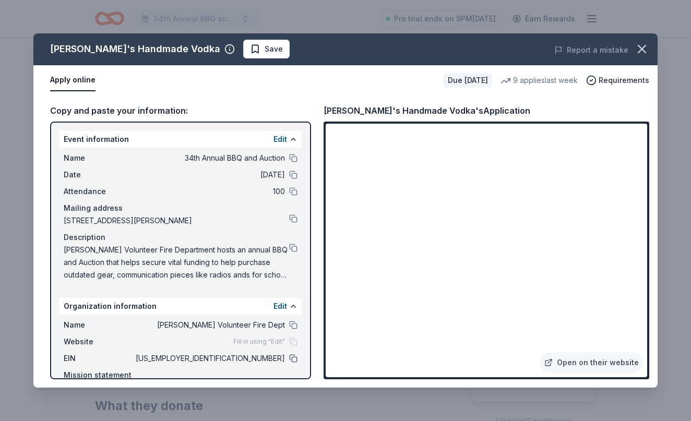
click at [292, 359] on button at bounding box center [293, 358] width 8 height 8
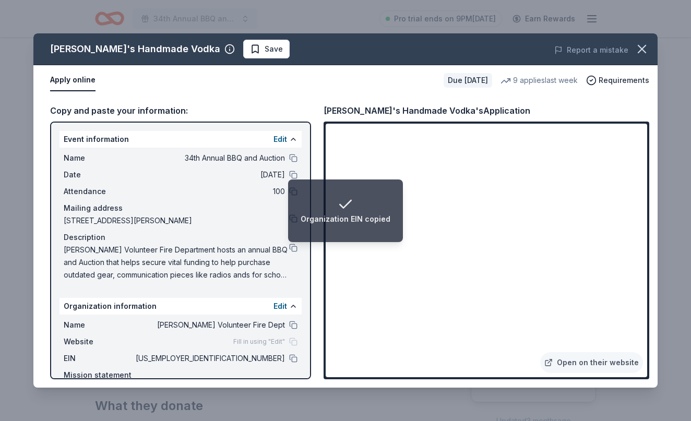
click at [641, 55] on icon "button" at bounding box center [642, 49] width 15 height 15
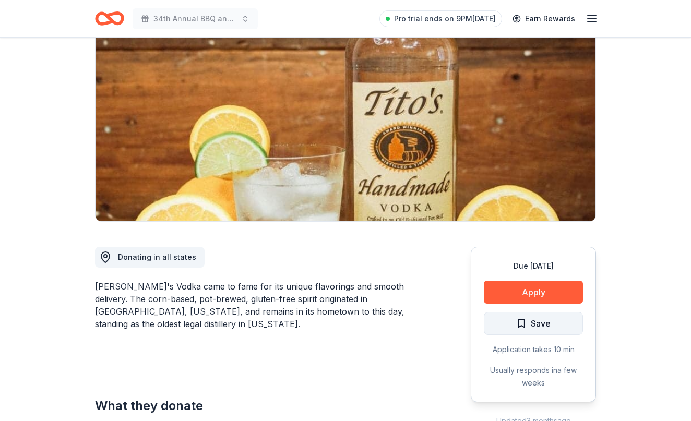
click at [509, 323] on button "Save" at bounding box center [533, 323] width 99 height 23
